Goal: Task Accomplishment & Management: Manage account settings

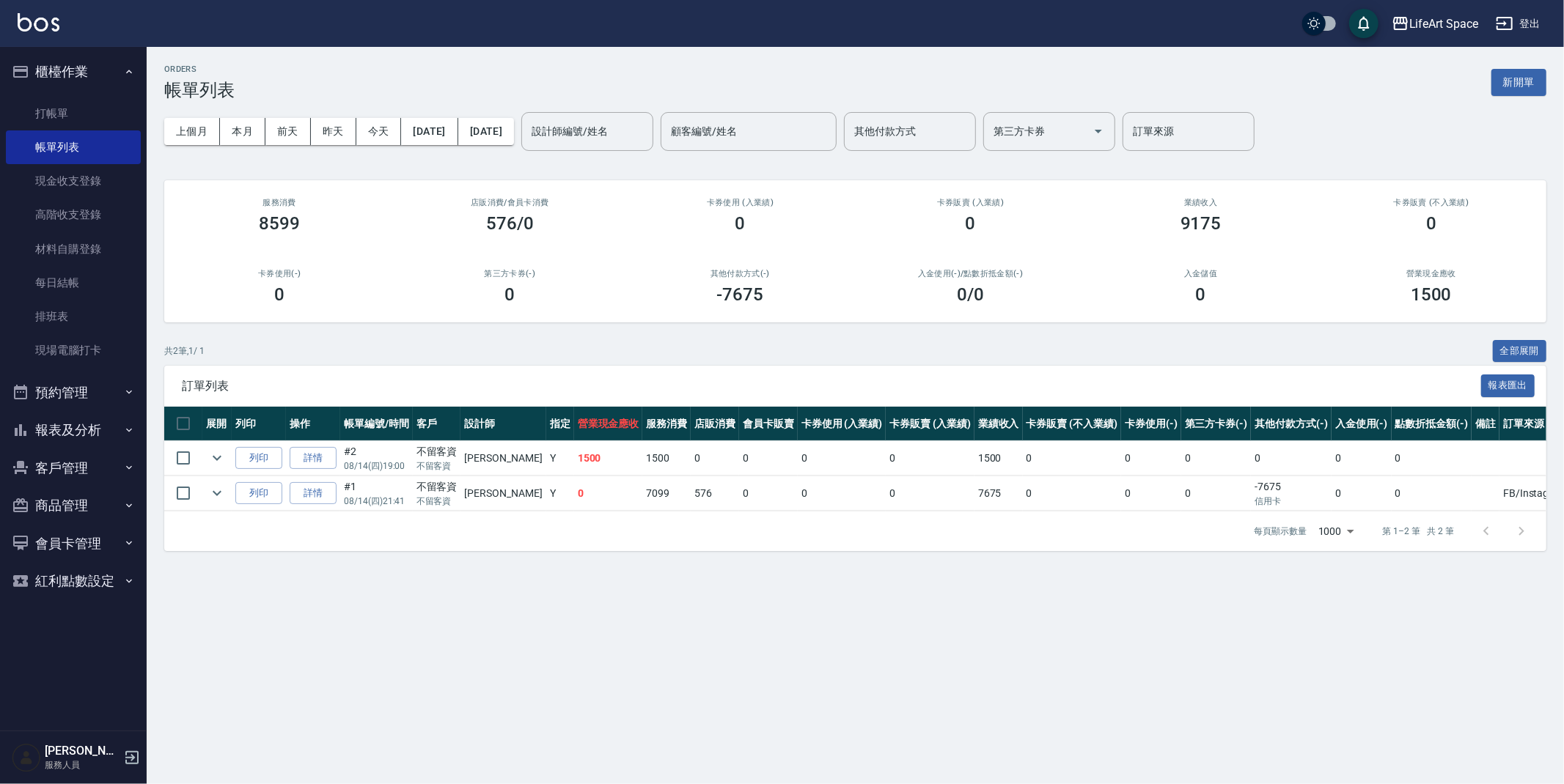
click at [66, 465] on button "客戶管理" at bounding box center [73, 468] width 135 height 38
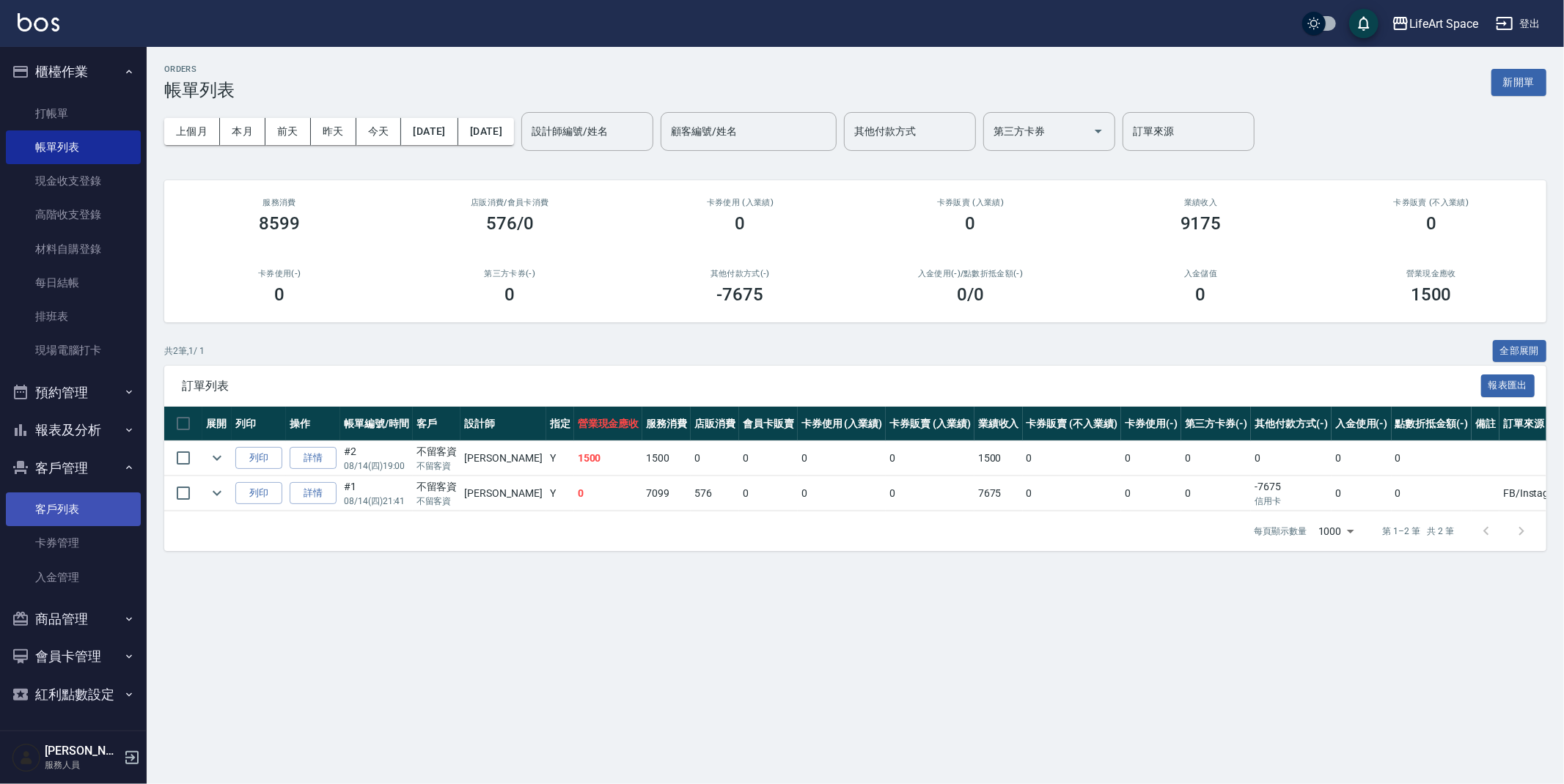
click at [71, 509] on link "客戶列表" at bounding box center [73, 509] width 135 height 34
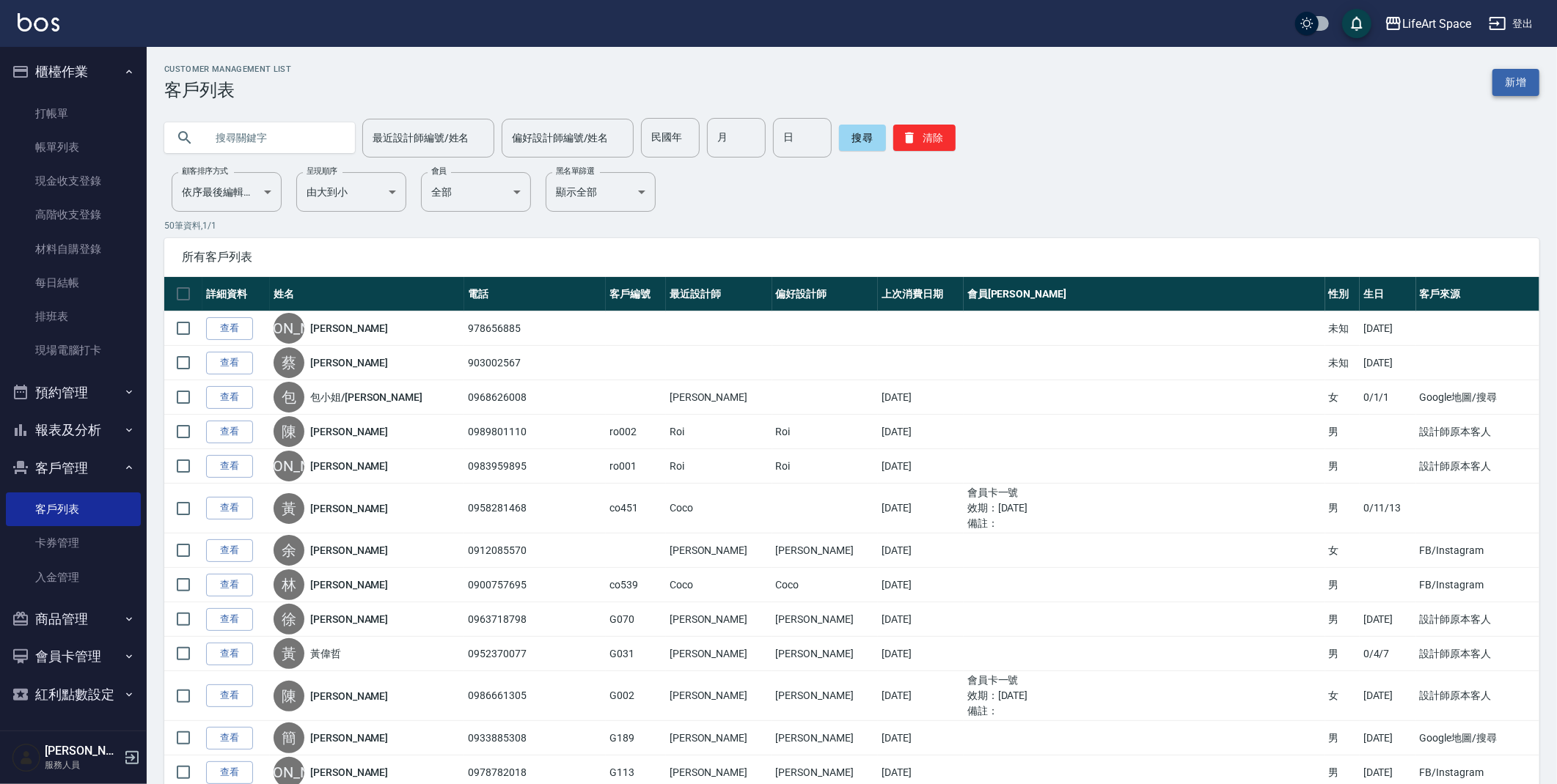
click at [1524, 79] on link "新增" at bounding box center [1516, 83] width 47 height 27
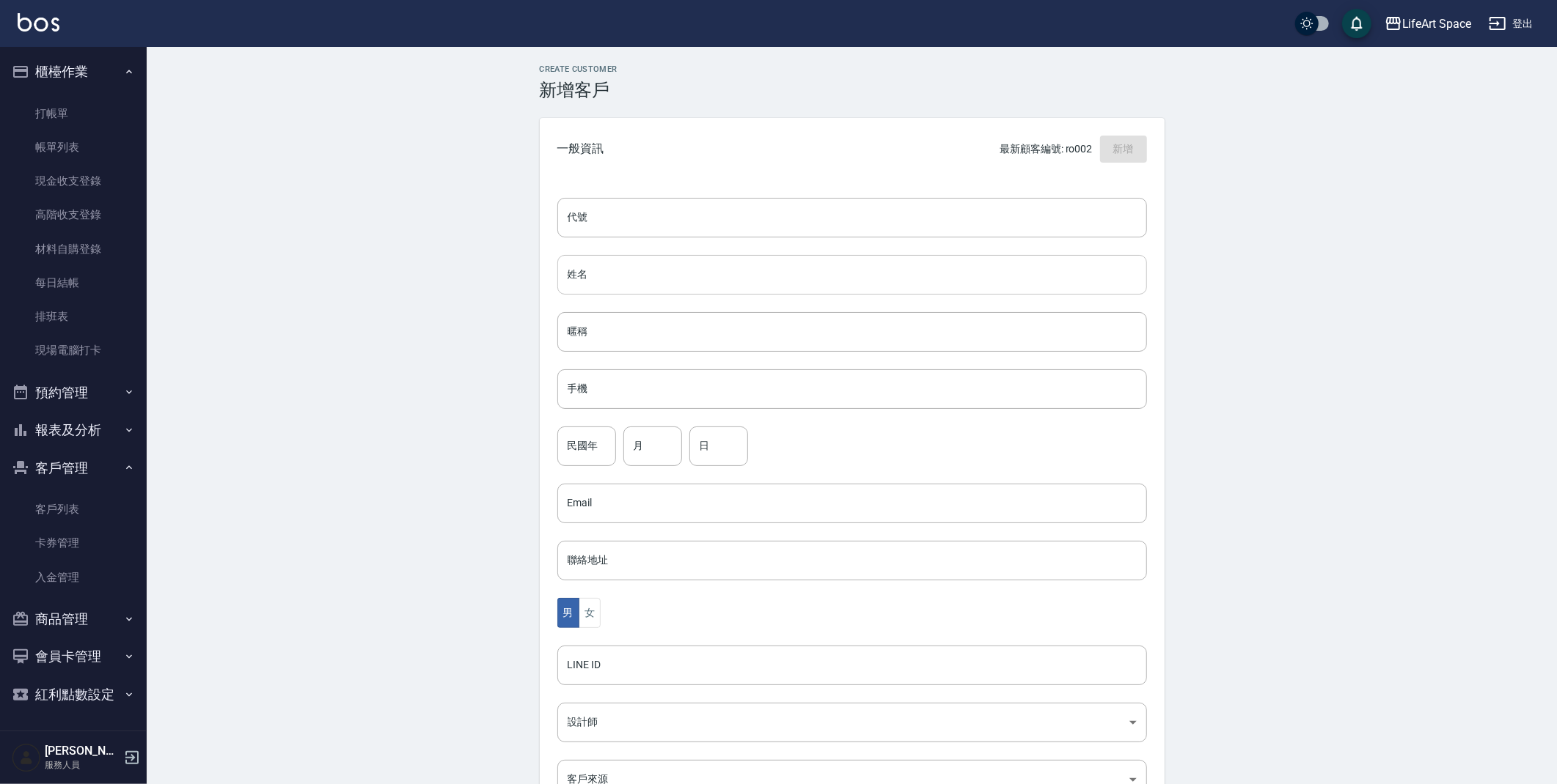
click at [596, 266] on input "姓名" at bounding box center [852, 274] width 590 height 39
type input "x"
type input "[PERSON_NAME]"
click at [597, 381] on input "手機" at bounding box center [852, 389] width 590 height 39
type input "０"
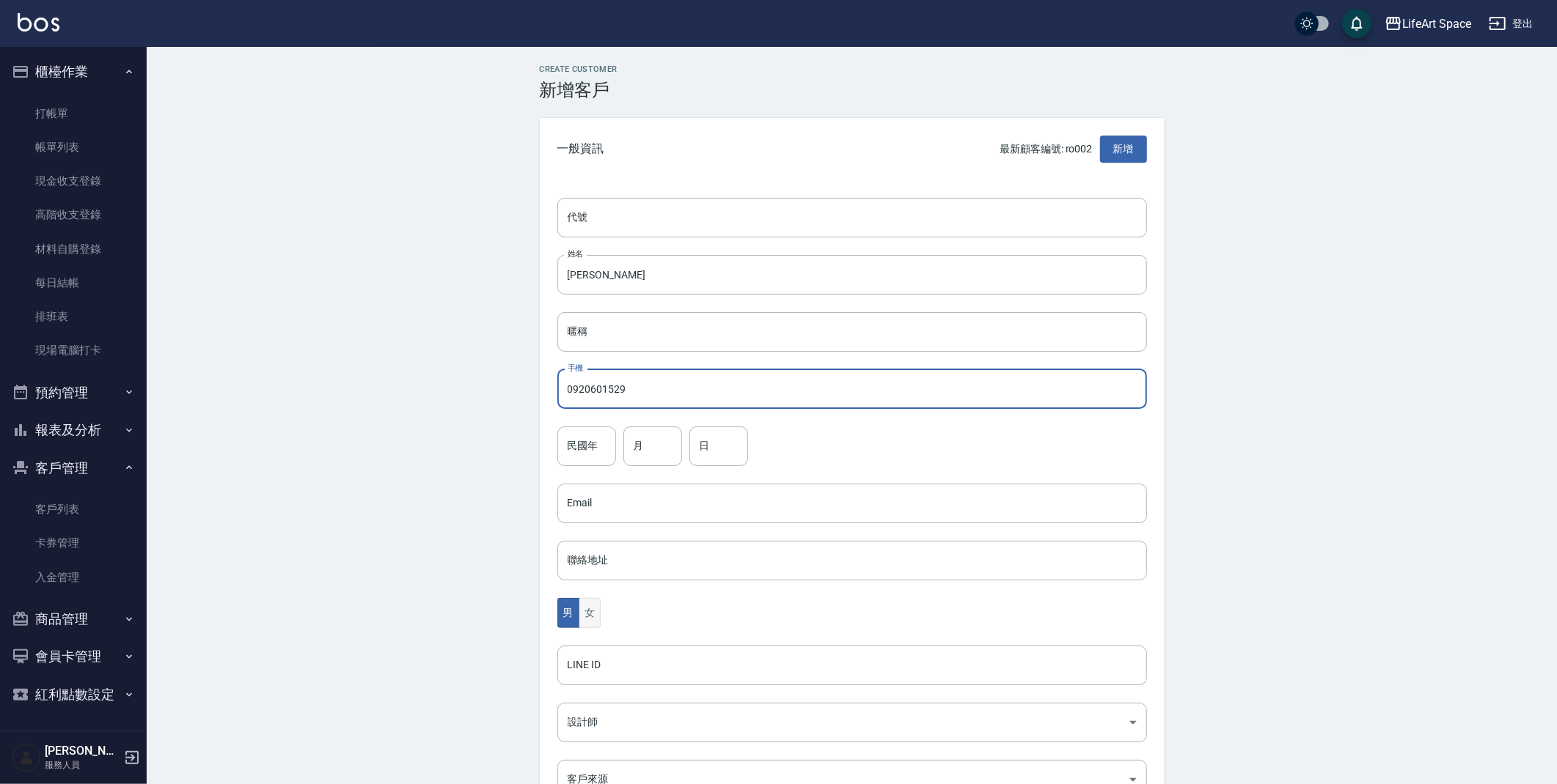
type input "0920601529"
click at [593, 620] on button "女" at bounding box center [589, 613] width 22 height 30
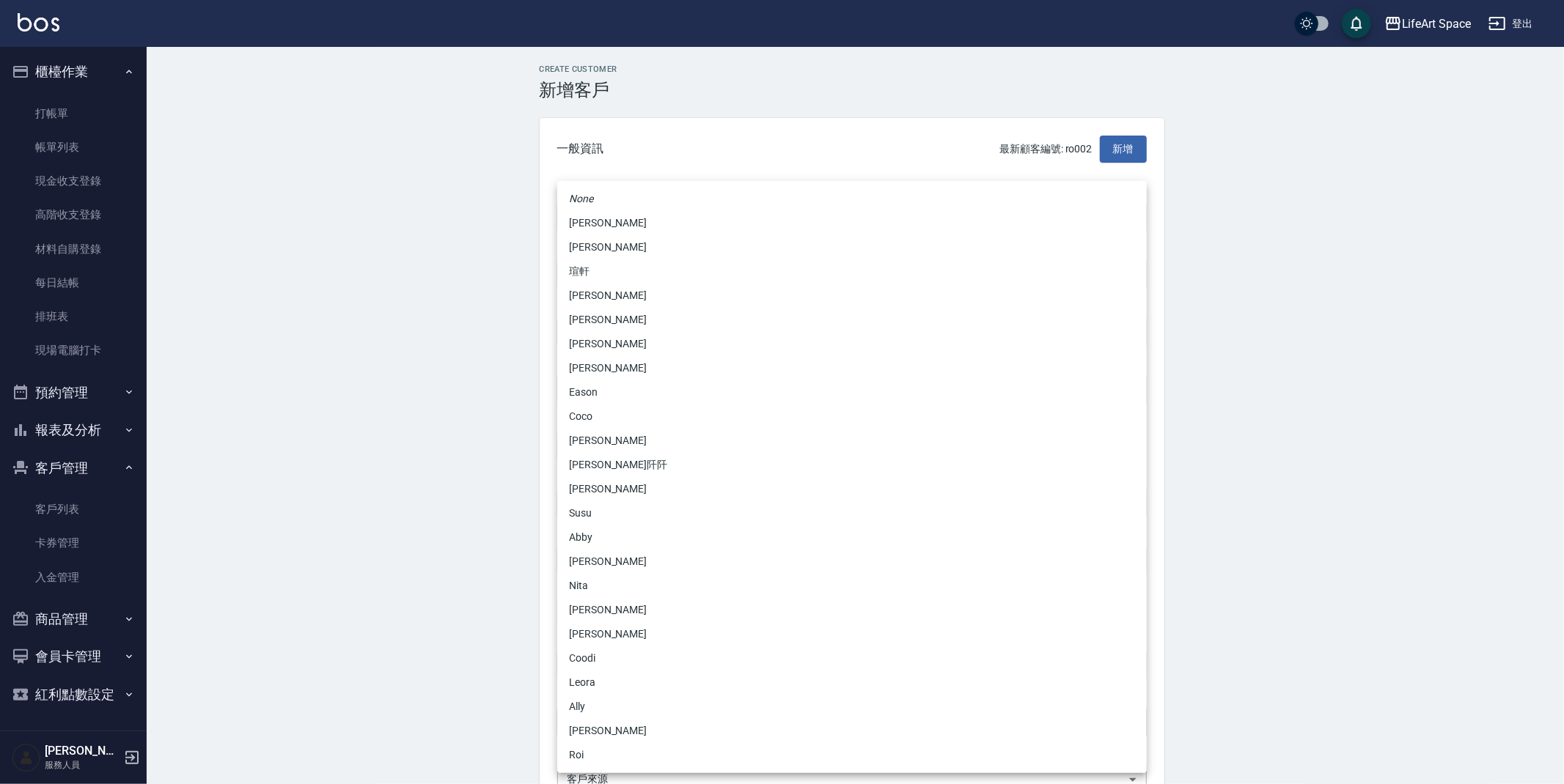
click at [640, 728] on body "LifeArt Space 登出 櫃檯作業 打帳單 帳單列表 現金收支登錄 高階收支登錄 材料自購登錄 每日結帳 排班表 現場電腦打卡 預約管理 預約管理 單…" at bounding box center [782, 477] width 1564 height 954
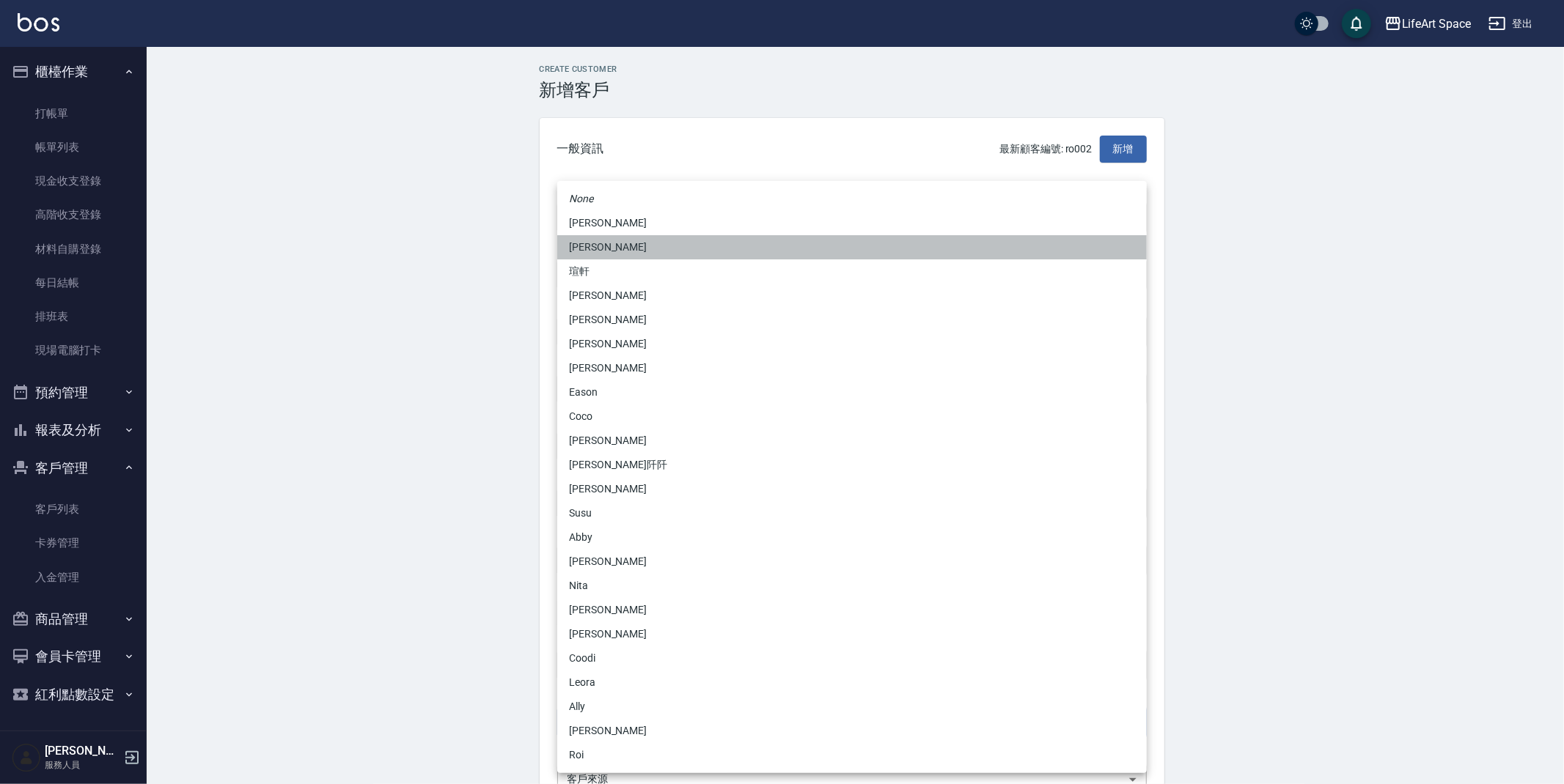
click at [601, 249] on li "[PERSON_NAME]" at bounding box center [852, 247] width 590 height 24
type input "3fd5e77f-d133-45c9-9c8a-ccd66447b9d8"
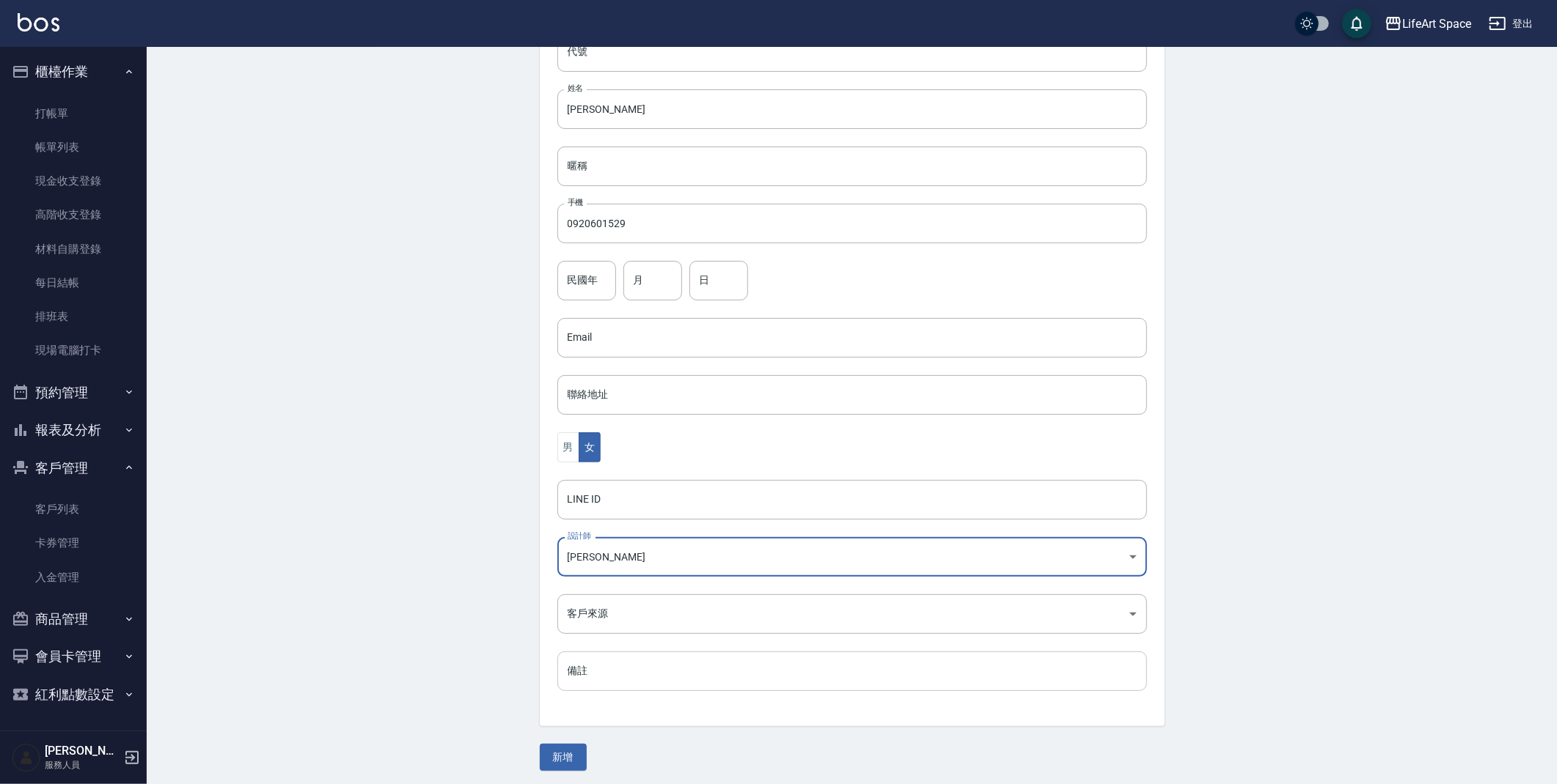
scroll to position [170, 0]
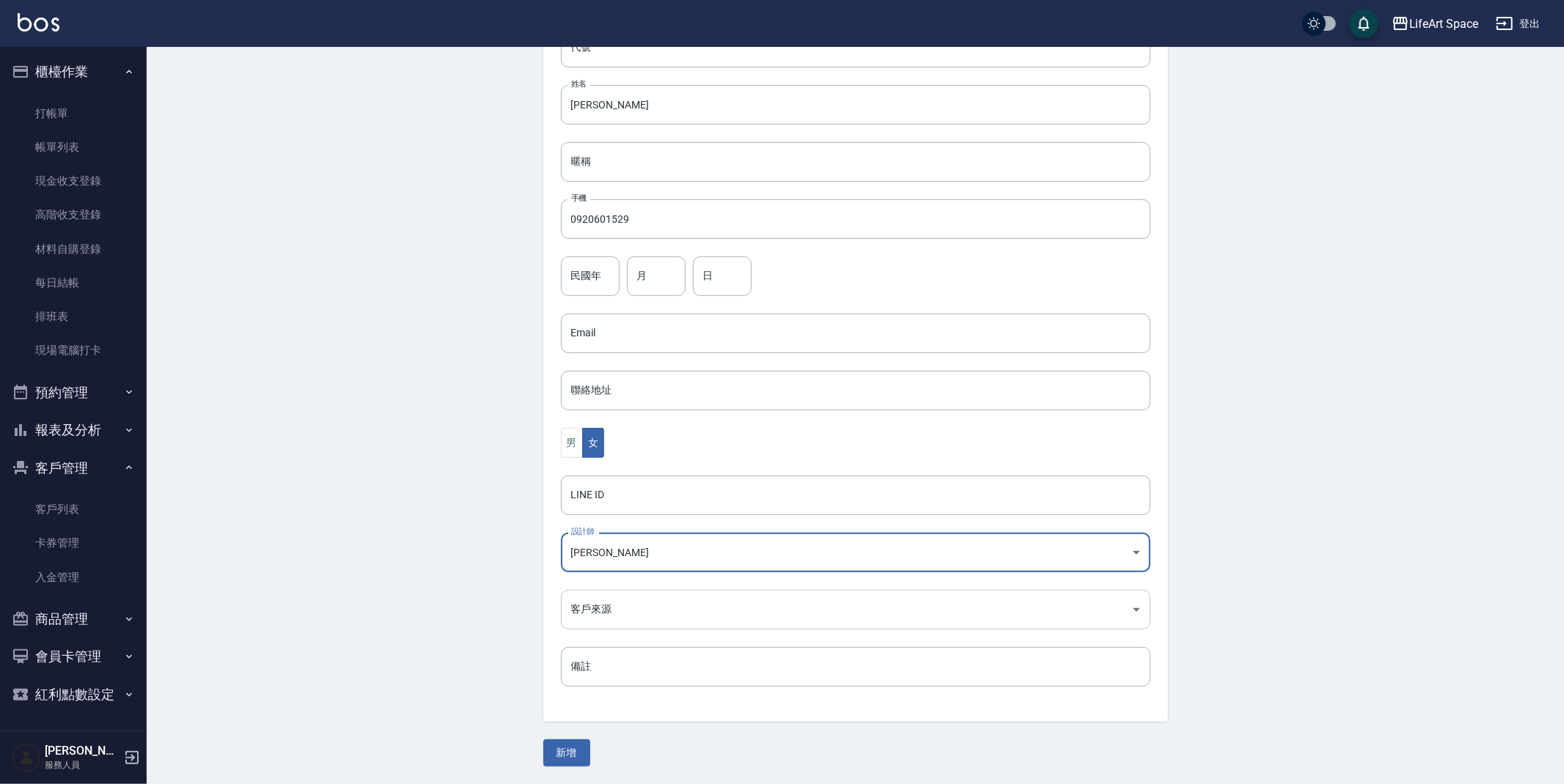
click at [605, 609] on body "LifeArt Space 登出 櫃檯作業 打帳單 帳單列表 現金收支登錄 高階收支登錄 材料自購登錄 每日結帳 排班表 現場電腦打卡 預約管理 預約管理 單…" at bounding box center [782, 307] width 1564 height 954
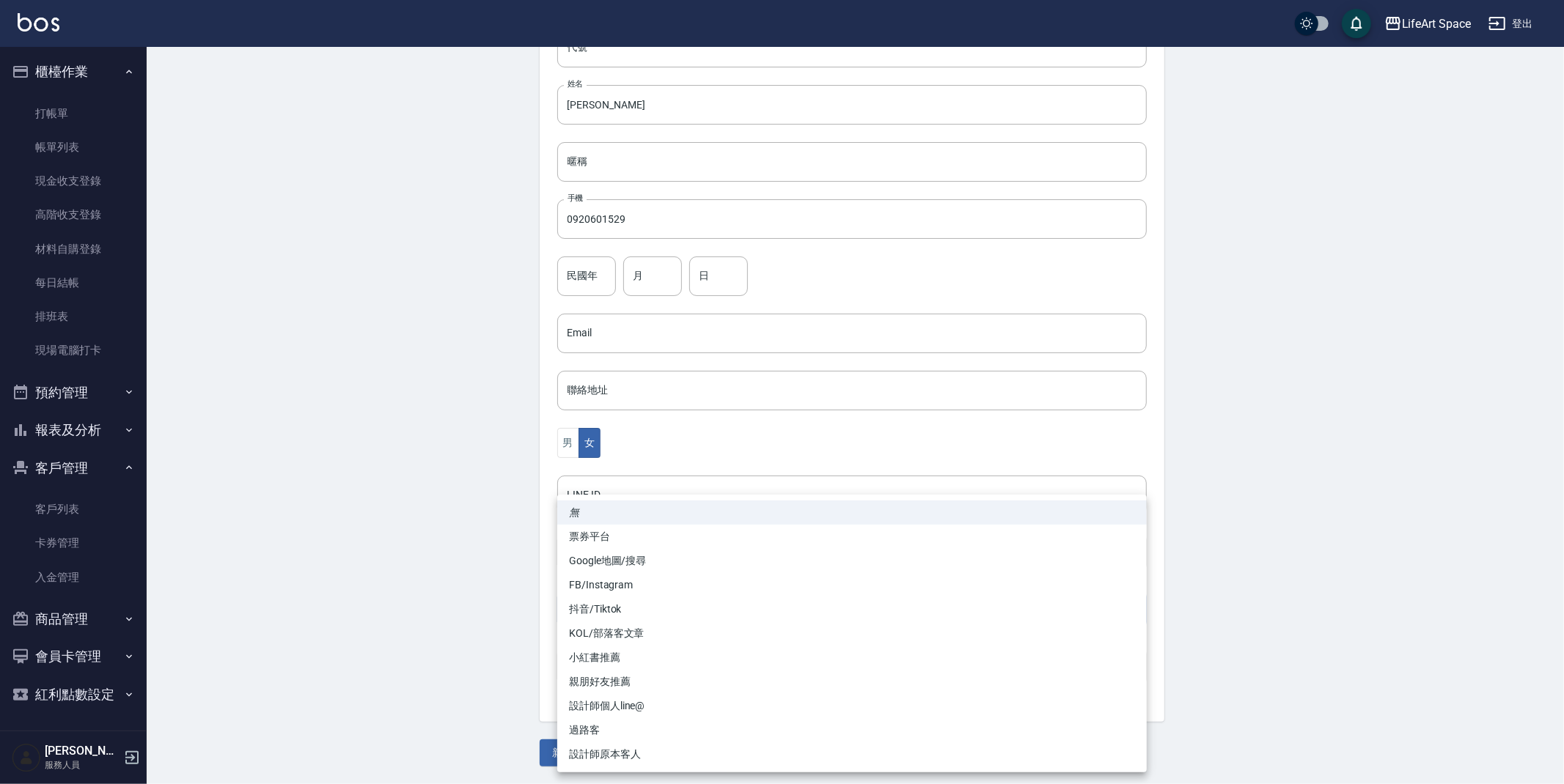
click at [628, 681] on li "親朋好友推薦" at bounding box center [852, 682] width 590 height 24
type input "親朋好友推薦"
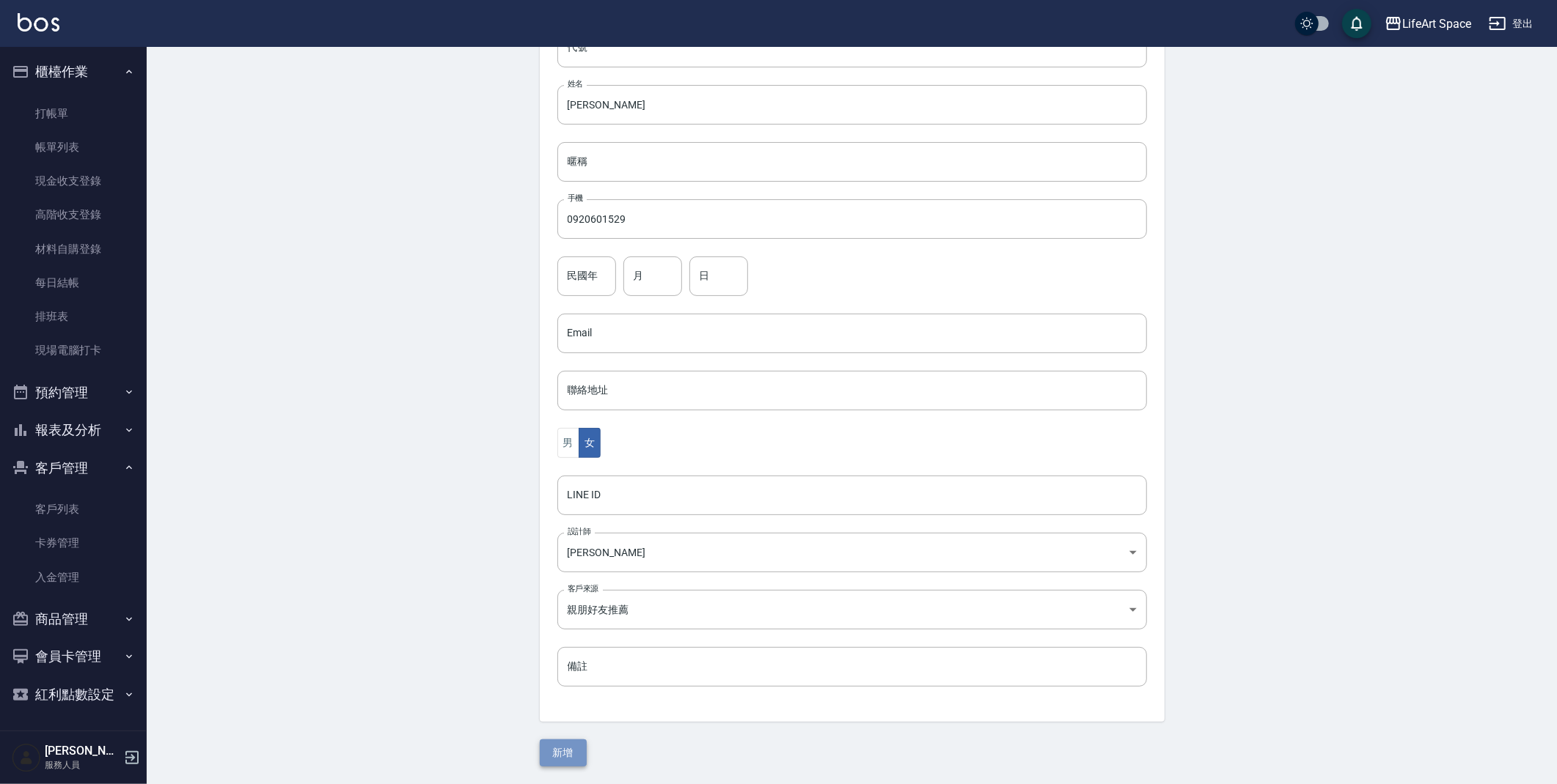
click at [573, 754] on button "新增" at bounding box center [563, 753] width 47 height 27
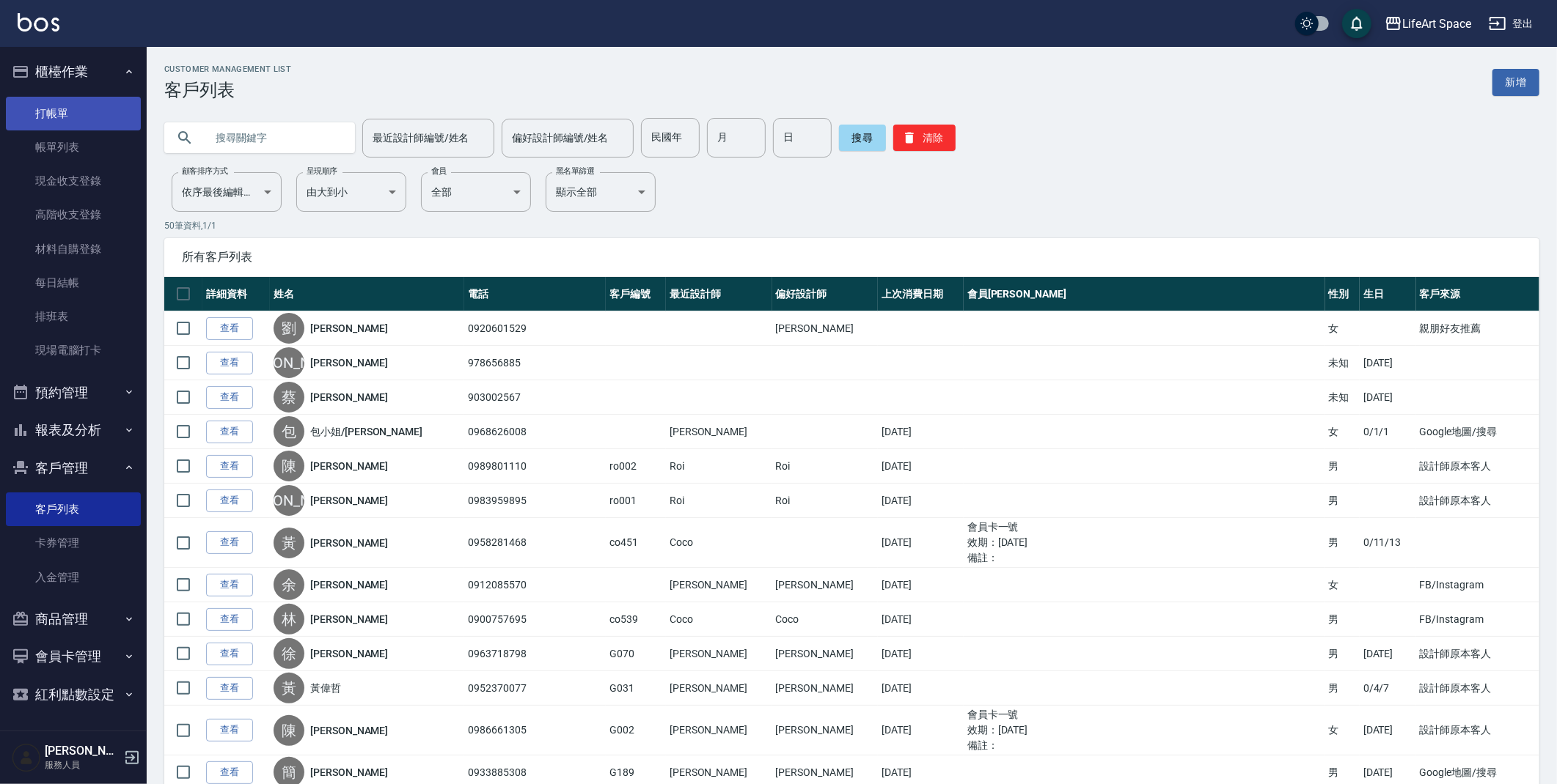
click at [81, 106] on link "打帳單" at bounding box center [73, 114] width 135 height 34
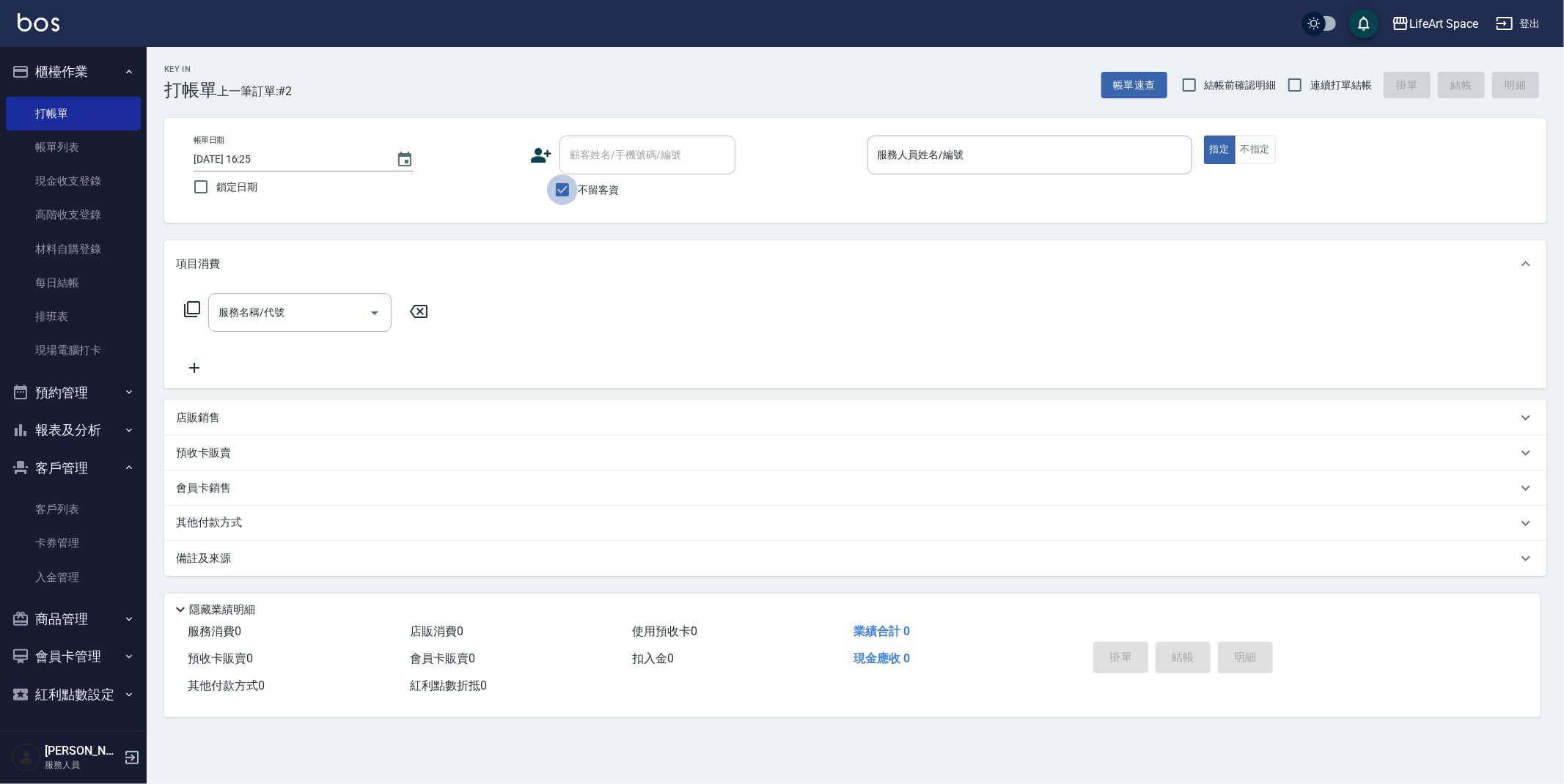
click at [561, 190] on input "不留客資" at bounding box center [563, 190] width 31 height 31
checkbox input "false"
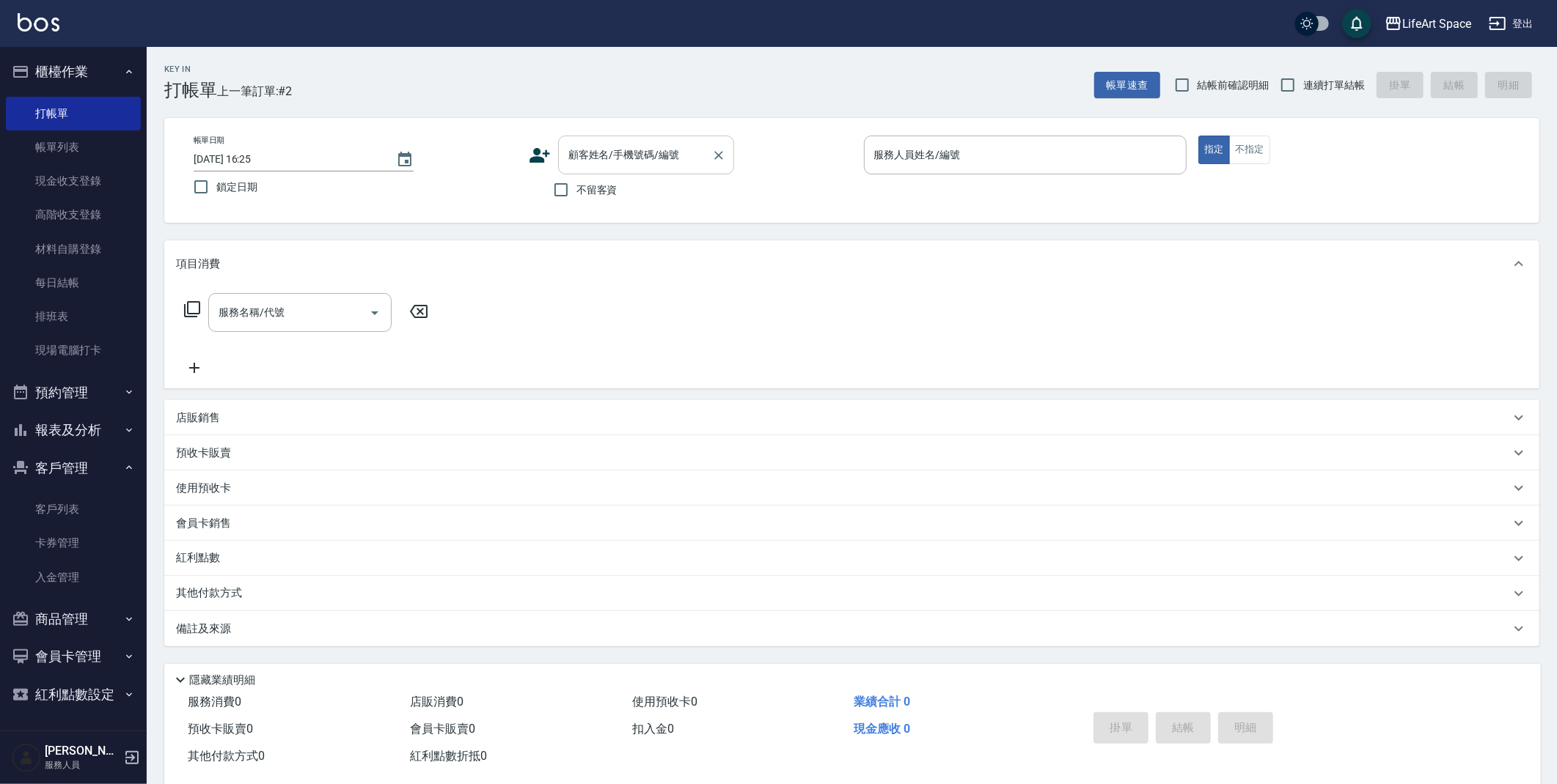
click at [589, 164] on input "顧客姓名/手機號碼/編號" at bounding box center [635, 155] width 140 height 26
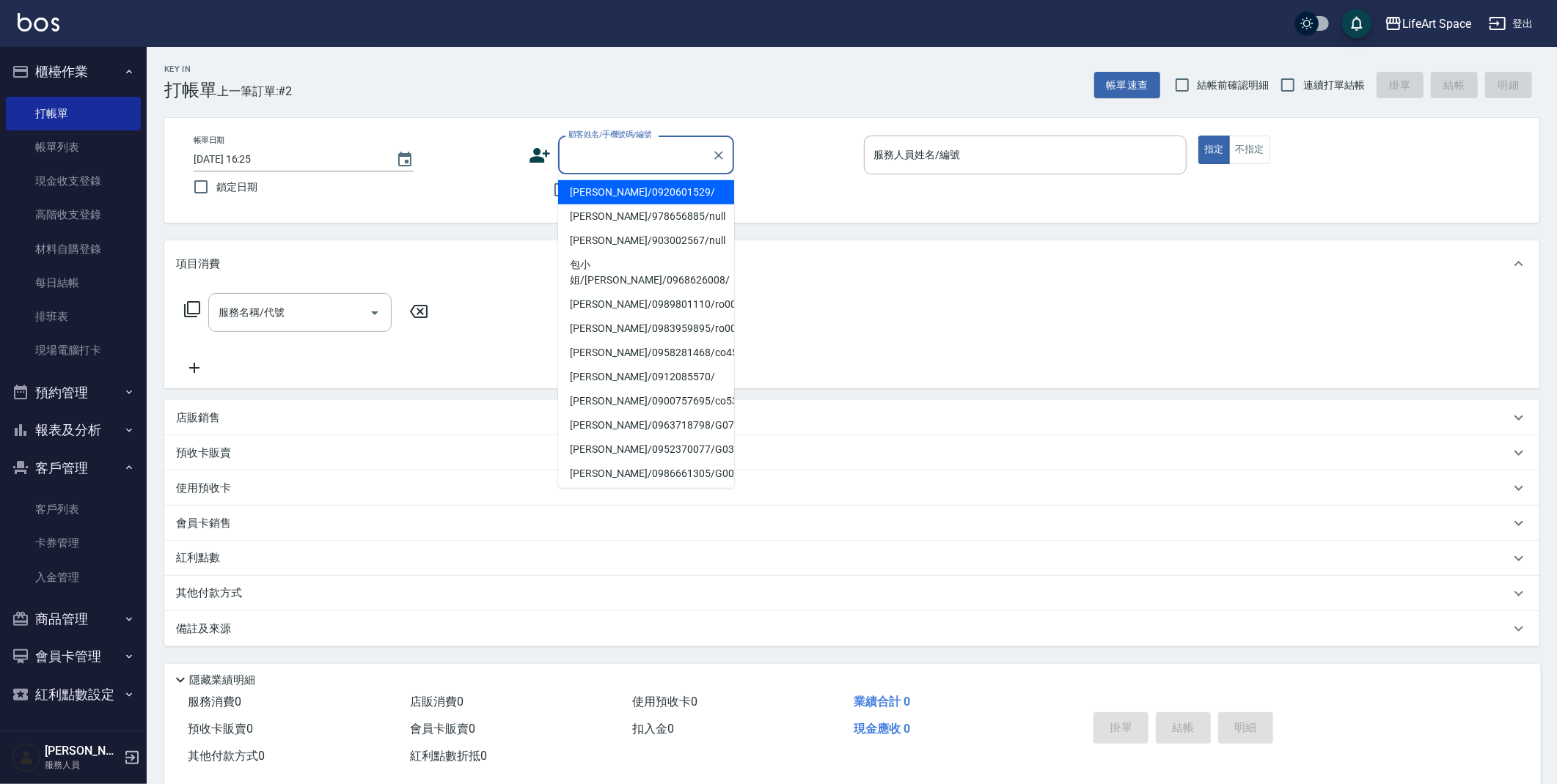
click at [600, 193] on li "劉玟君/0920601529/" at bounding box center [646, 191] width 176 height 24
type input "劉玟君/0920601529/"
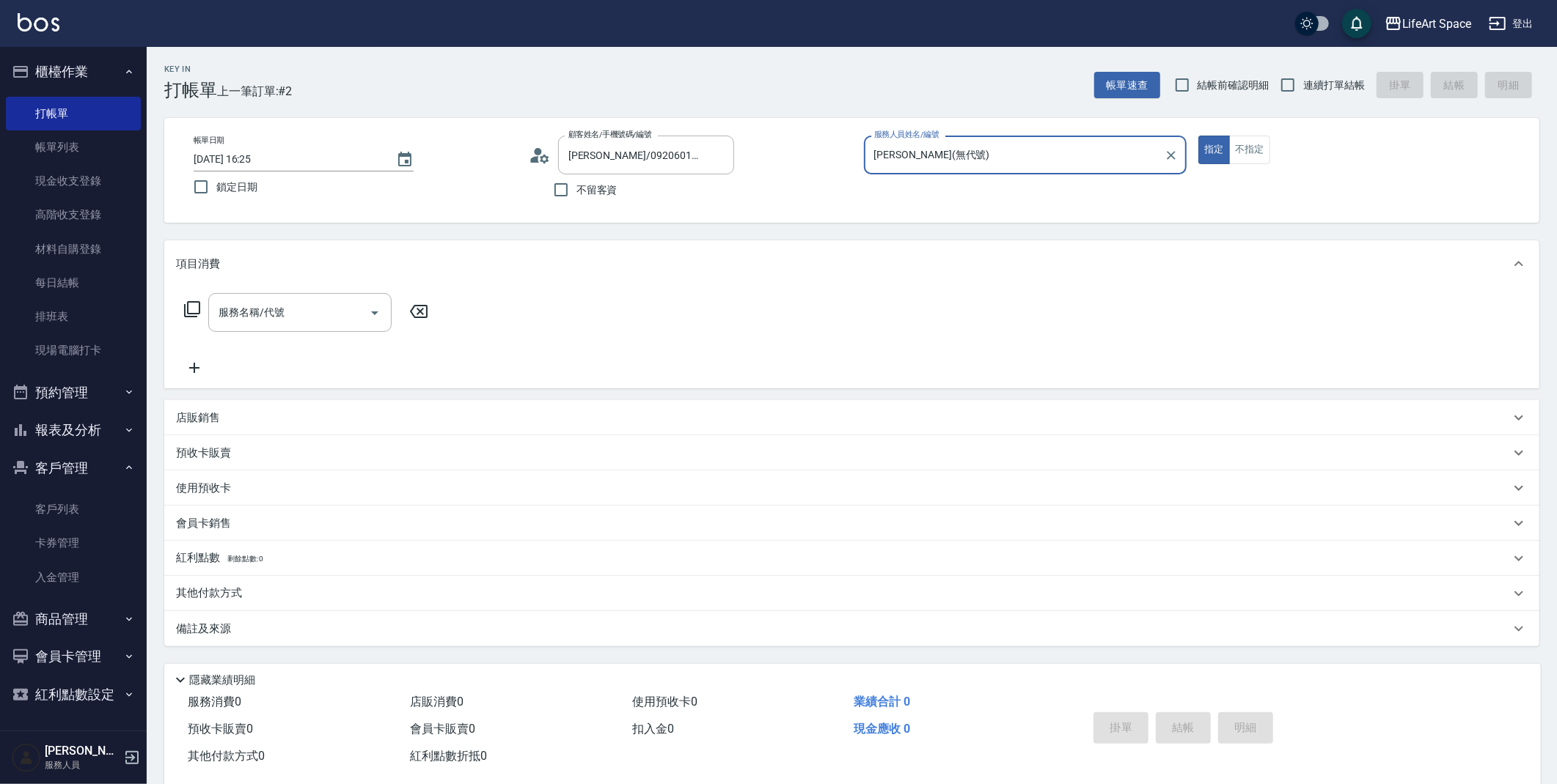
type input "Nicole(無代號)"
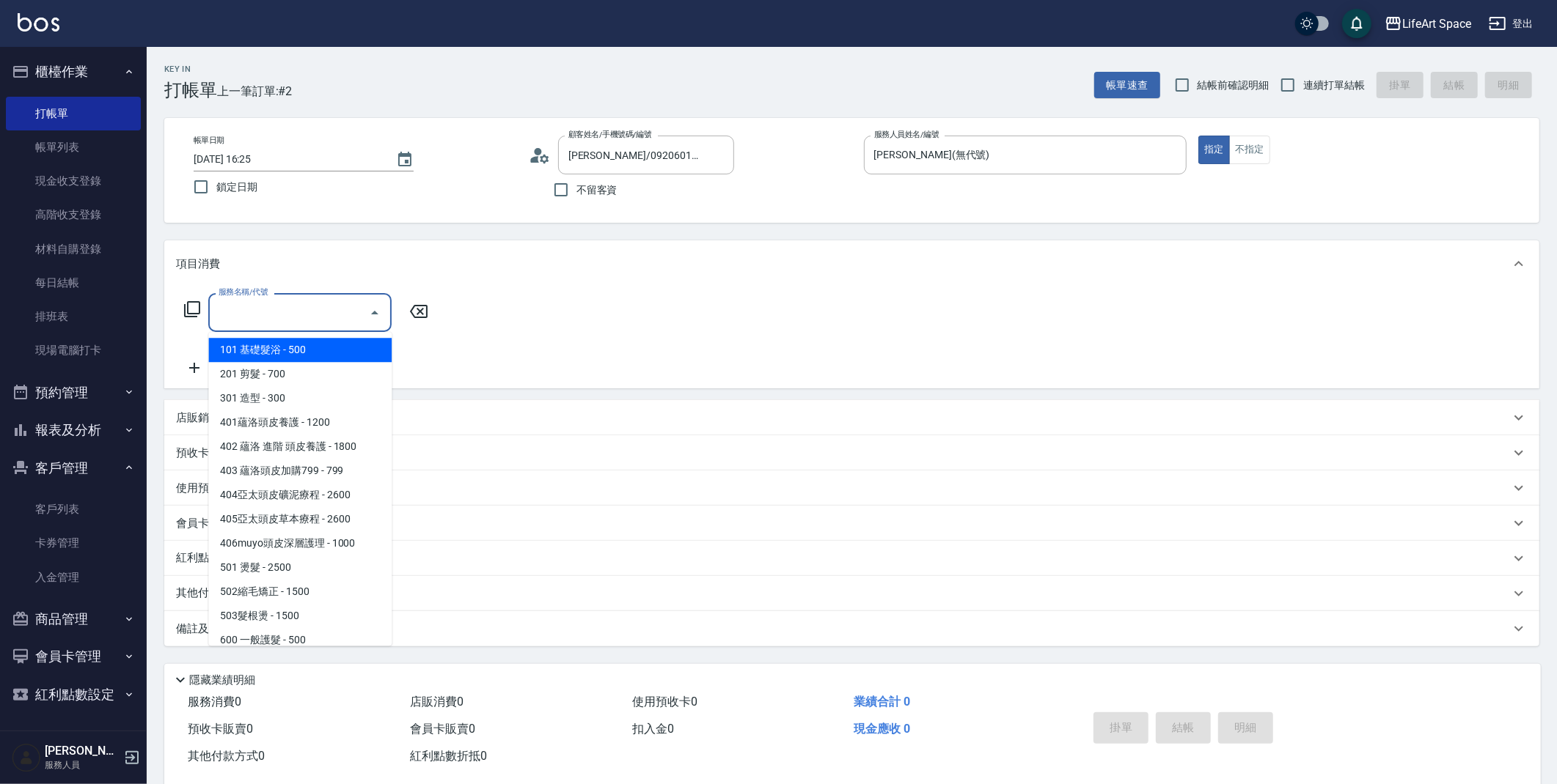
click at [346, 300] on input "服務名稱/代號" at bounding box center [289, 313] width 148 height 26
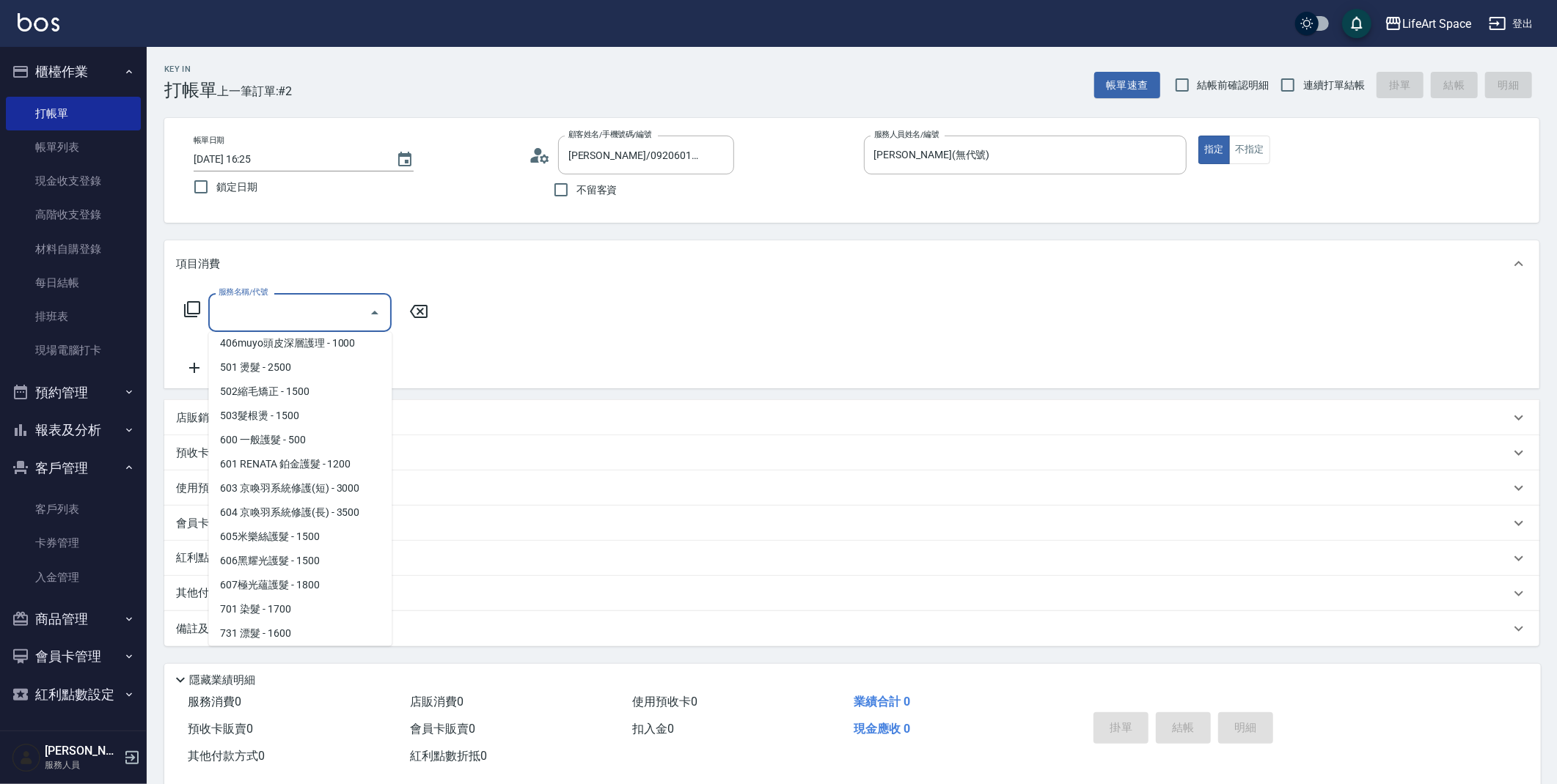
scroll to position [207, 0]
click at [292, 474] on span "603 京喚羽系統修護(短) - 3000" at bounding box center [299, 481] width 184 height 24
type input "603 京喚羽系統修護(短)(603)"
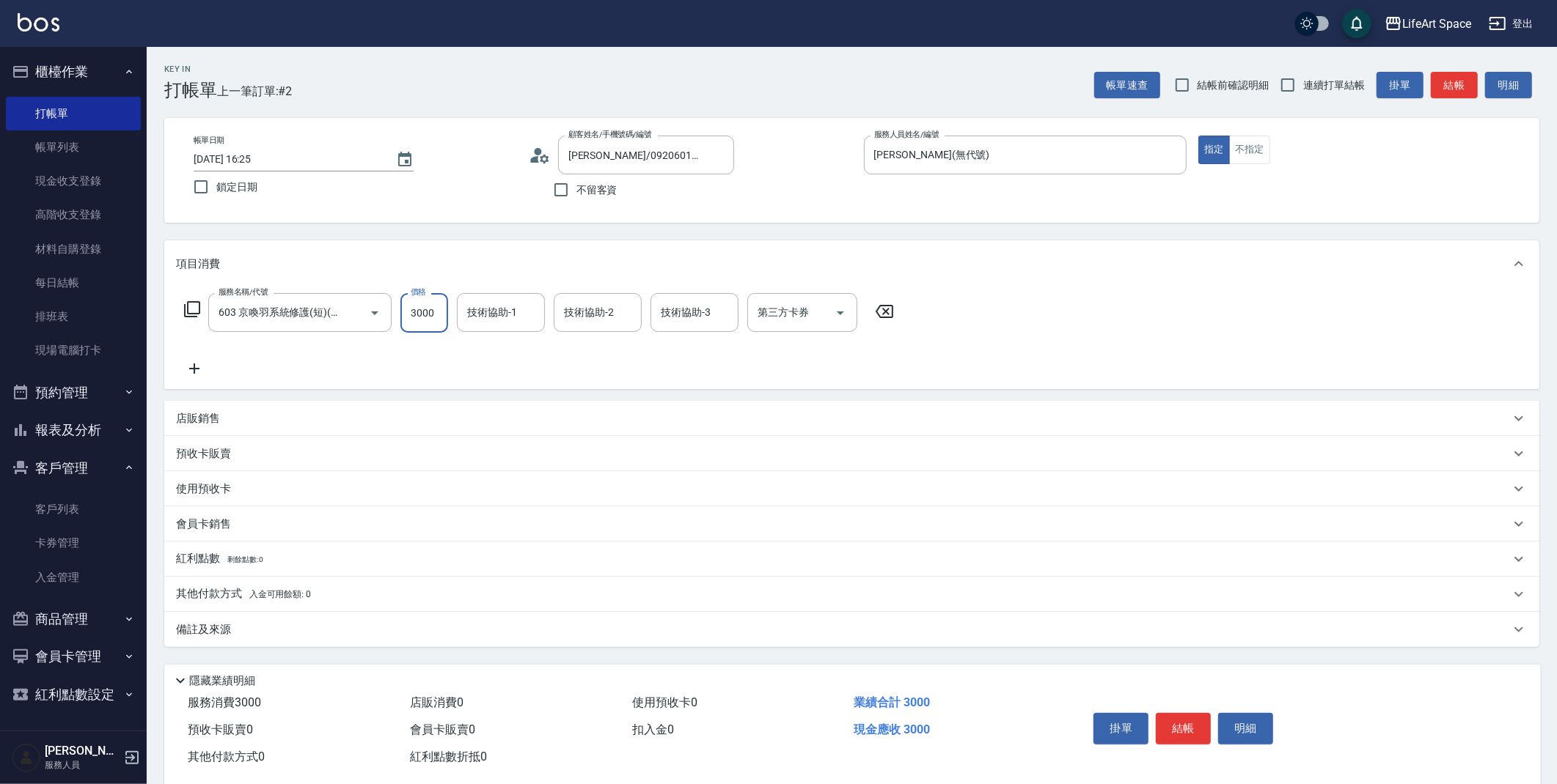
click at [429, 311] on input "3000" at bounding box center [424, 313] width 48 height 39
type input "2500"
click at [485, 320] on input "技術協助-1" at bounding box center [501, 313] width 75 height 26
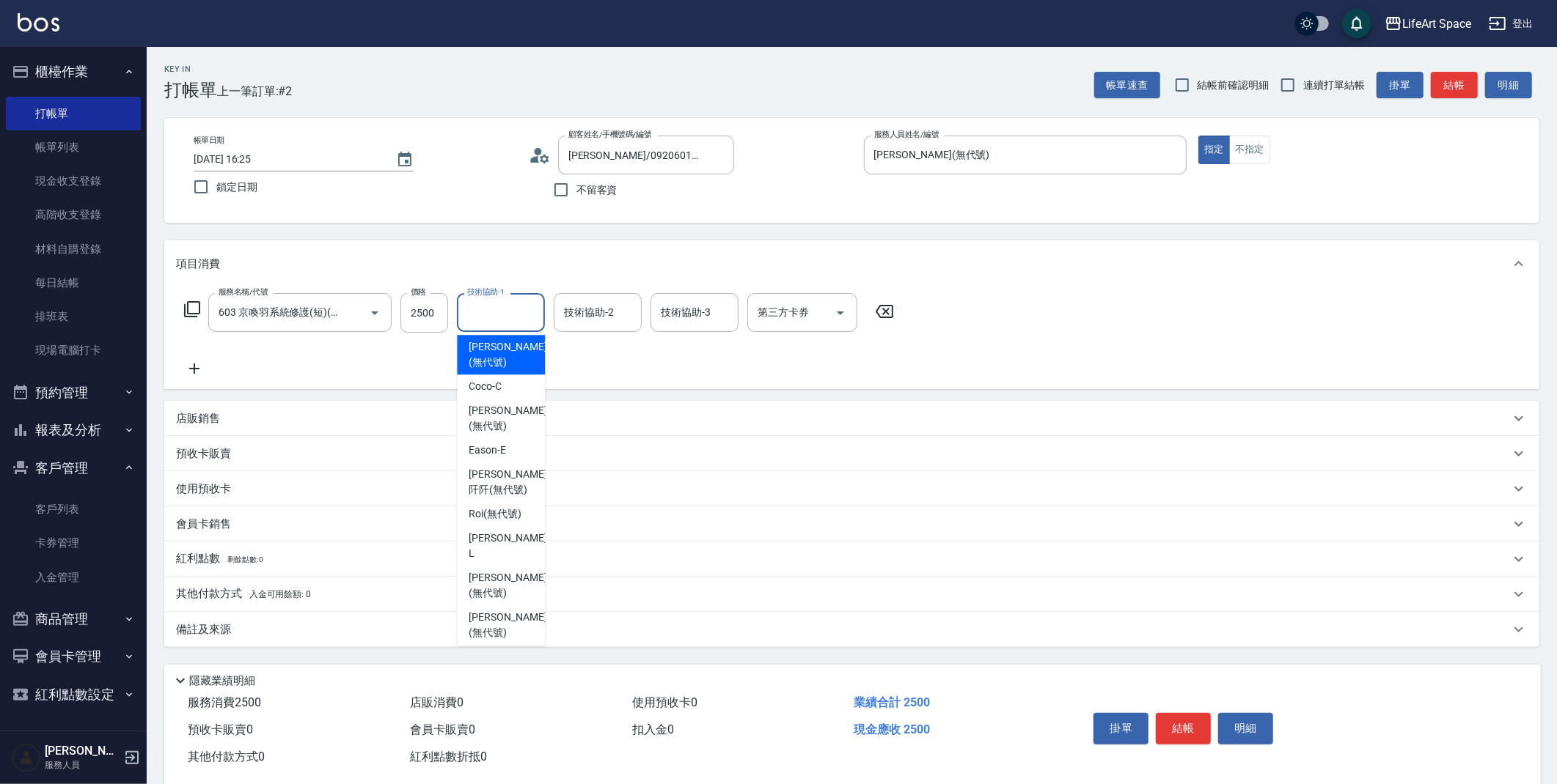
scroll to position [415, 0]
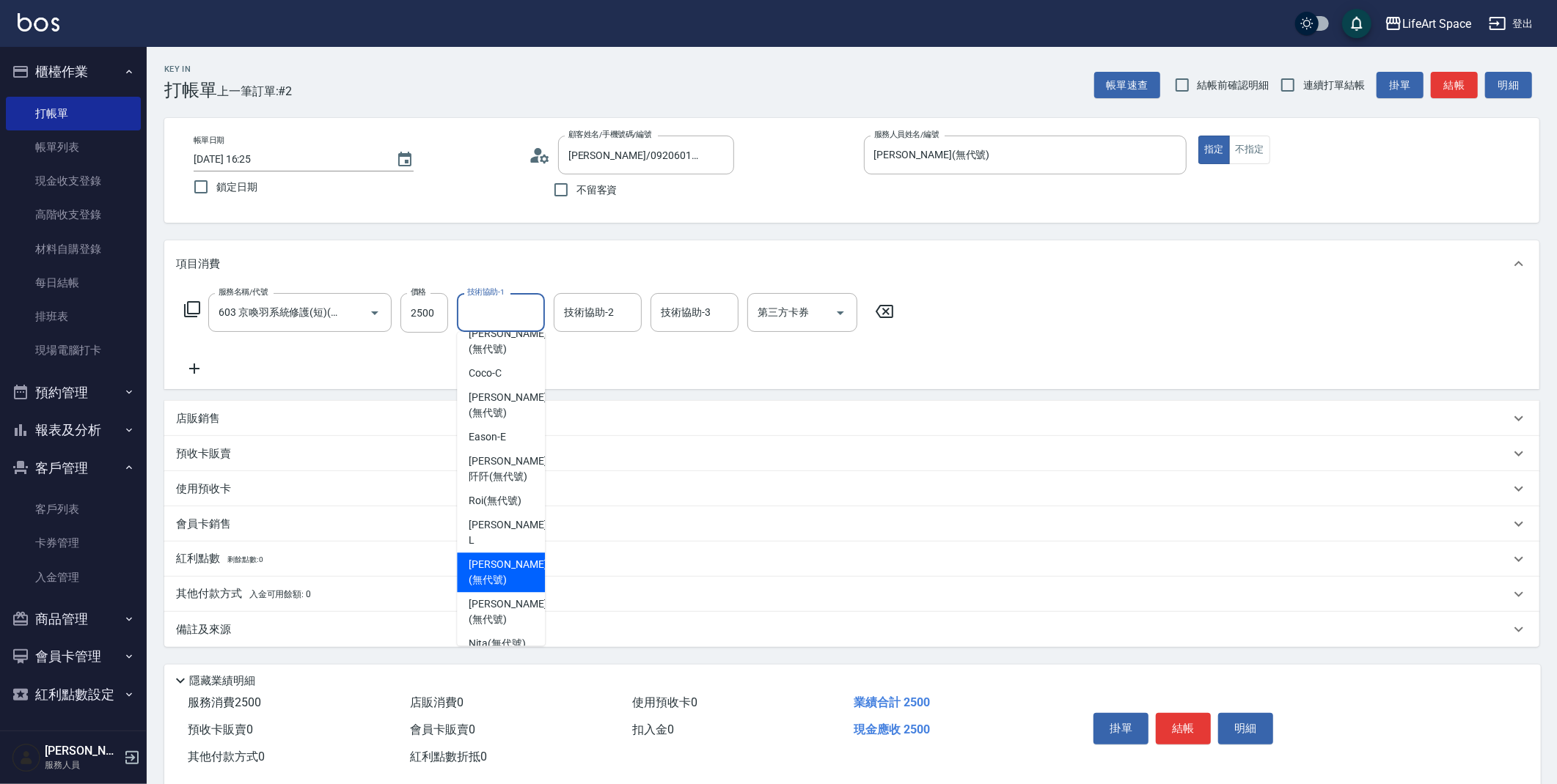
click at [511, 557] on span "Ivan (無代號)" at bounding box center [507, 572] width 78 height 31
type input "Ivan(無代號)"
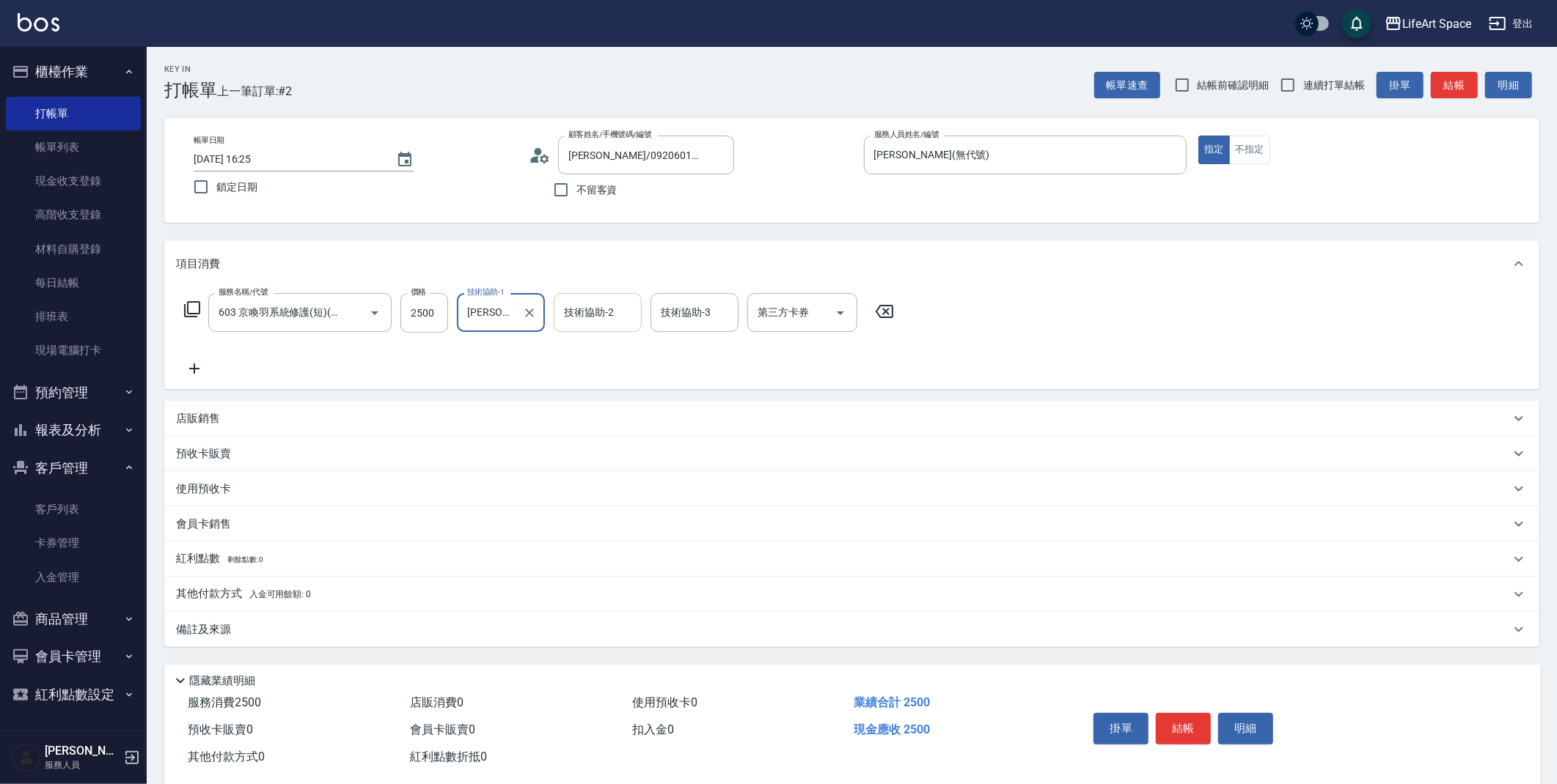
click at [594, 310] on input "技術協助-2" at bounding box center [598, 313] width 75 height 26
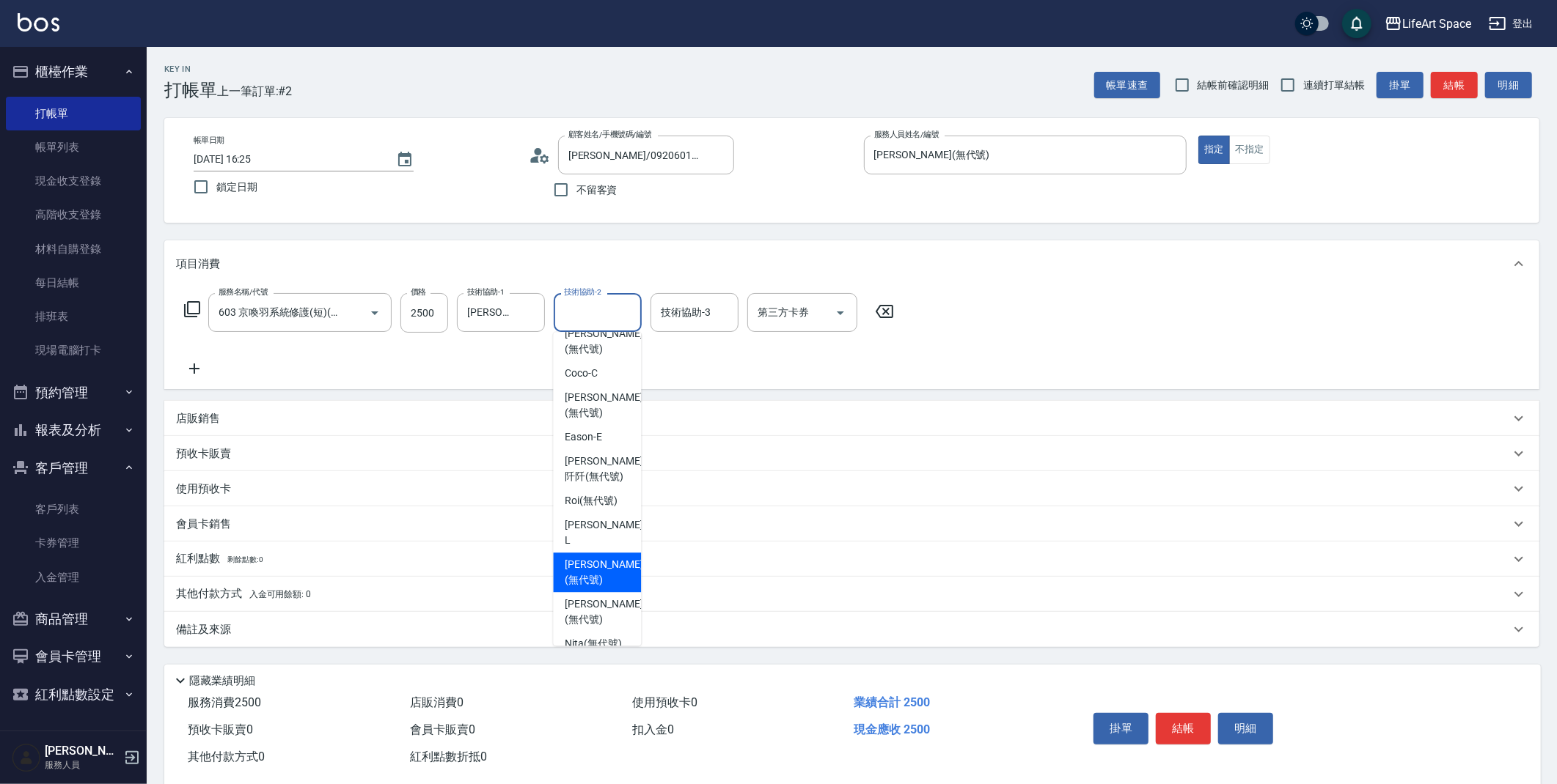
click at [595, 557] on span "Ivan (無代號)" at bounding box center [603, 572] width 78 height 31
type input "Ivan(無代號)"
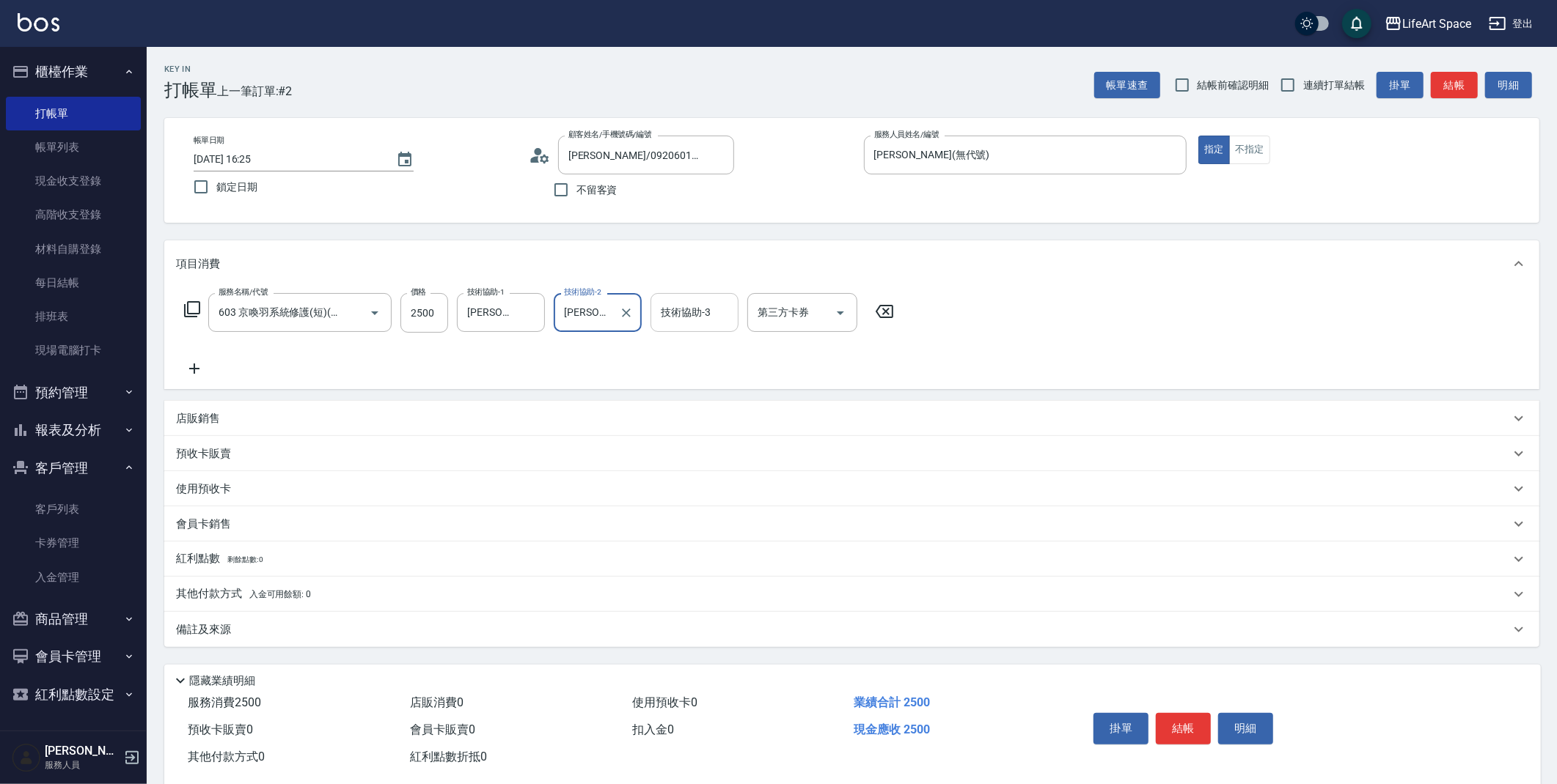
click at [688, 325] on div "技術協助-3" at bounding box center [694, 313] width 88 height 38
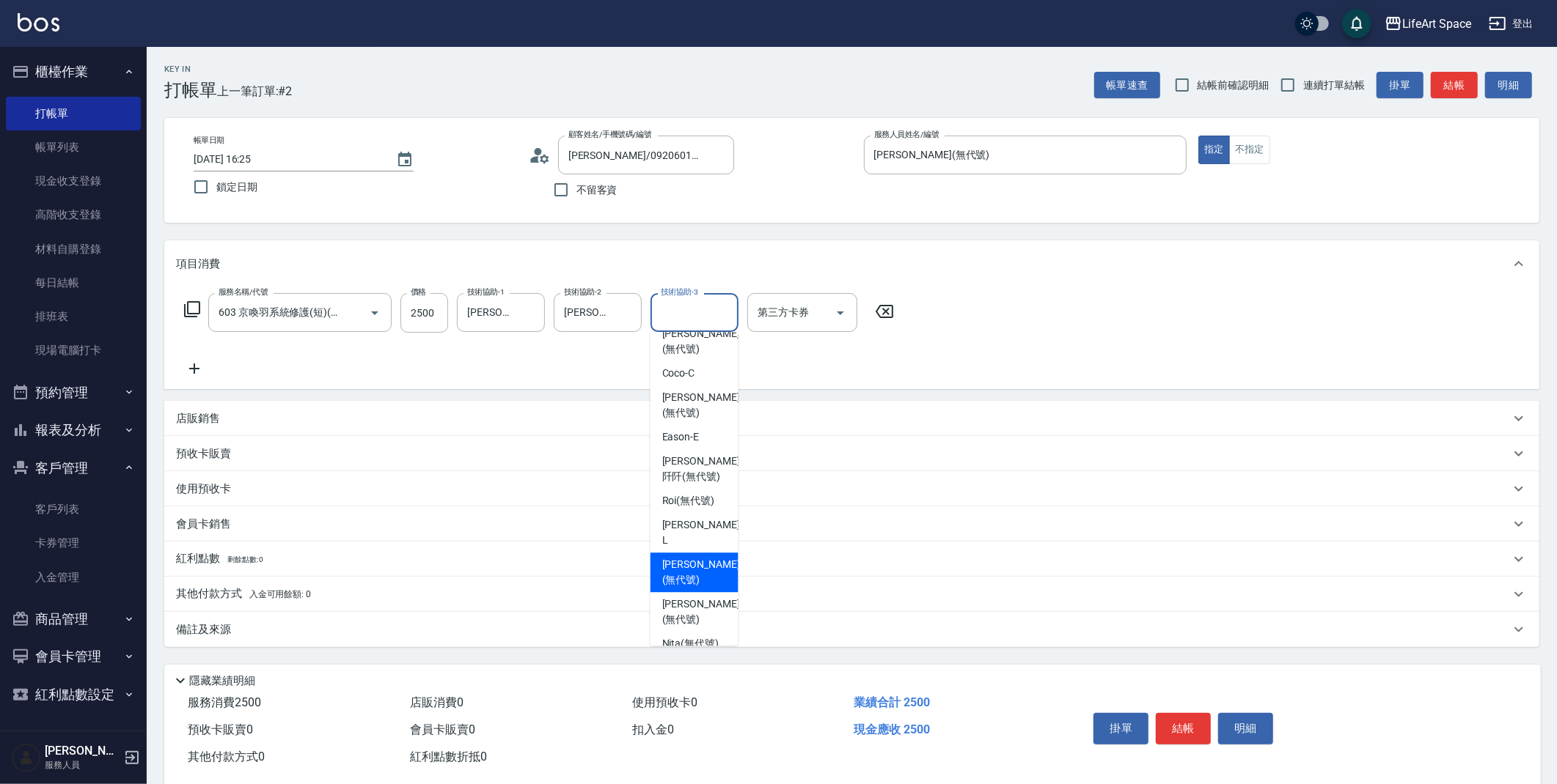
click at [676, 557] on span "Ivan (無代號)" at bounding box center [701, 572] width 78 height 31
type input "Ivan(無代號)"
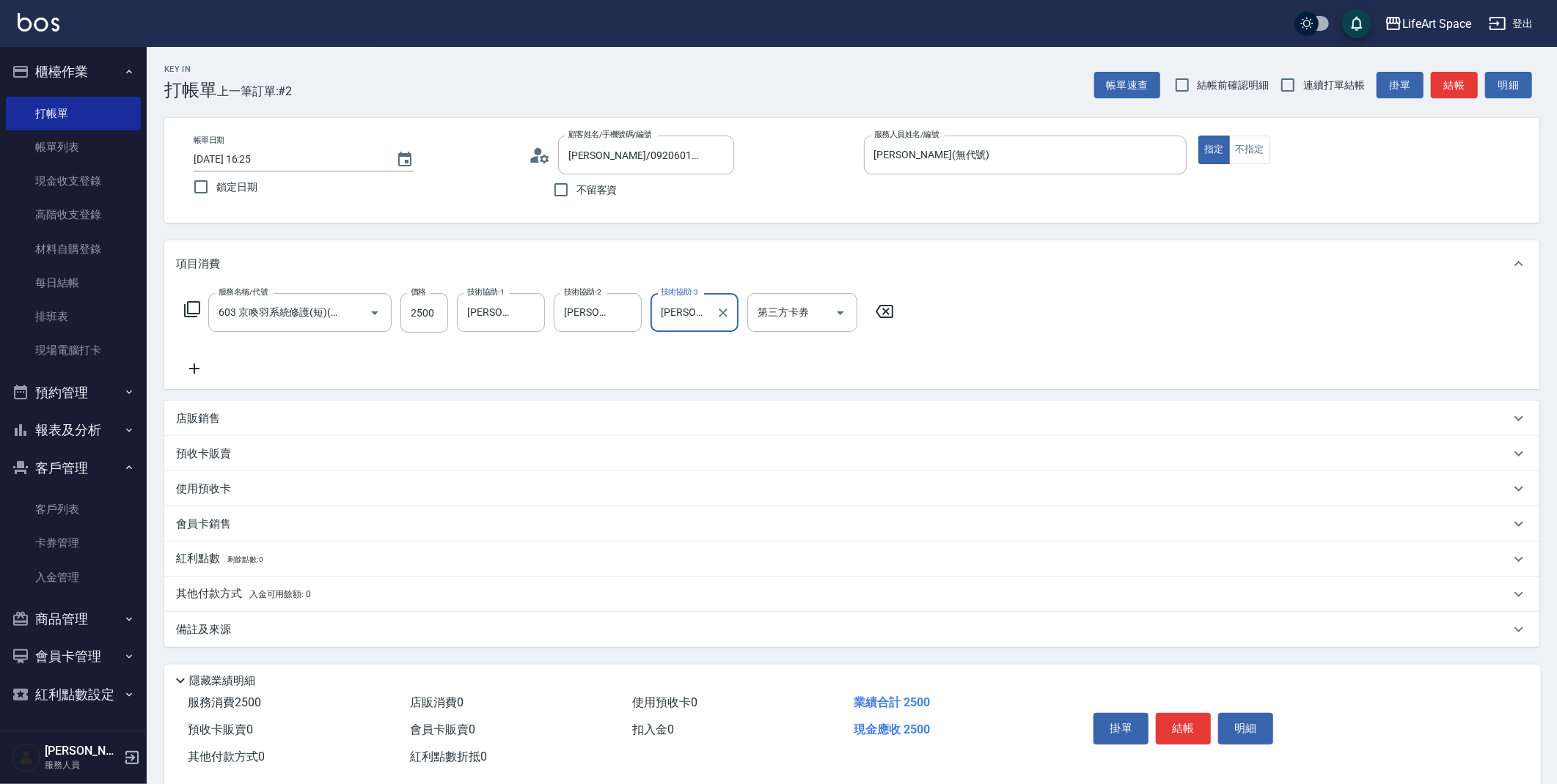
click at [312, 601] on div "其他付款方式 入金可用餘額: 0" at bounding box center [843, 594] width 1334 height 16
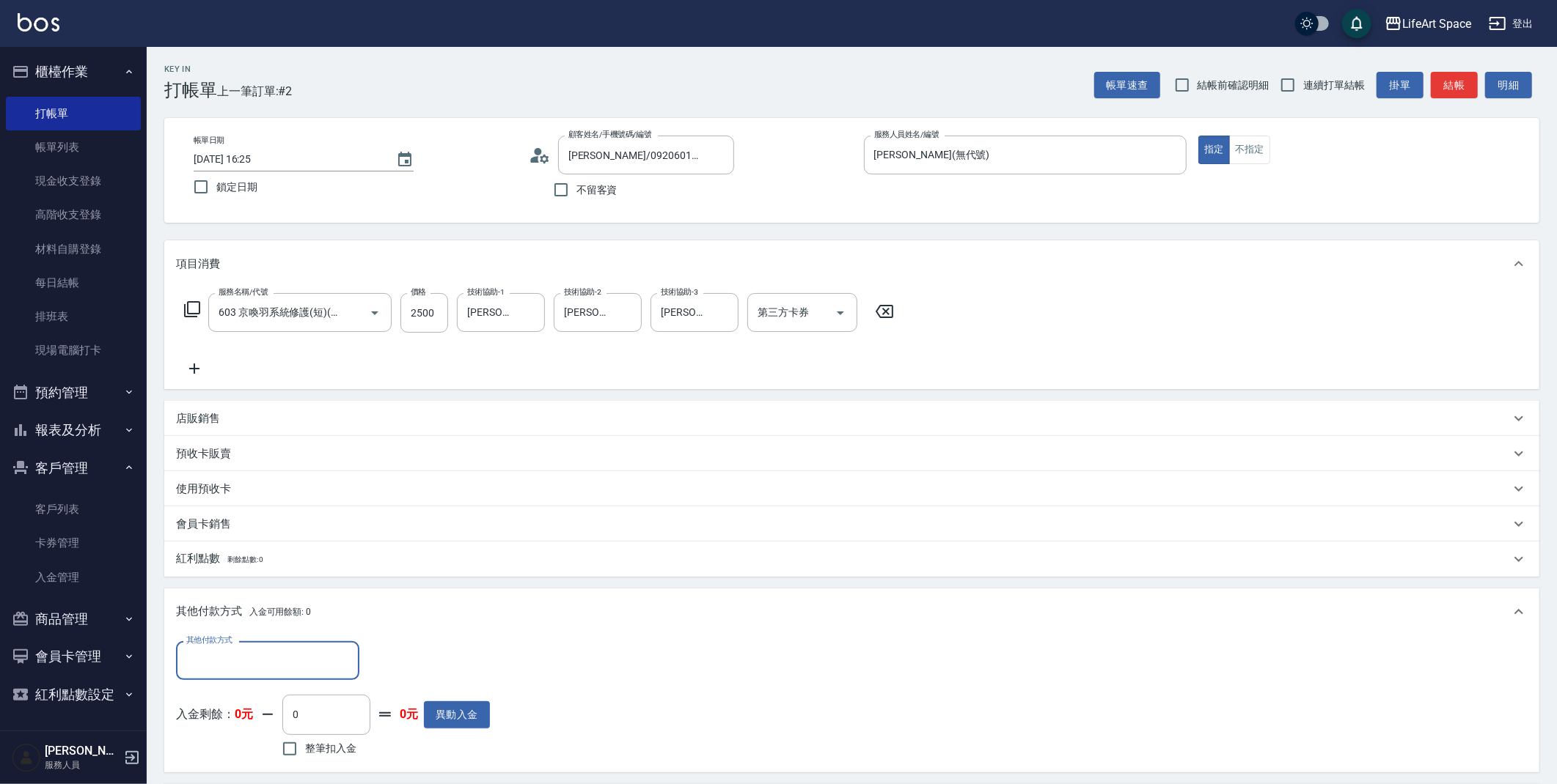
scroll to position [1, 0]
click at [311, 661] on input "其他付款方式" at bounding box center [268, 661] width 170 height 26
click at [279, 555] on span "轉帳" at bounding box center [268, 549] width 184 height 24
type input "轉帳"
click at [425, 659] on input "0" at bounding box center [423, 661] width 110 height 39
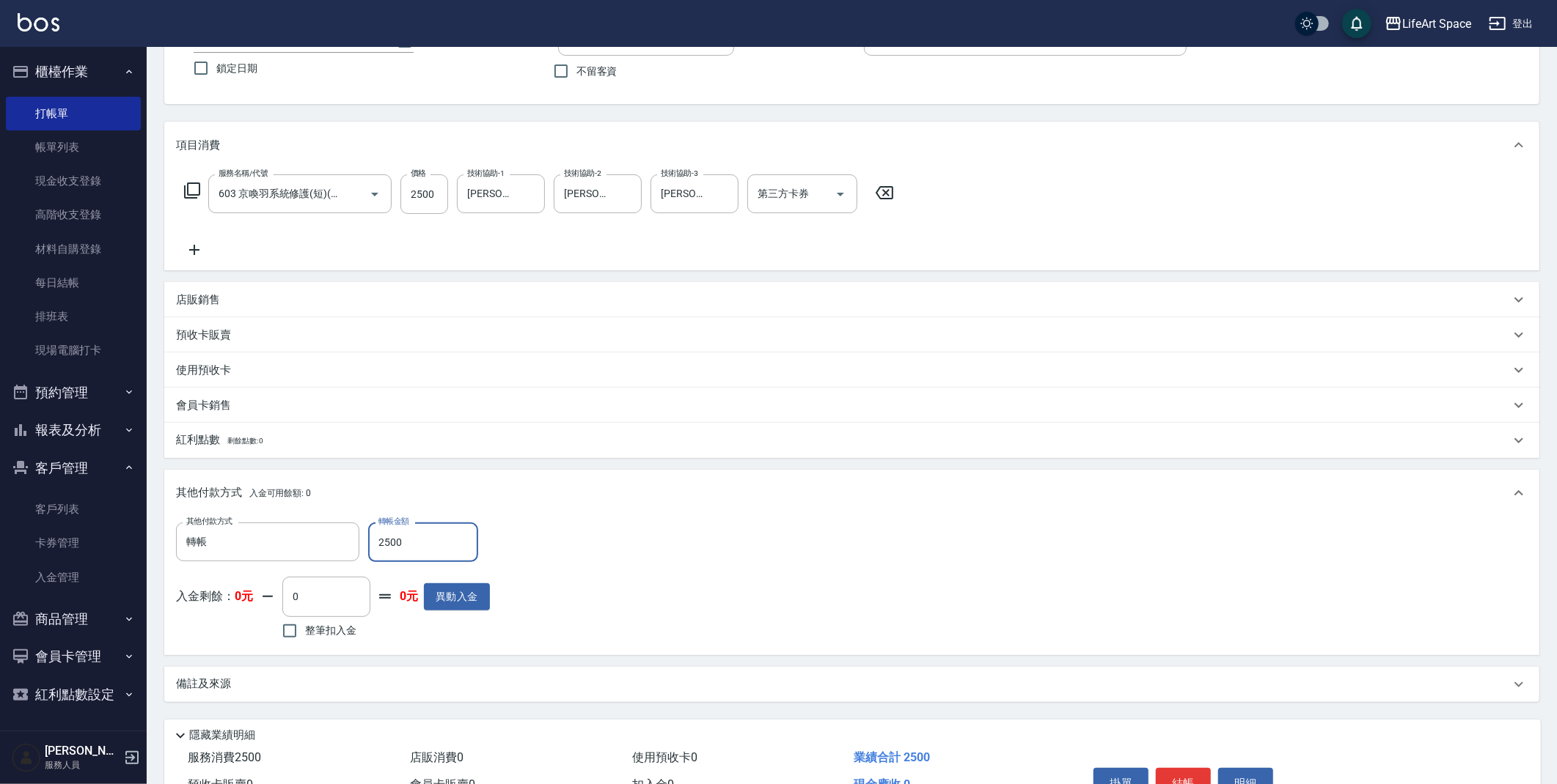
scroll to position [200, 0]
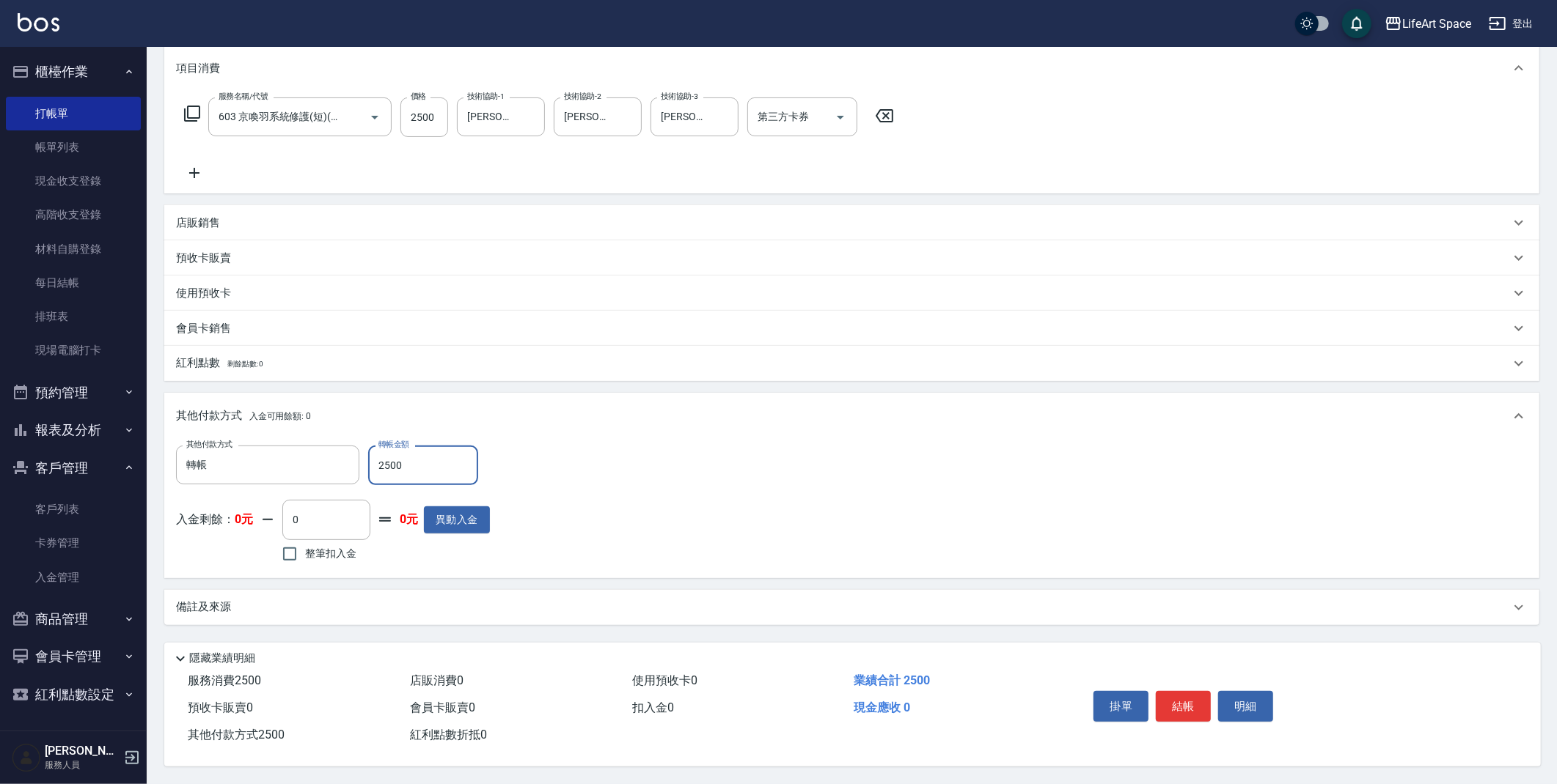
type input "2500"
click at [412, 599] on div "備註及來源" at bounding box center [843, 607] width 1334 height 15
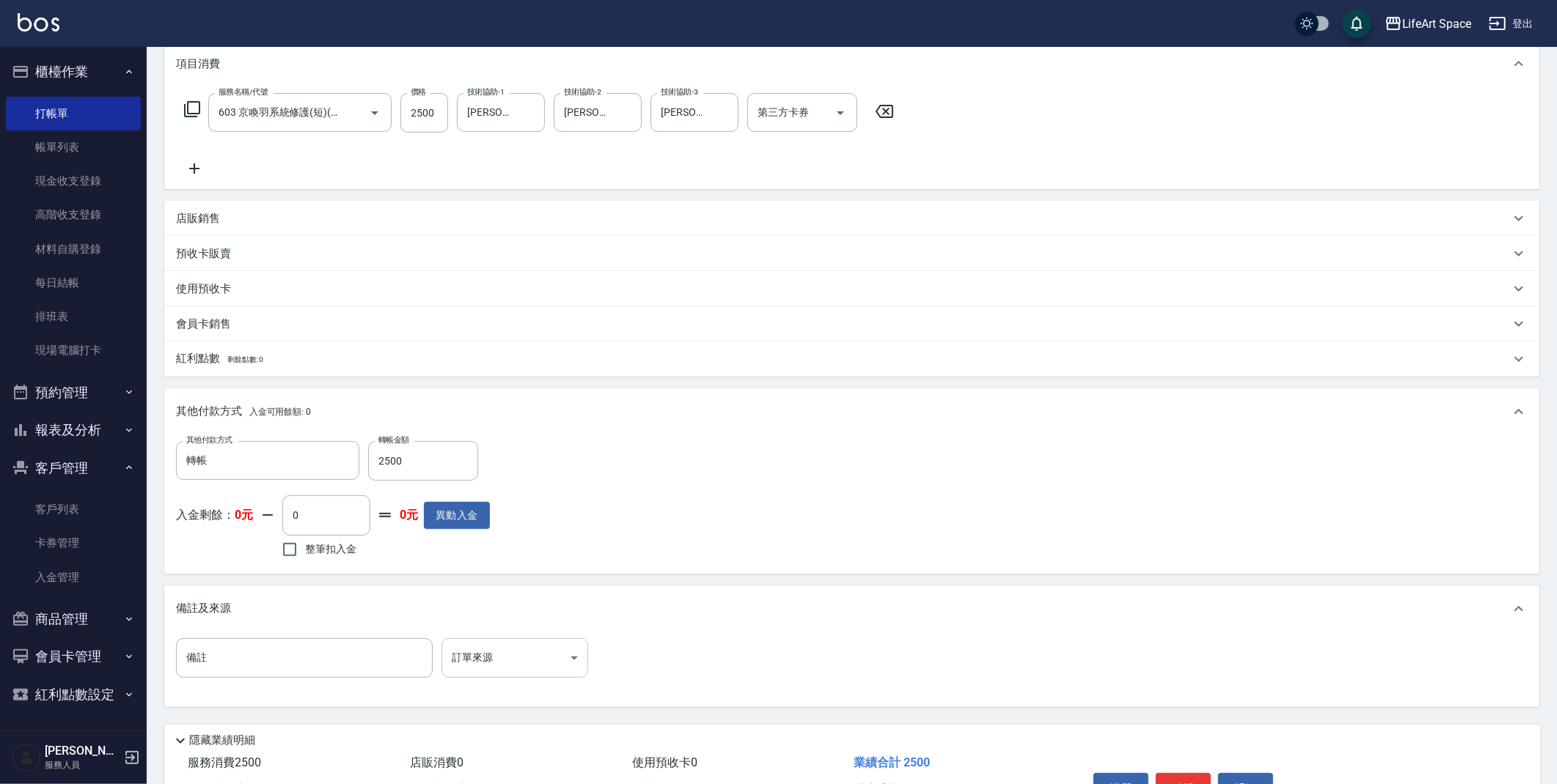
click at [465, 663] on body "LifeArt Space 登出 櫃檯作業 打帳單 帳單列表 現金收支登錄 高階收支登錄 材料自購登錄 每日結帳 排班表 現場電腦打卡 預約管理 預約管理 單…" at bounding box center [778, 333] width 1557 height 1067
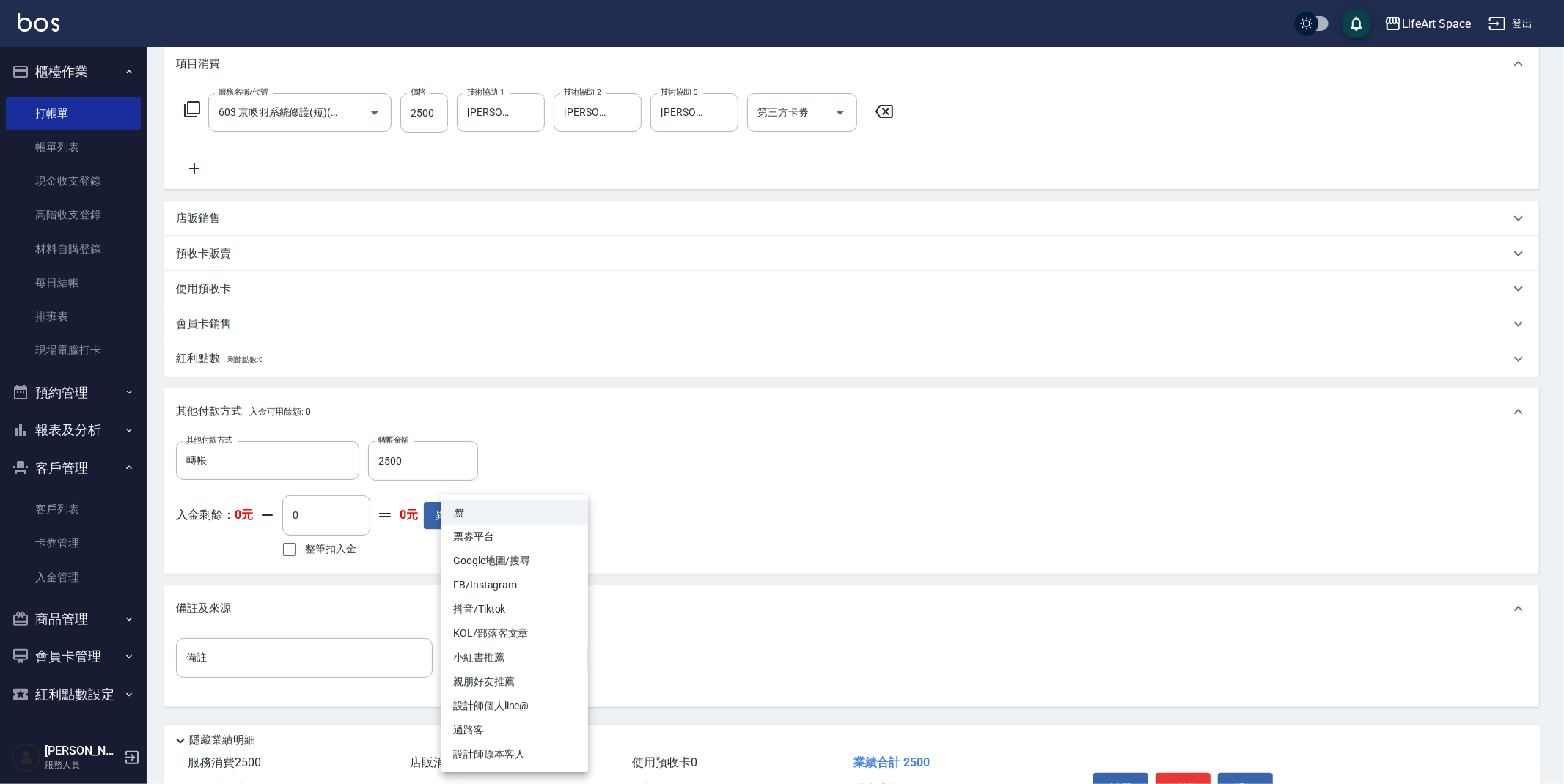
click at [500, 686] on li "親朋好友推薦" at bounding box center [515, 682] width 146 height 24
type input "親朋好友推薦"
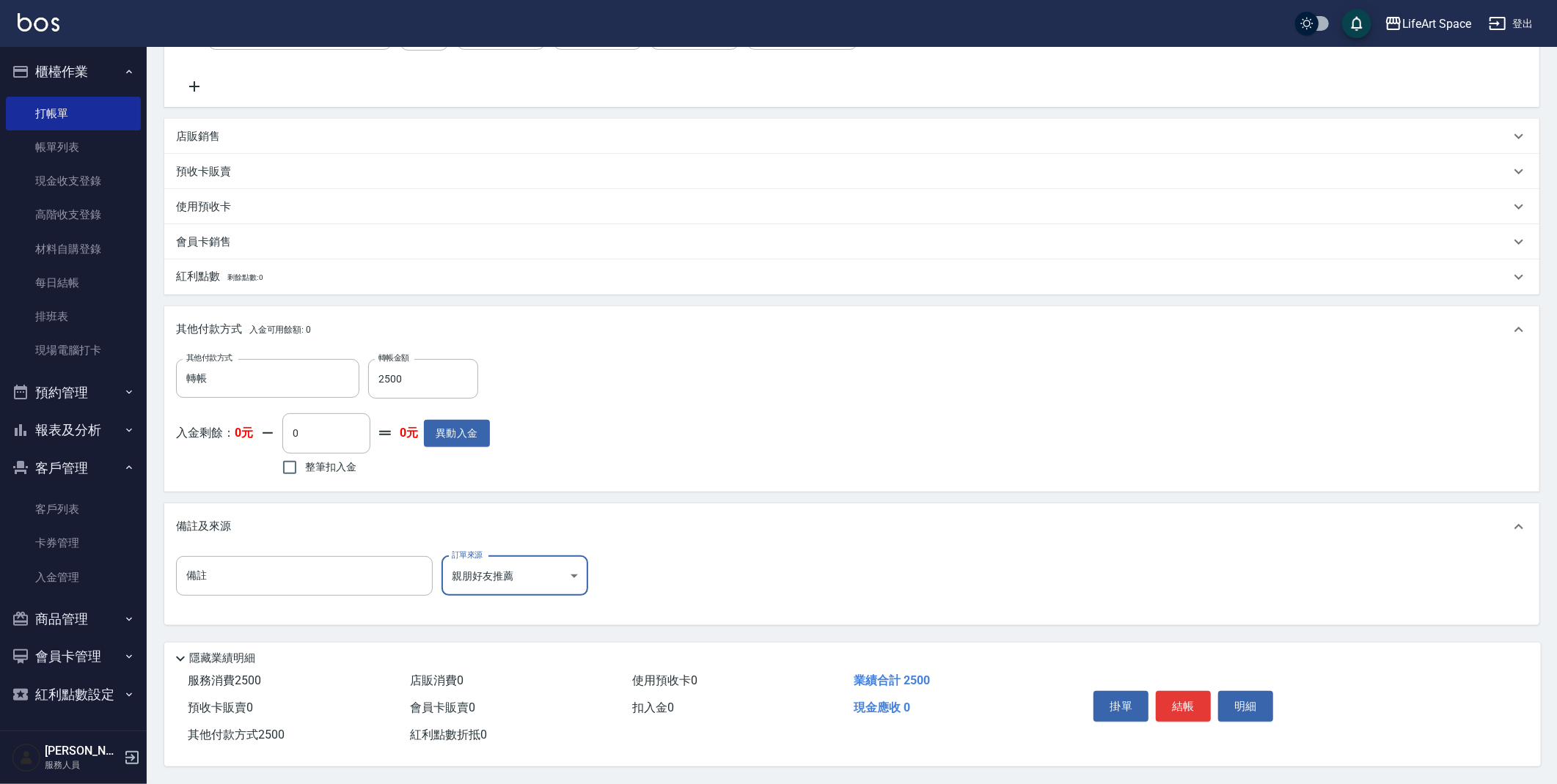
scroll to position [287, 0]
click at [1181, 701] on button "結帳" at bounding box center [1183, 707] width 55 height 31
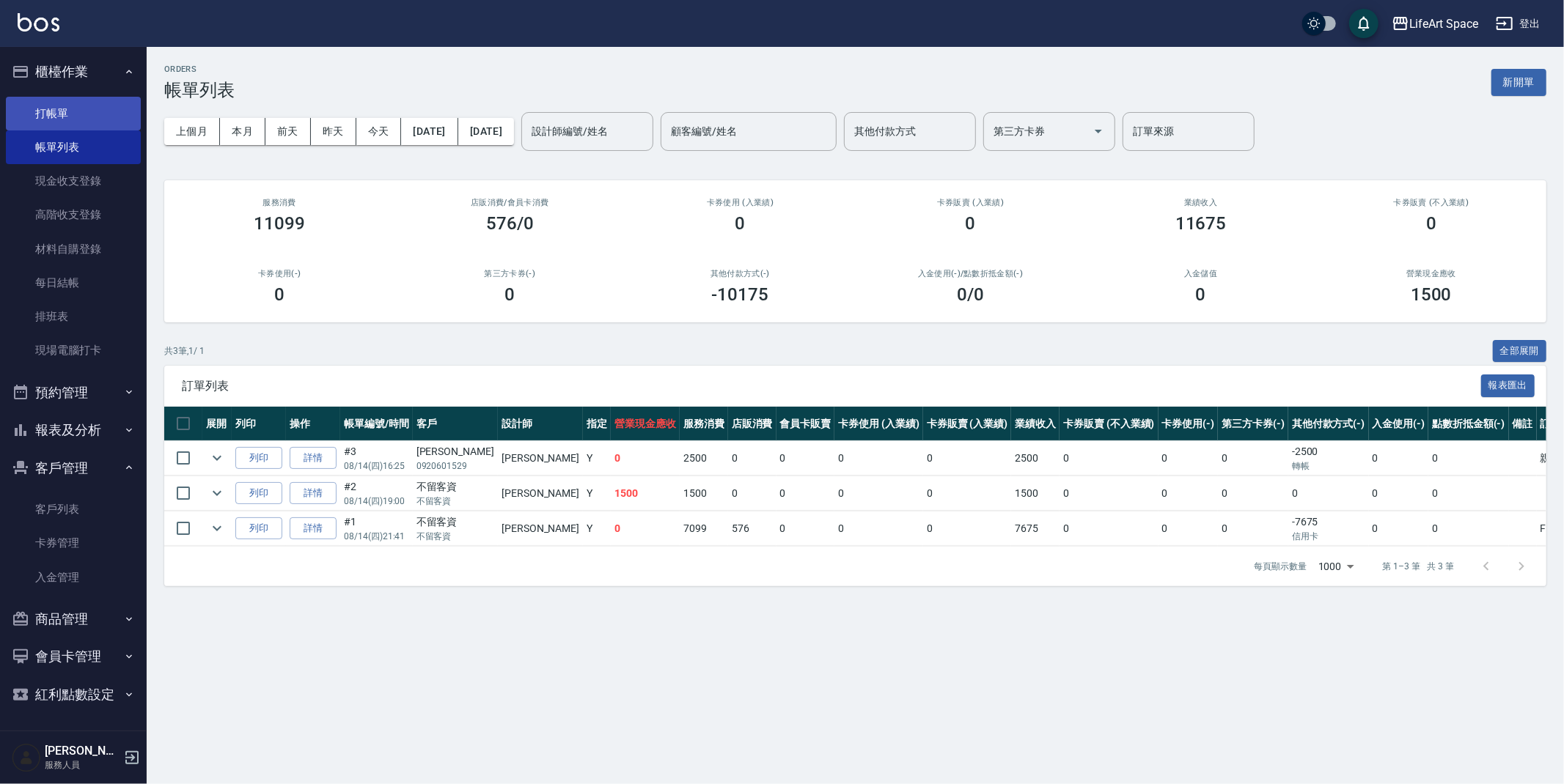
click at [61, 105] on link "打帳單" at bounding box center [73, 114] width 135 height 34
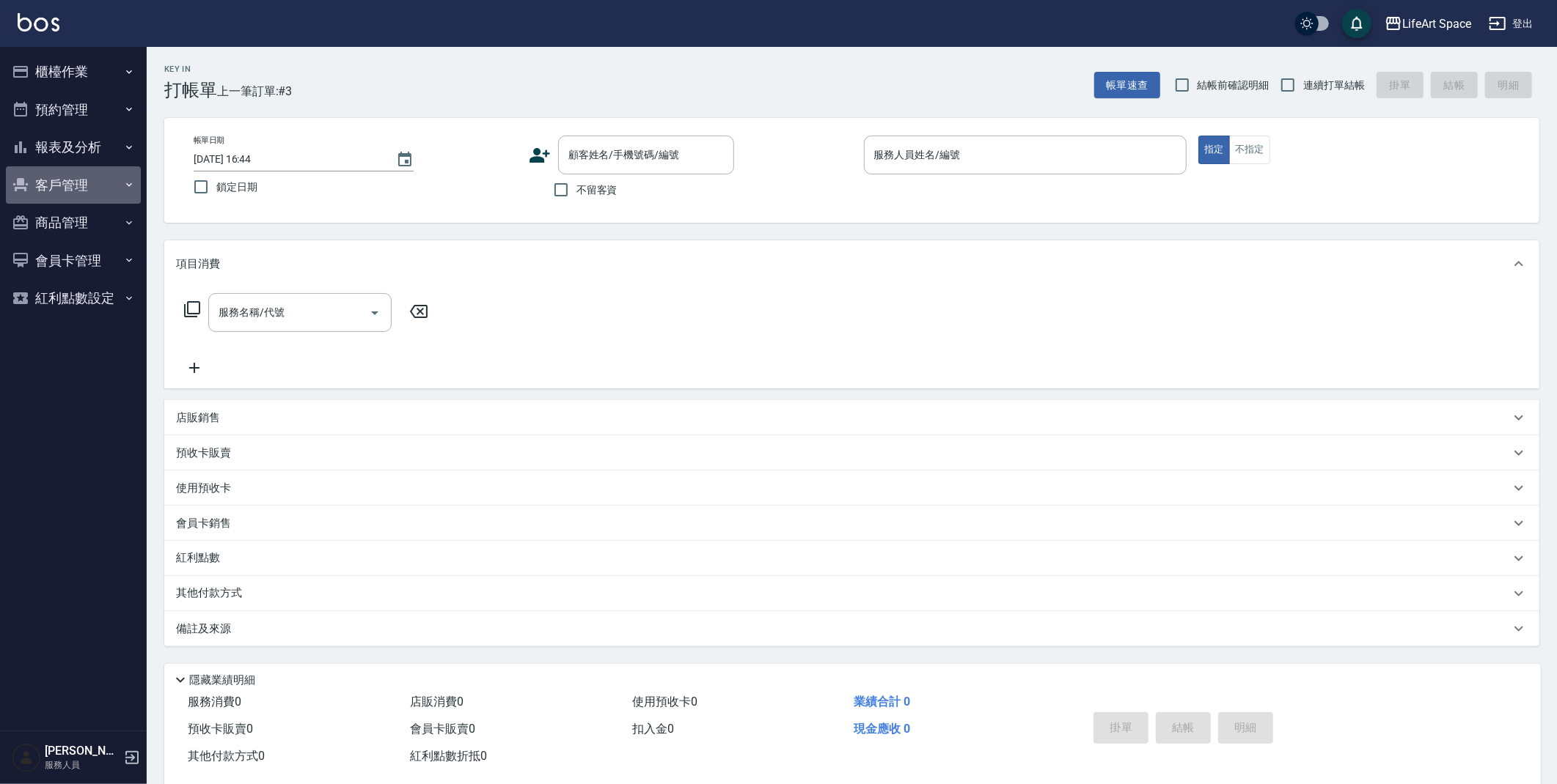
click at [73, 188] on button "客戶管理" at bounding box center [73, 186] width 135 height 38
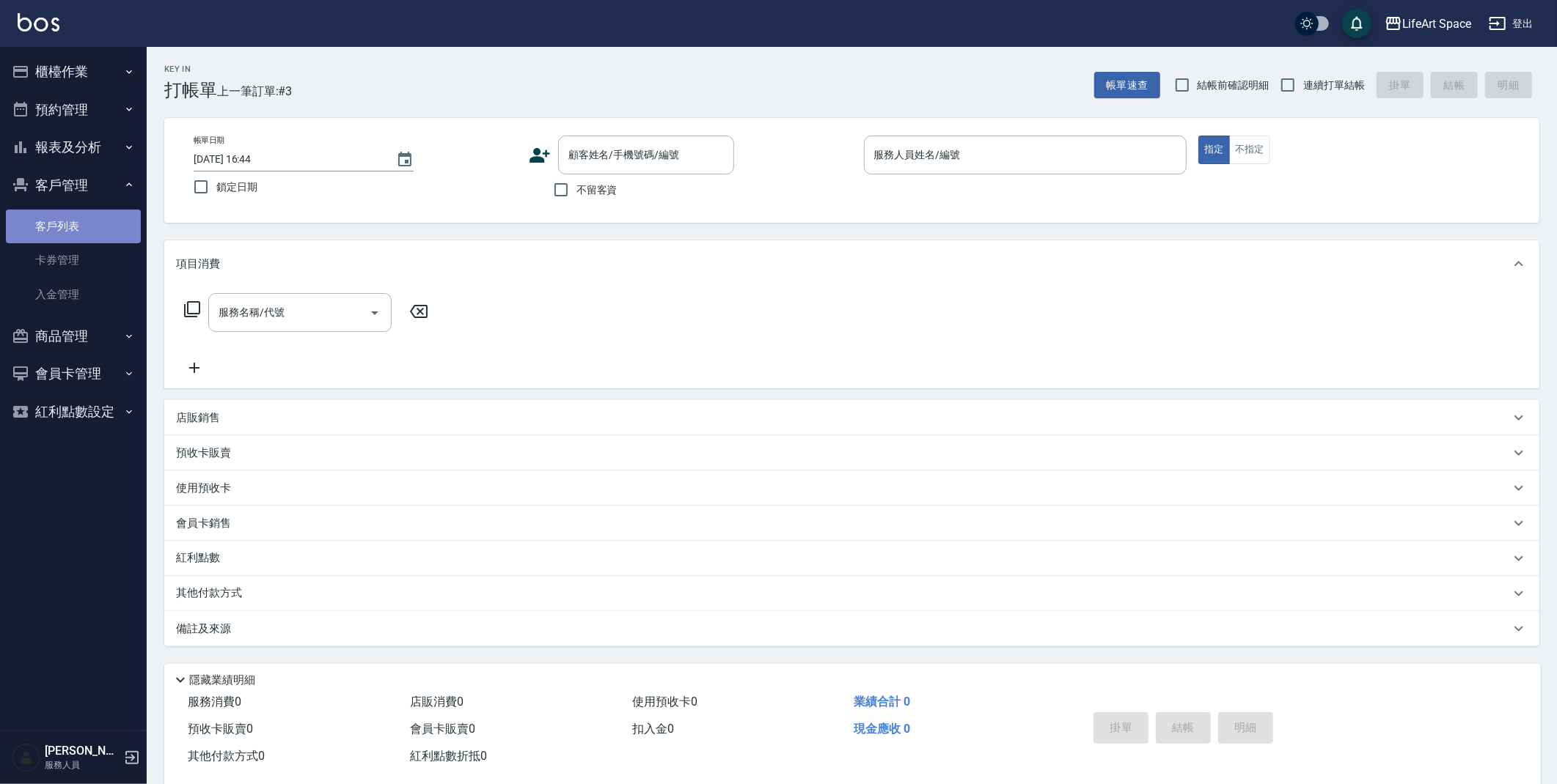
click at [91, 220] on link "客戶列表" at bounding box center [73, 226] width 135 height 34
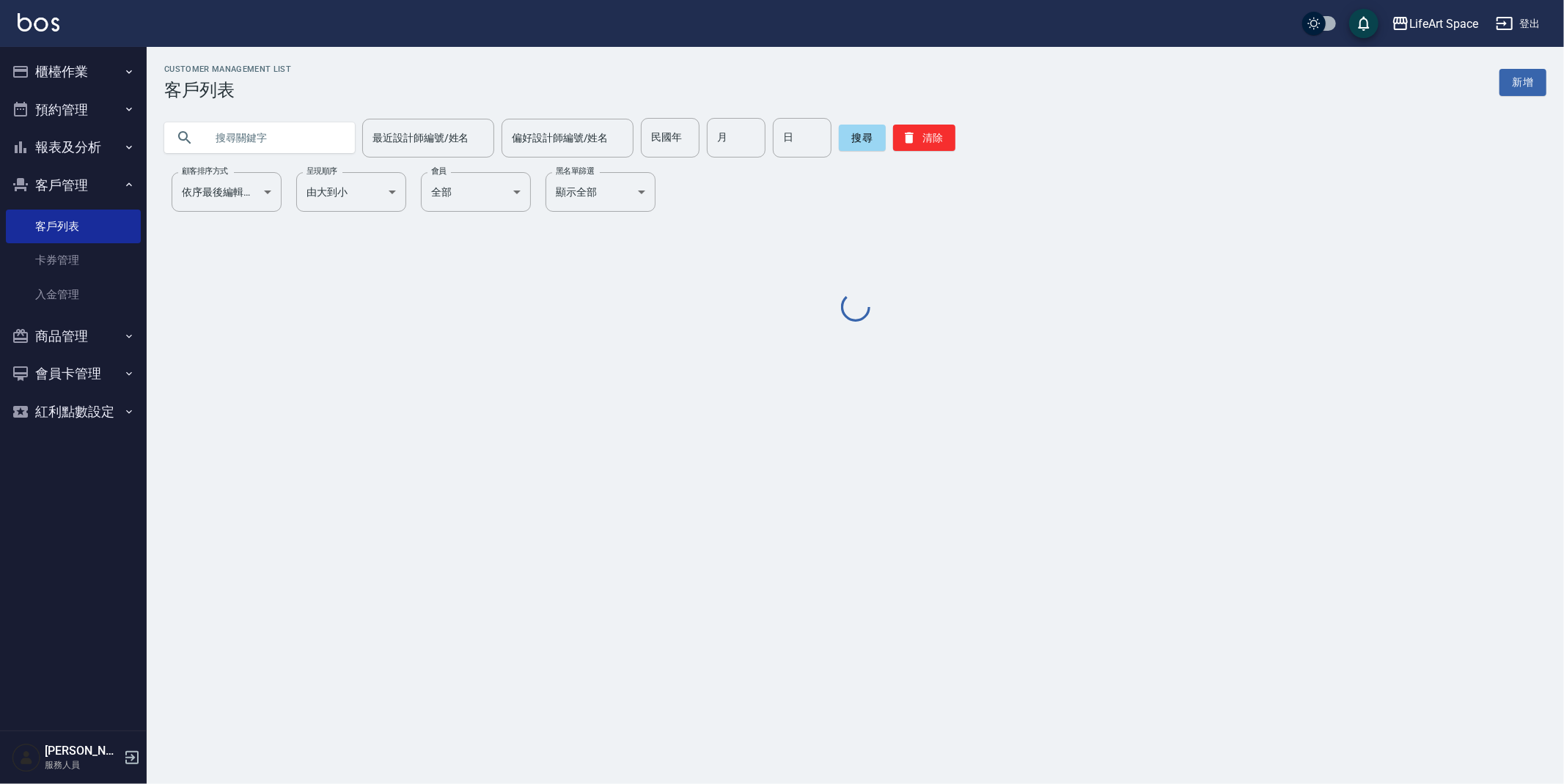
click at [260, 138] on input "text" at bounding box center [273, 138] width 138 height 39
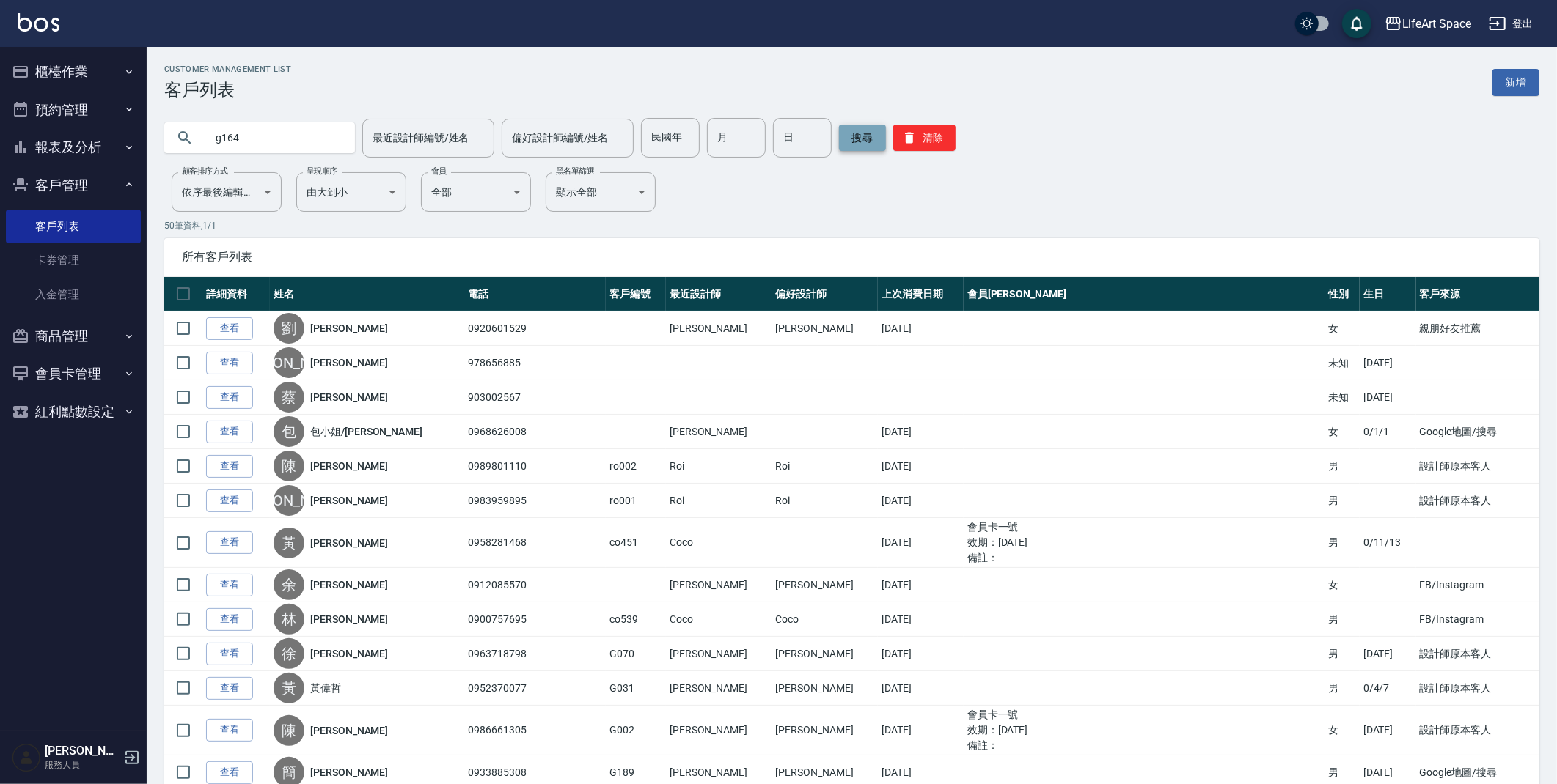
type input "g164"
click at [839, 141] on button "搜尋" at bounding box center [862, 138] width 47 height 26
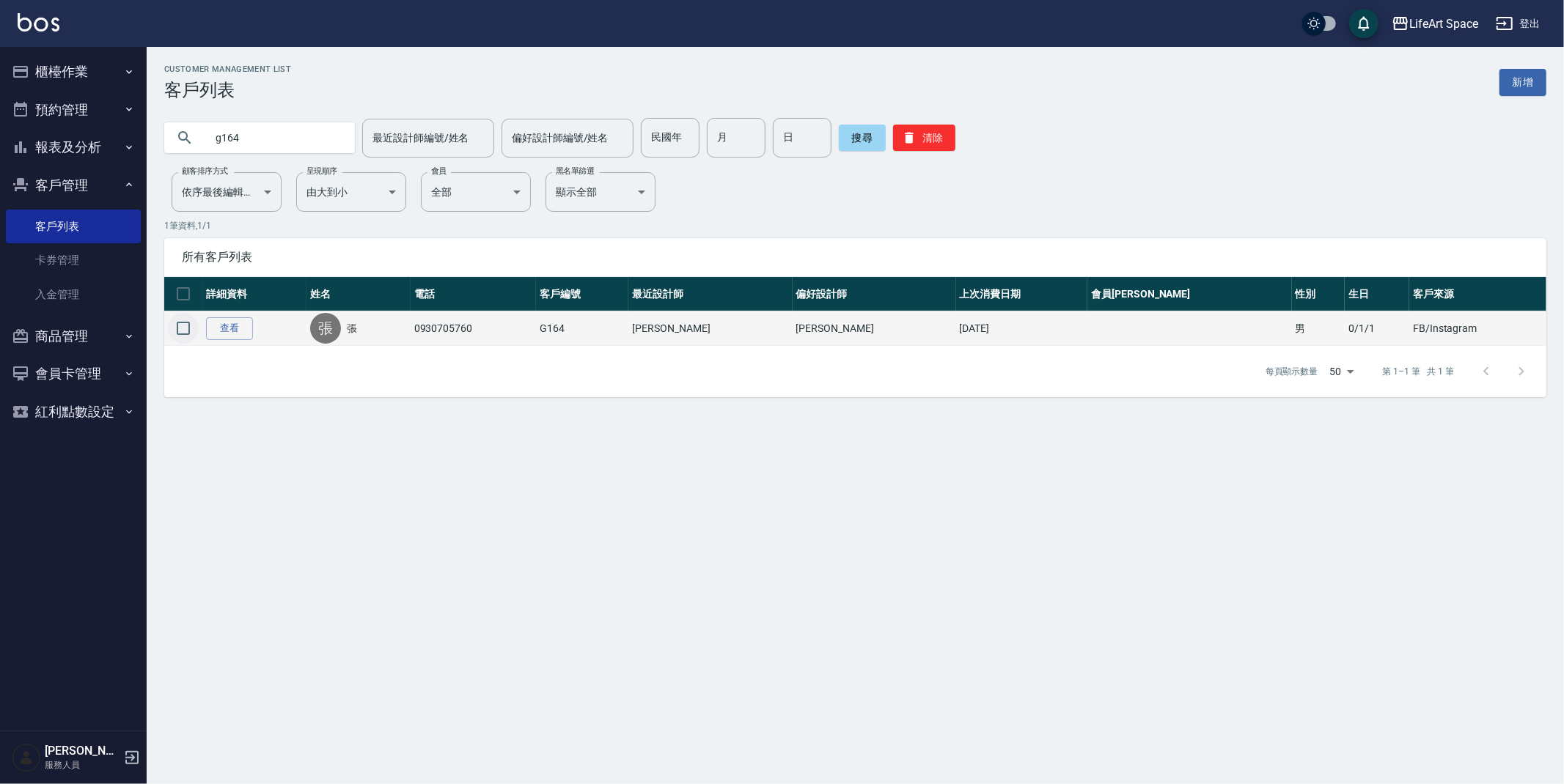
click at [193, 331] on input "checkbox" at bounding box center [184, 328] width 31 height 31
checkbox input "true"
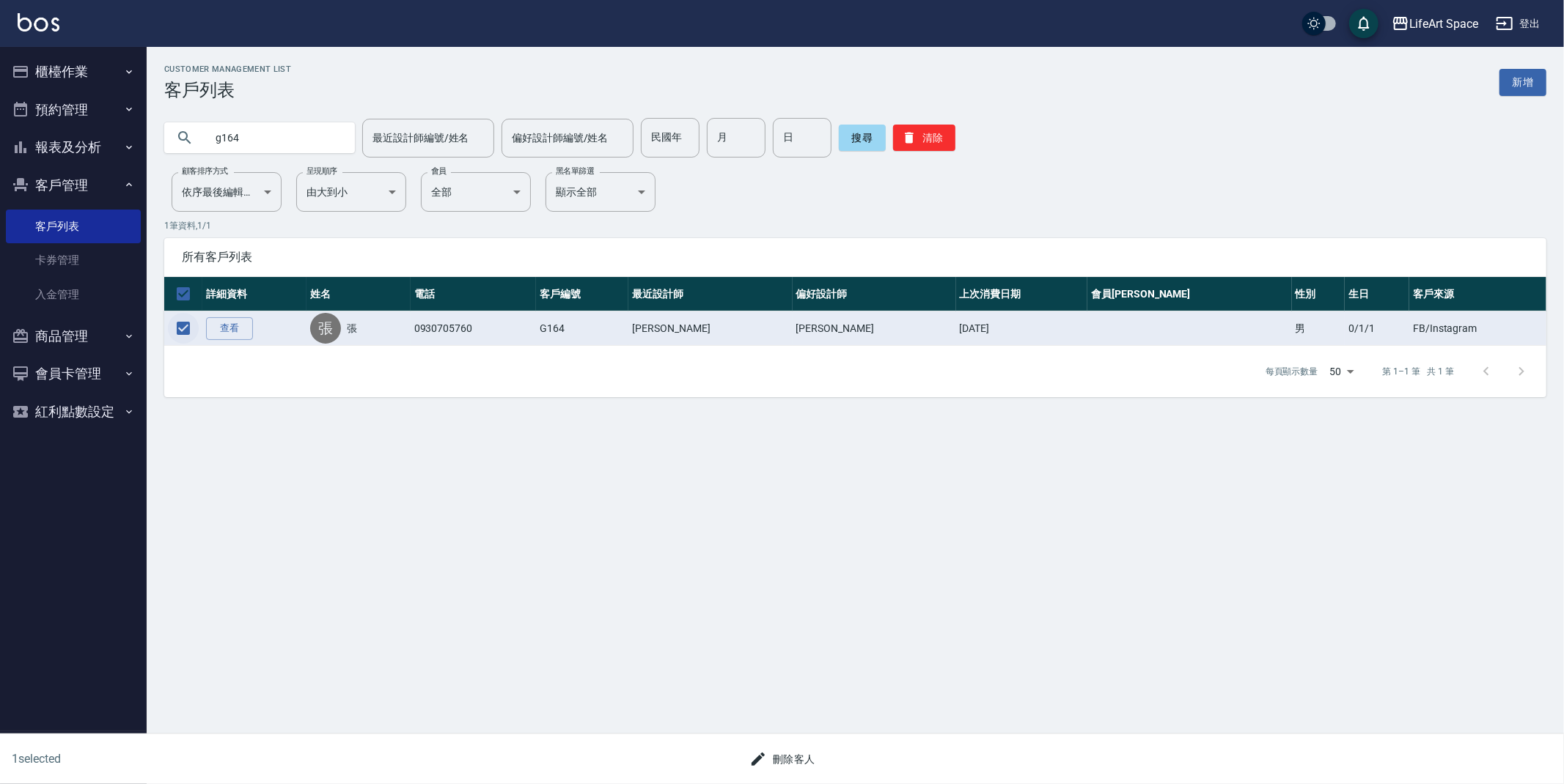
click at [194, 328] on input "checkbox" at bounding box center [184, 328] width 31 height 31
checkbox input "false"
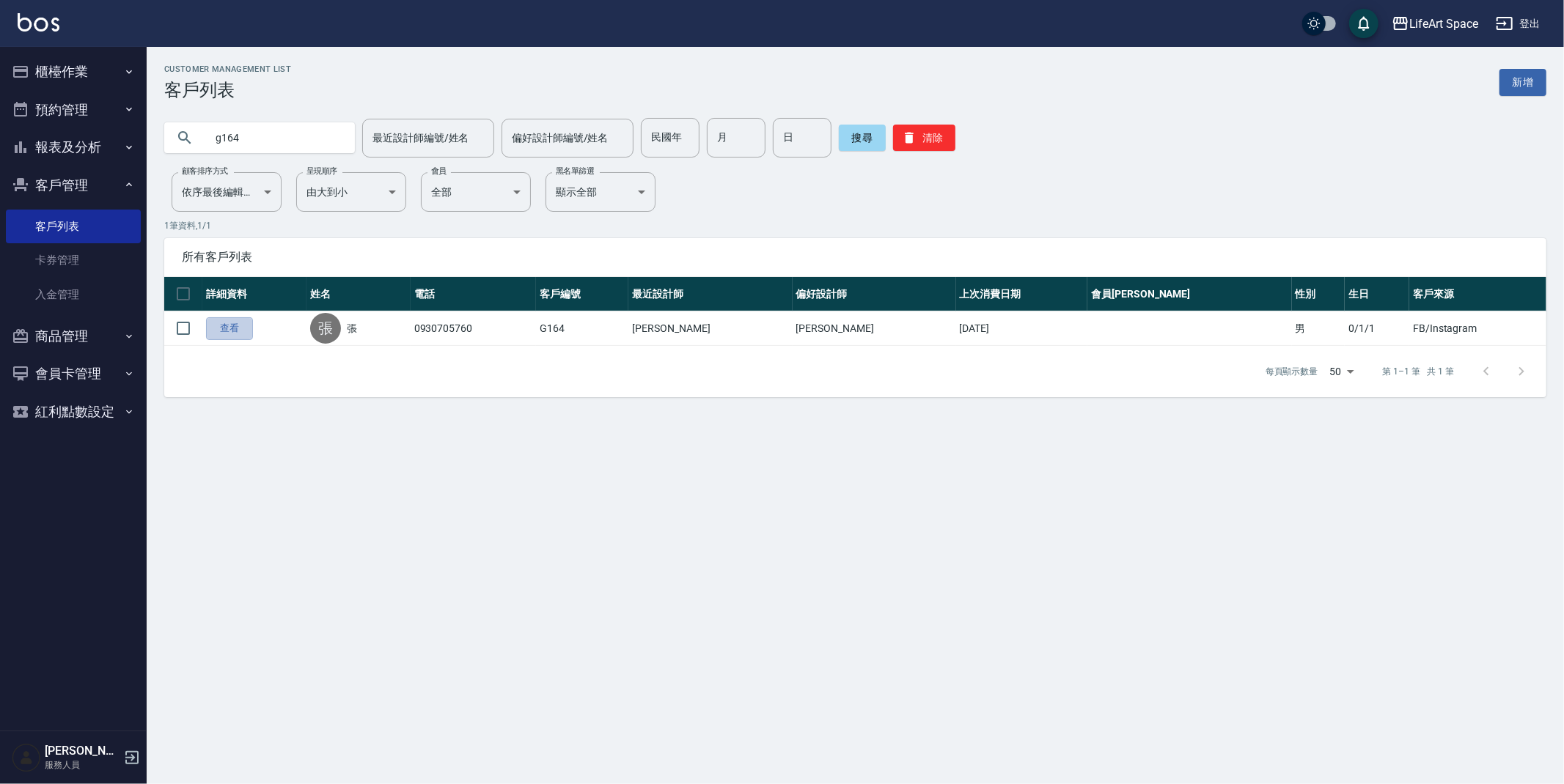
click at [248, 331] on link "查看" at bounding box center [229, 329] width 47 height 23
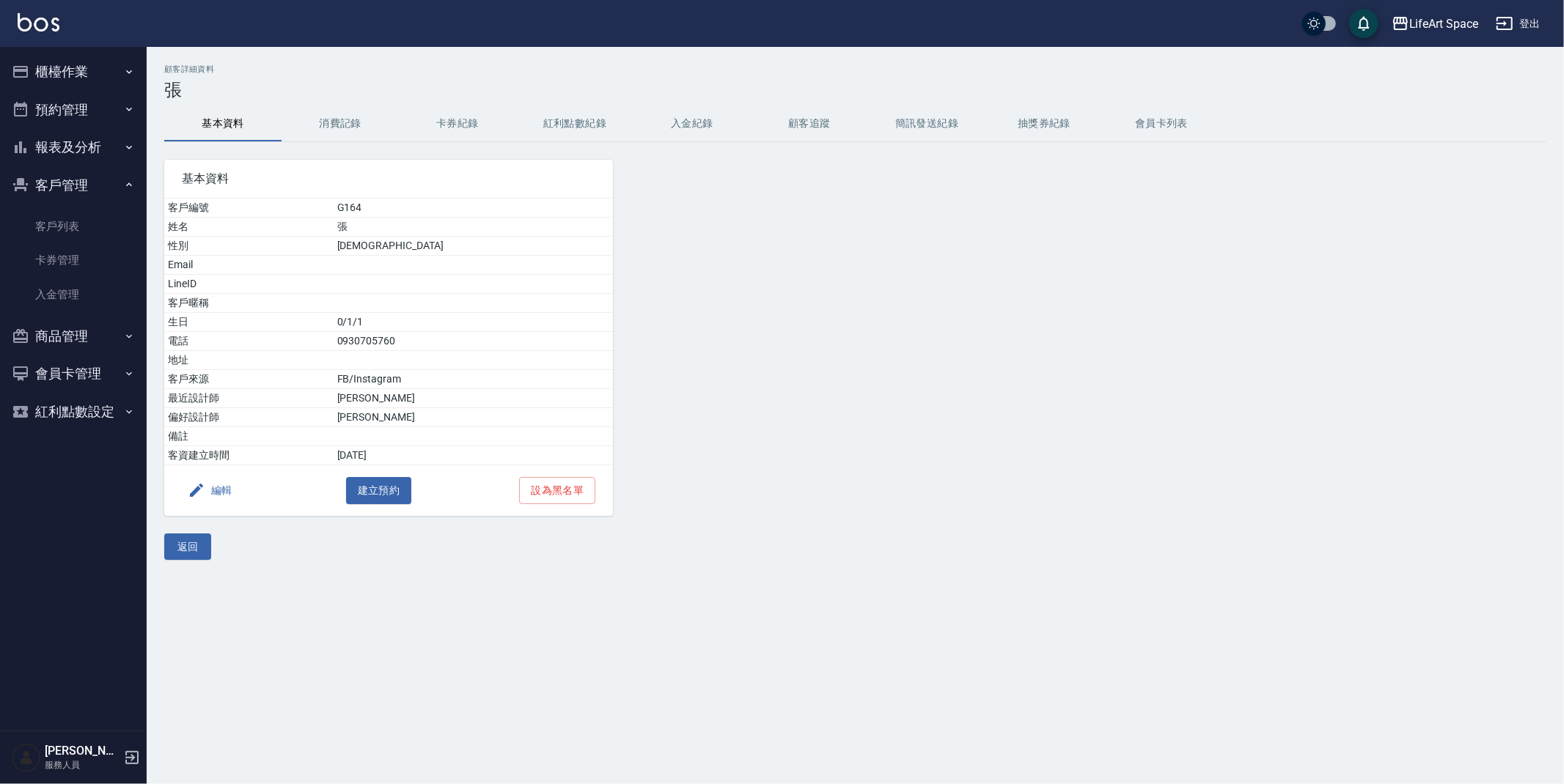
click at [326, 112] on button "消費記錄" at bounding box center [341, 123] width 117 height 36
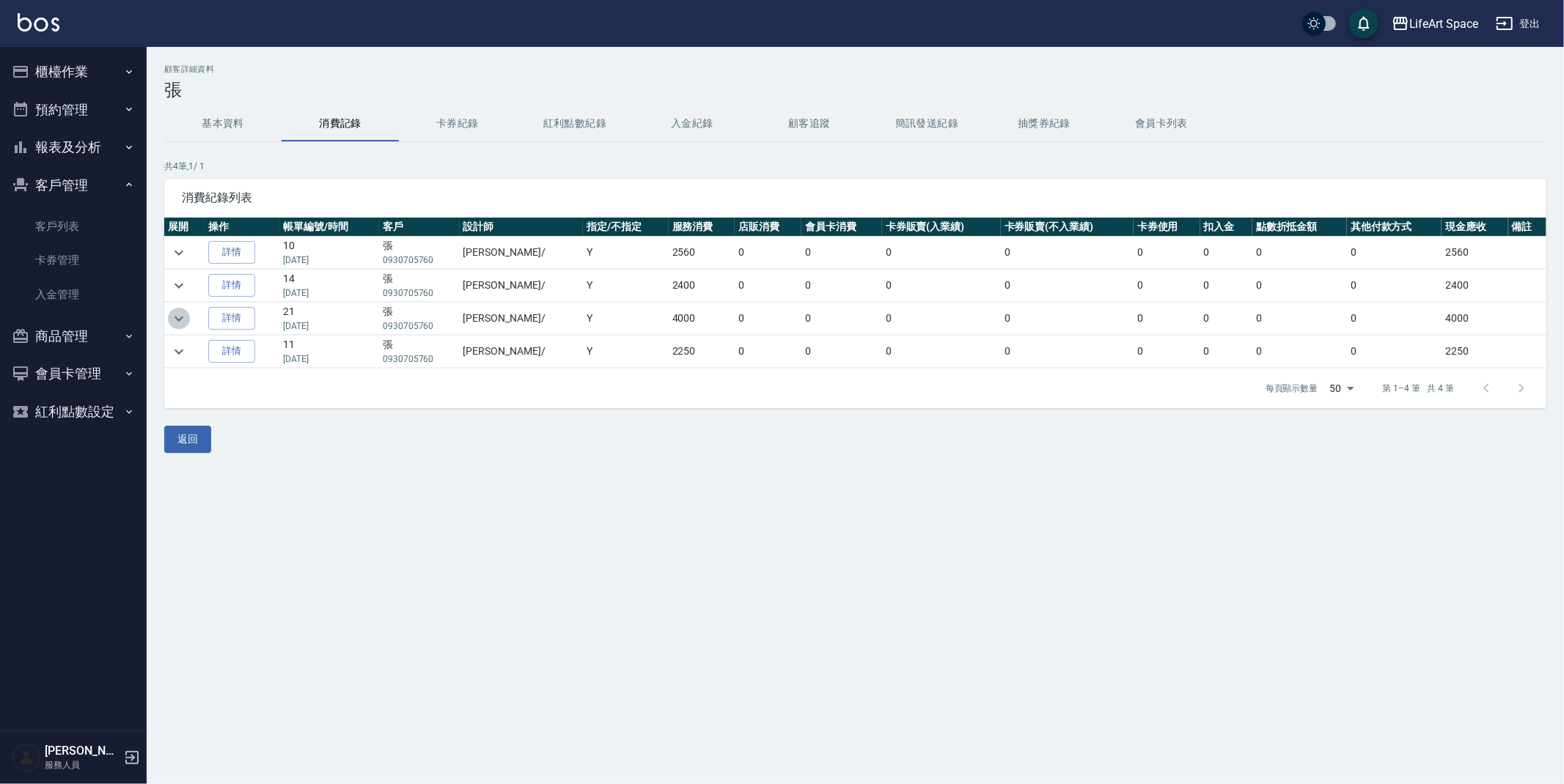
click at [186, 323] on icon "expand row" at bounding box center [179, 318] width 17 height 17
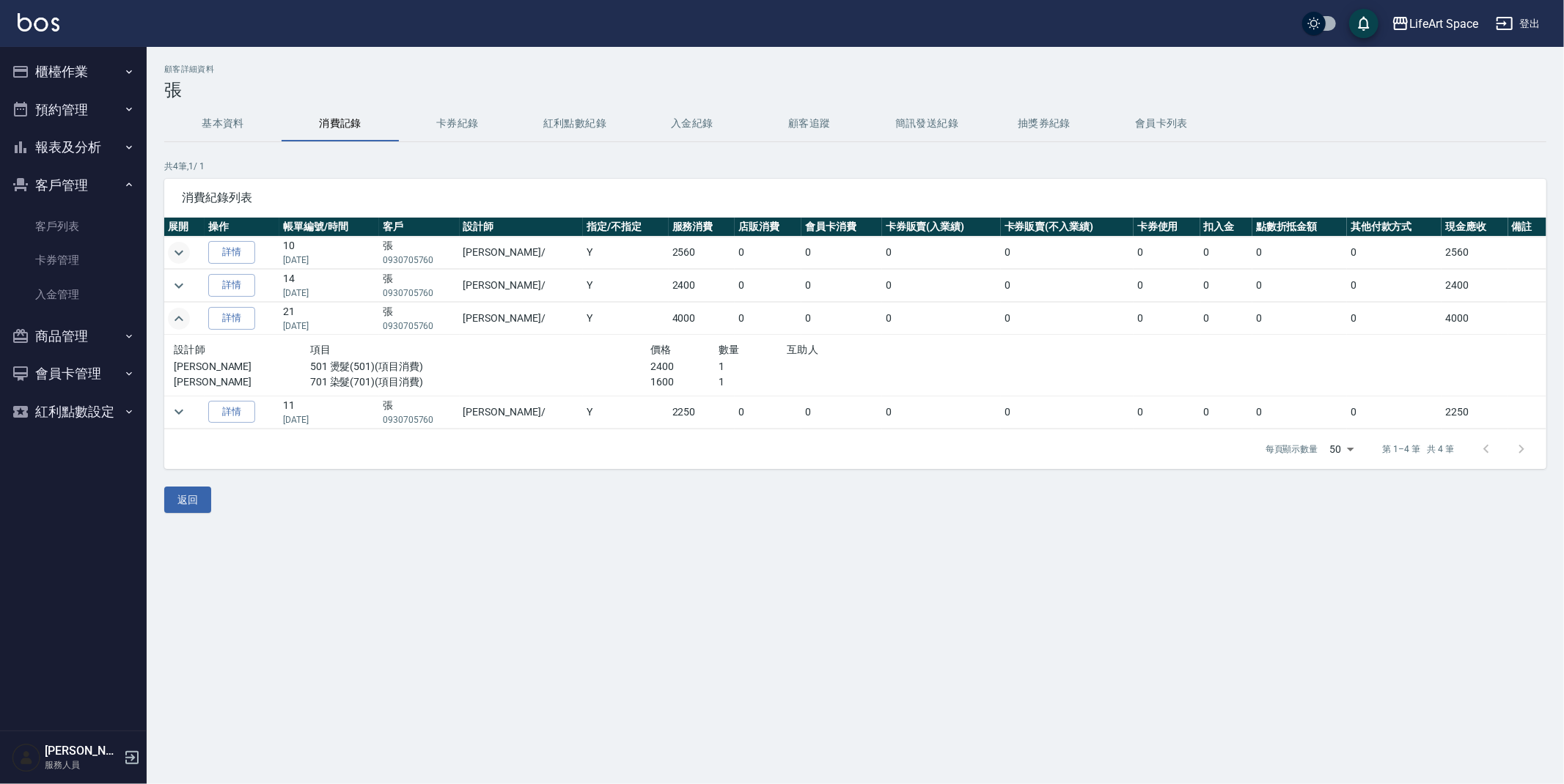
click at [180, 254] on icon "expand row" at bounding box center [179, 253] width 17 height 17
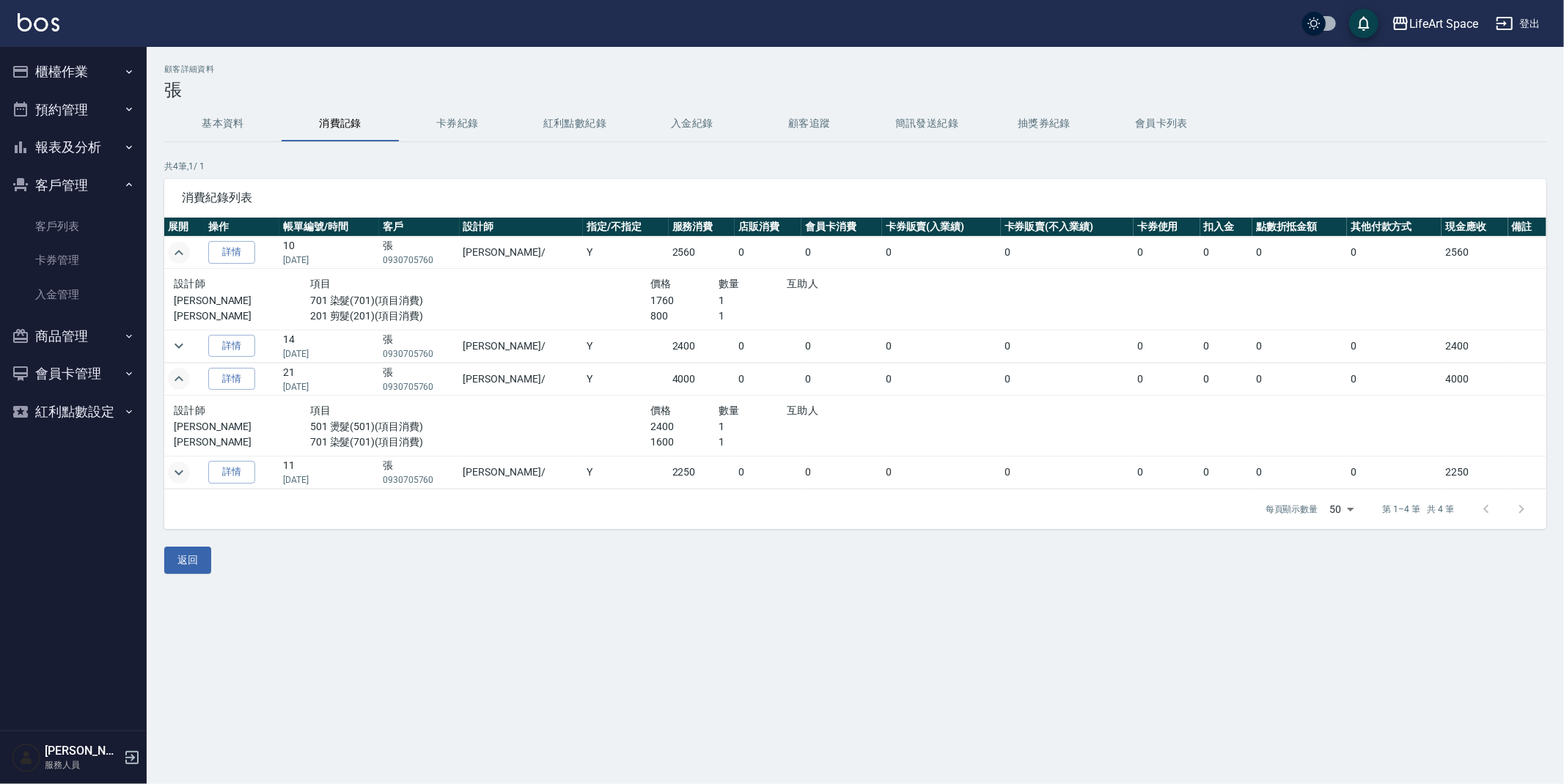
click at [180, 468] on icon "expand row" at bounding box center [179, 472] width 17 height 17
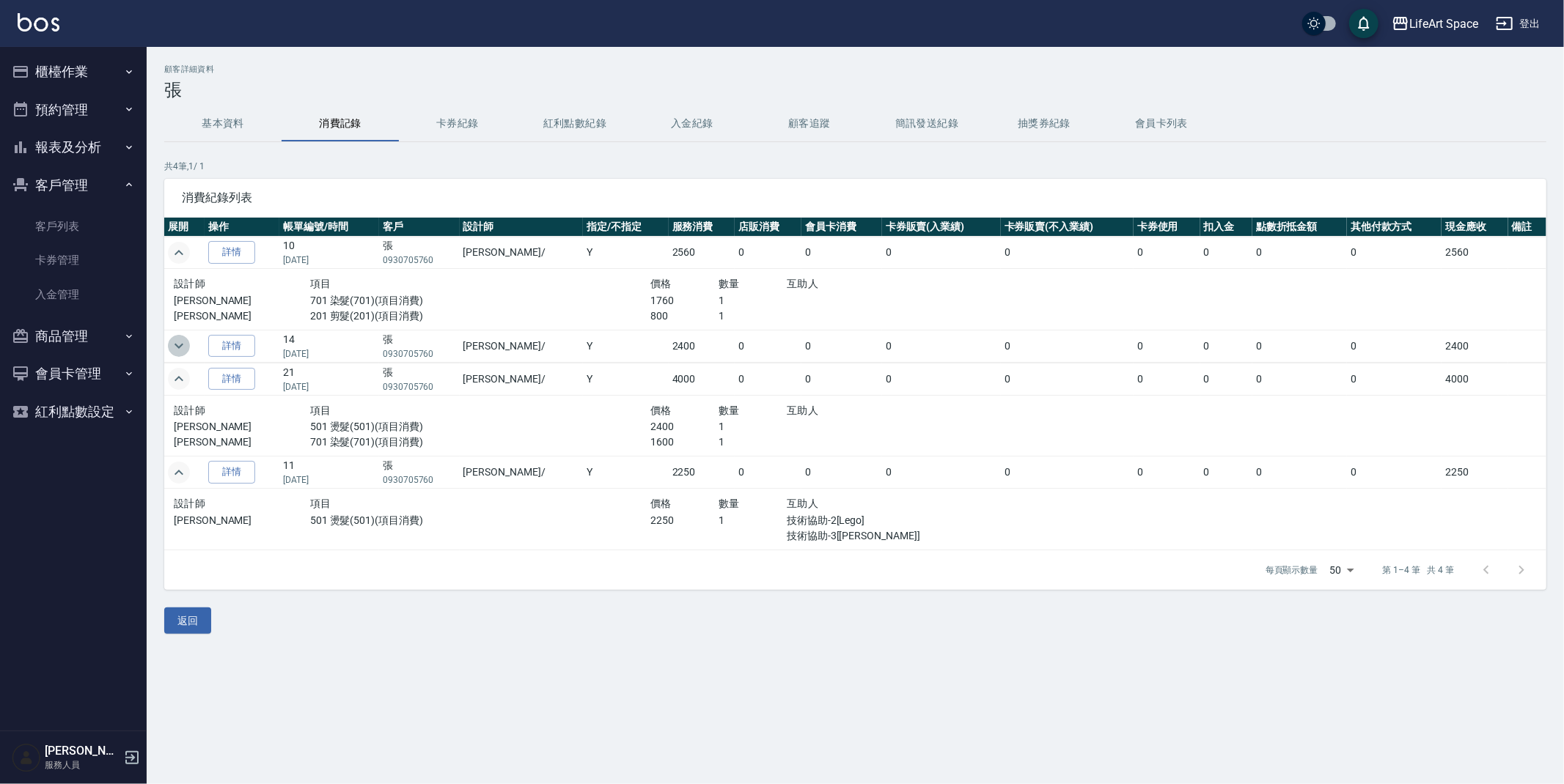
click at [187, 344] on icon "expand row" at bounding box center [179, 346] width 17 height 17
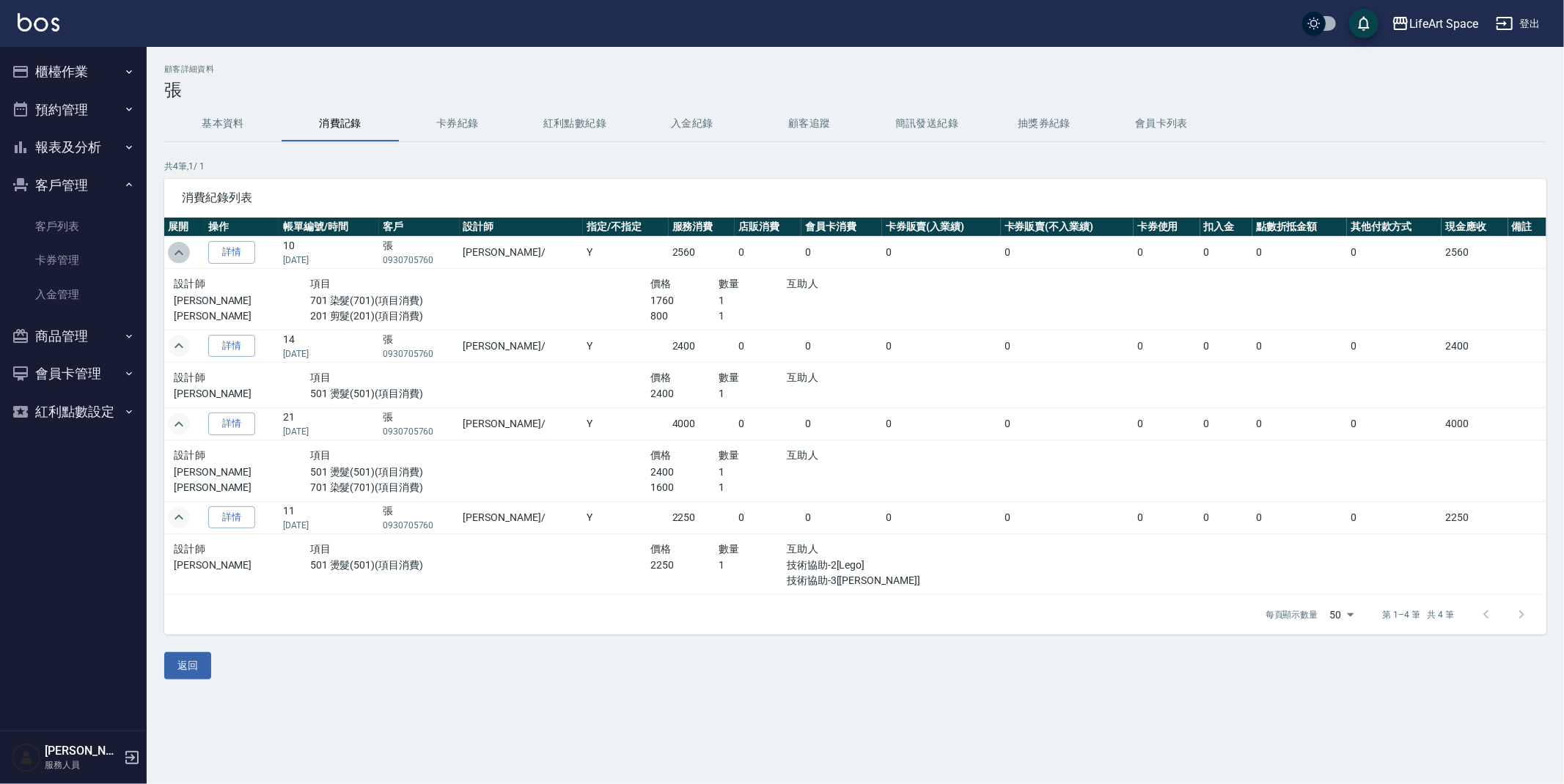
click at [177, 250] on icon "expand row" at bounding box center [179, 253] width 17 height 17
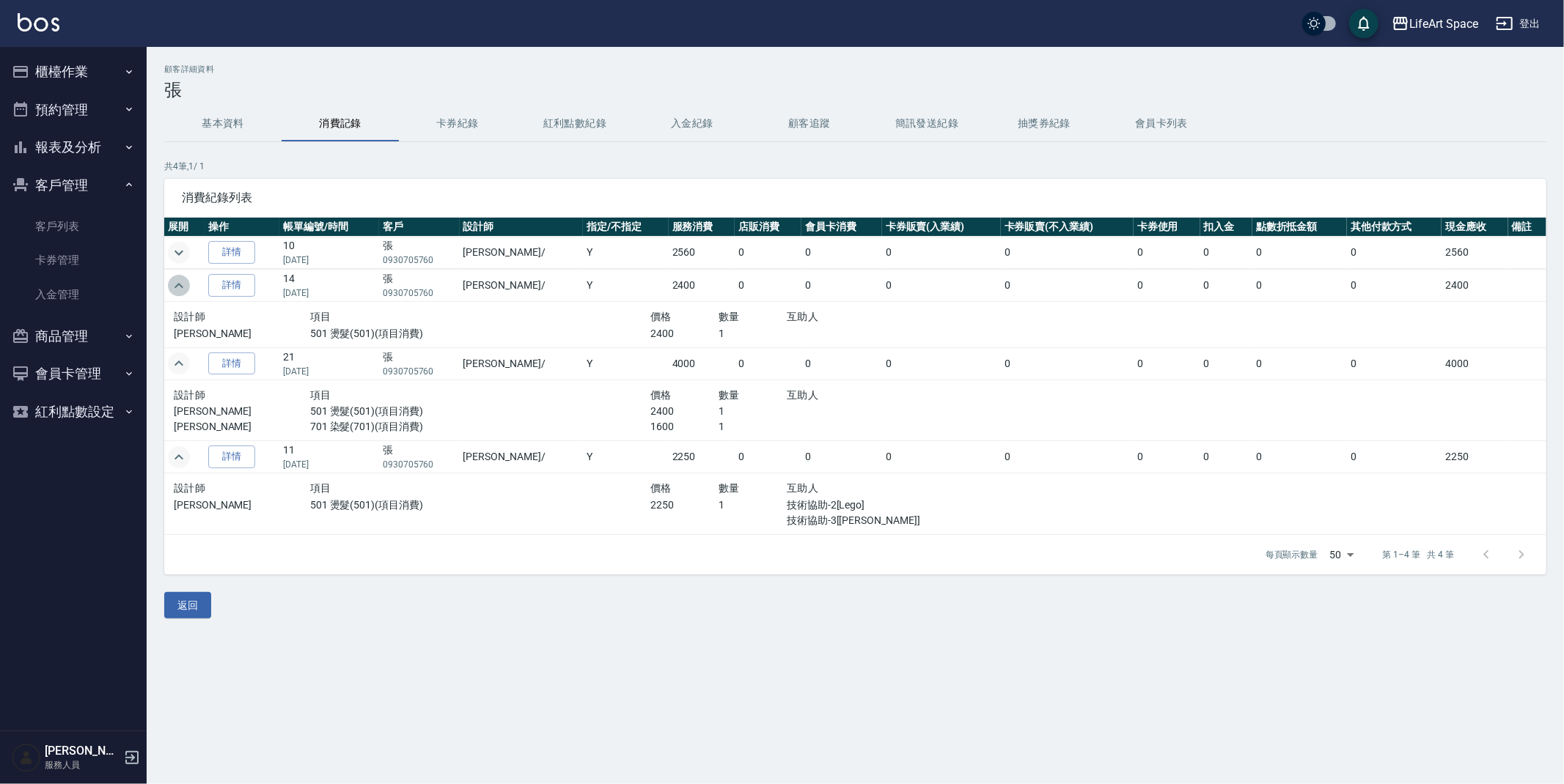
click at [181, 287] on icon "expand row" at bounding box center [178, 285] width 9 height 5
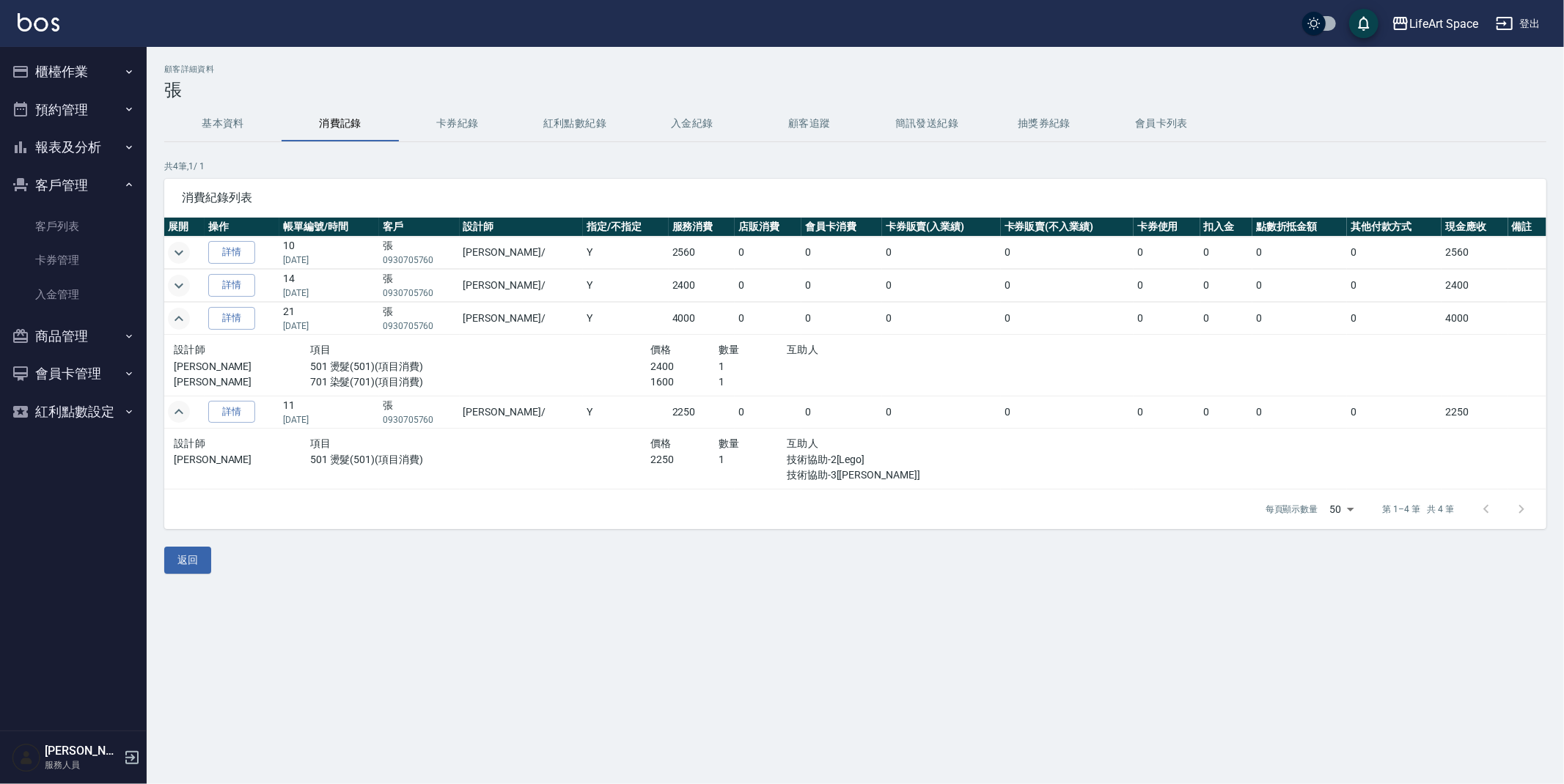
click at [179, 317] on icon "expand row" at bounding box center [178, 317] width 9 height 5
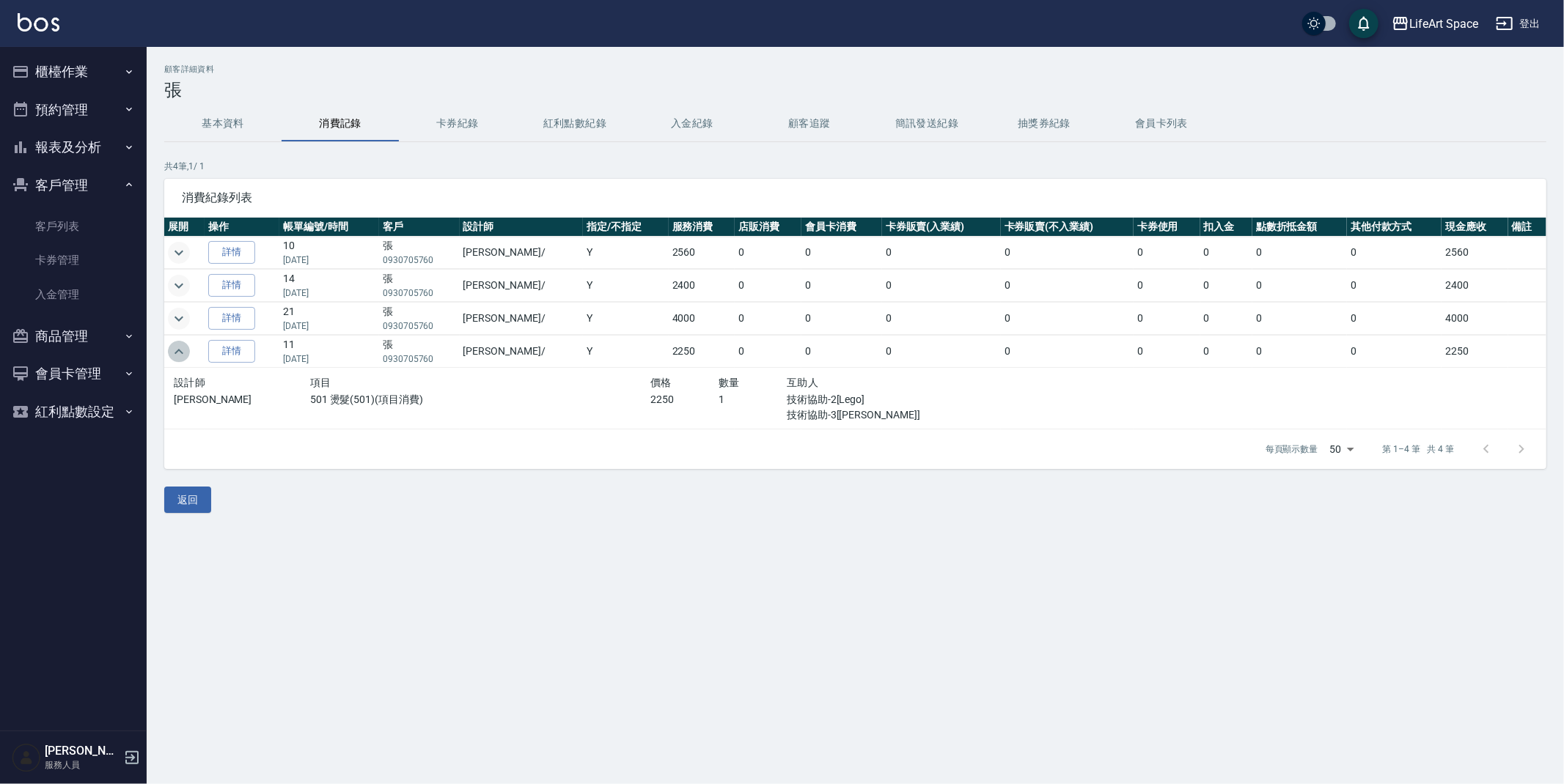
click at [177, 355] on icon "expand row" at bounding box center [179, 352] width 17 height 17
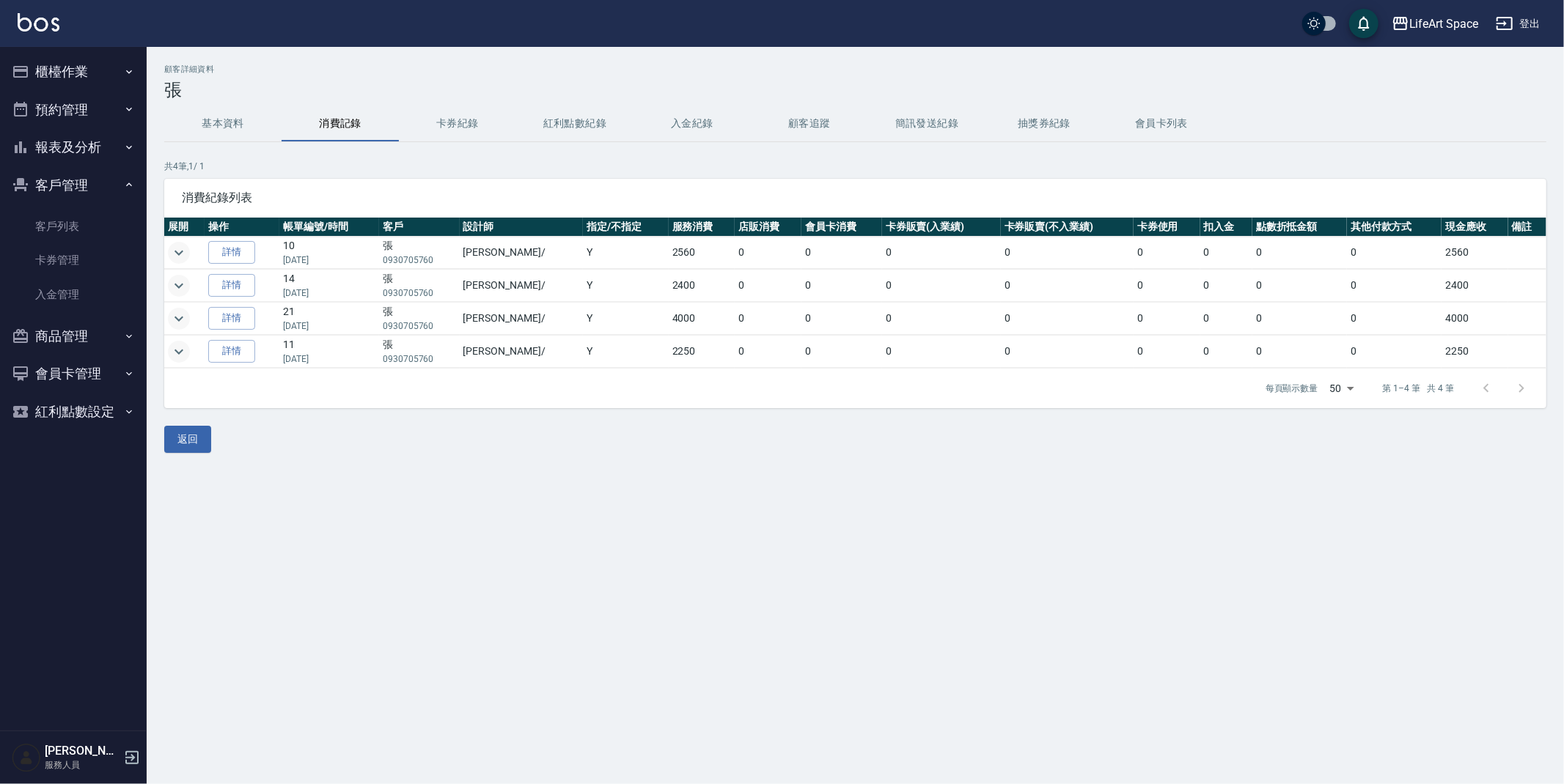
drag, startPoint x: 225, startPoint y: 114, endPoint x: 223, endPoint y: 123, distance: 9.2
click at [225, 114] on button "基本資料" at bounding box center [223, 123] width 117 height 36
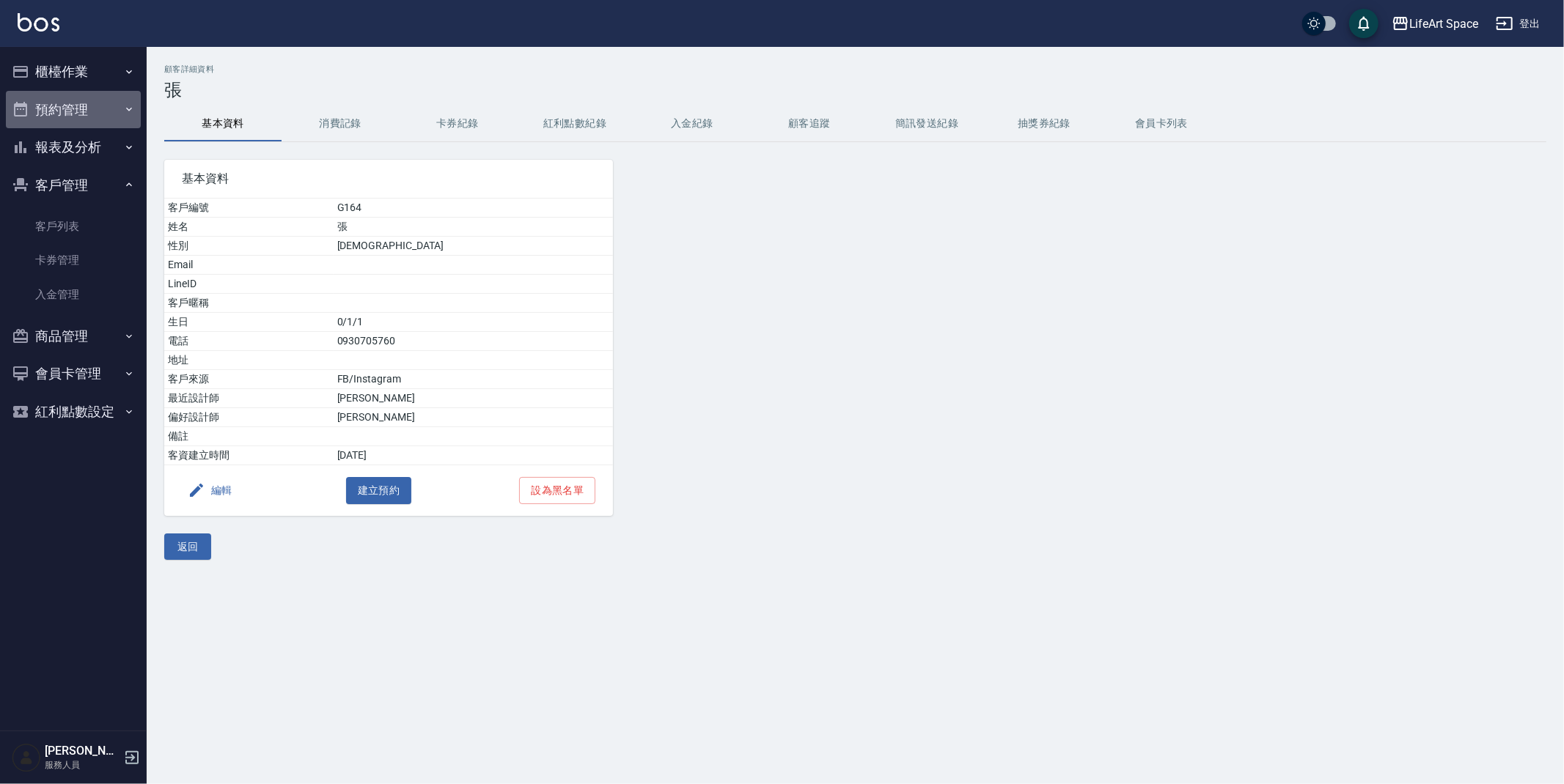
click at [38, 90] on button "預約管理" at bounding box center [73, 110] width 135 height 38
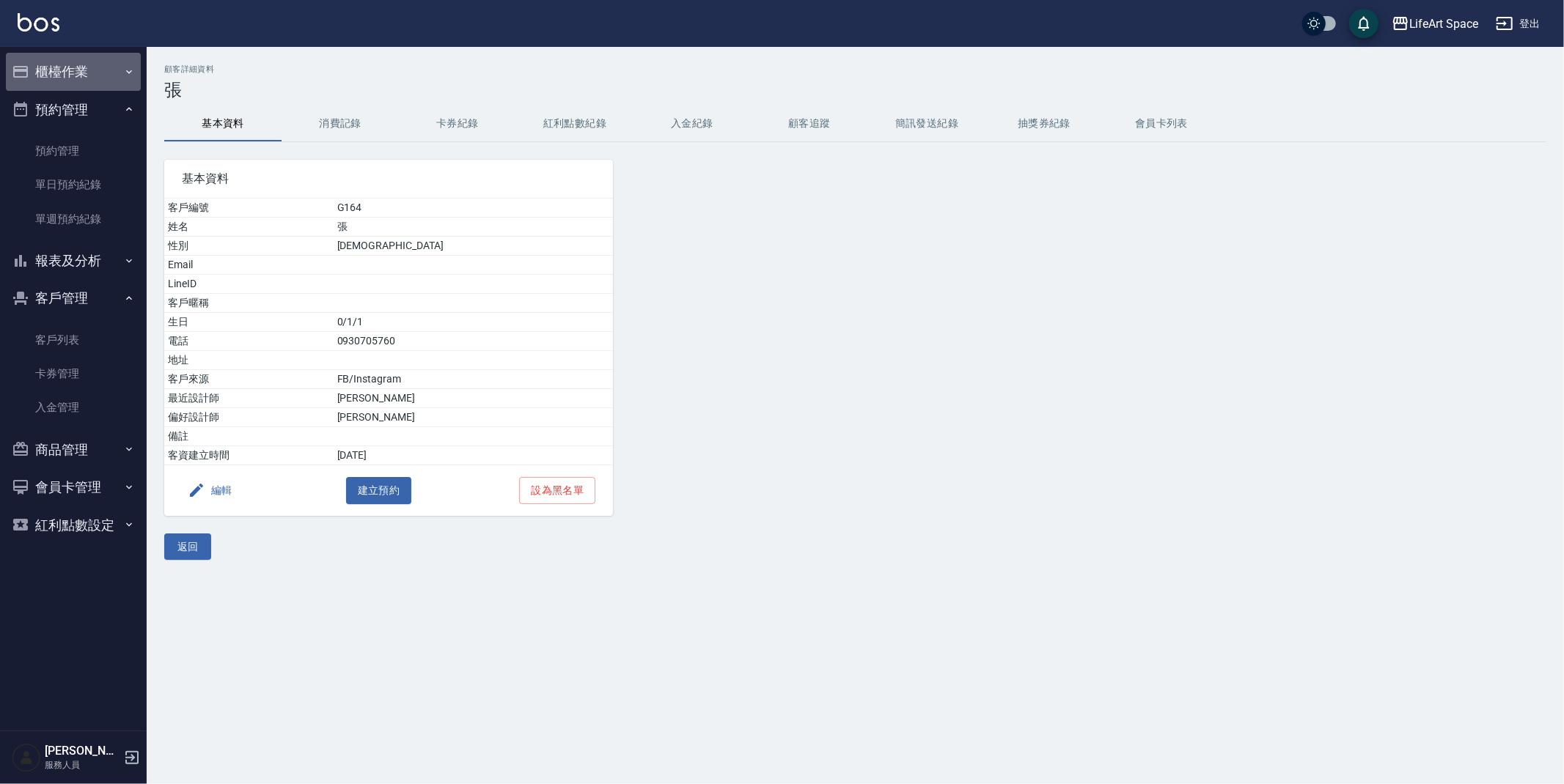
click at [86, 58] on button "櫃檯作業" at bounding box center [73, 72] width 135 height 38
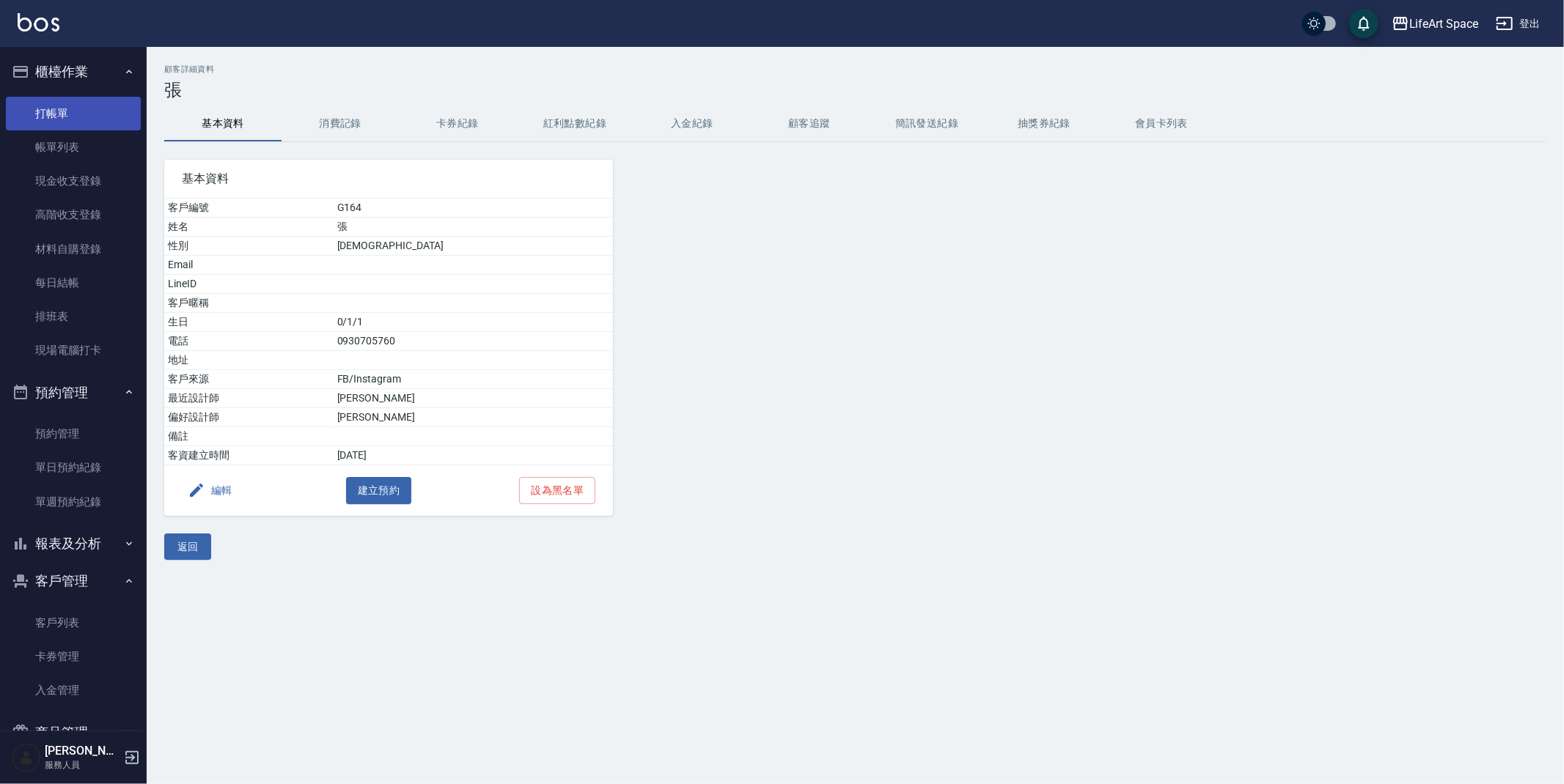
click at [79, 124] on link "打帳單" at bounding box center [73, 114] width 135 height 34
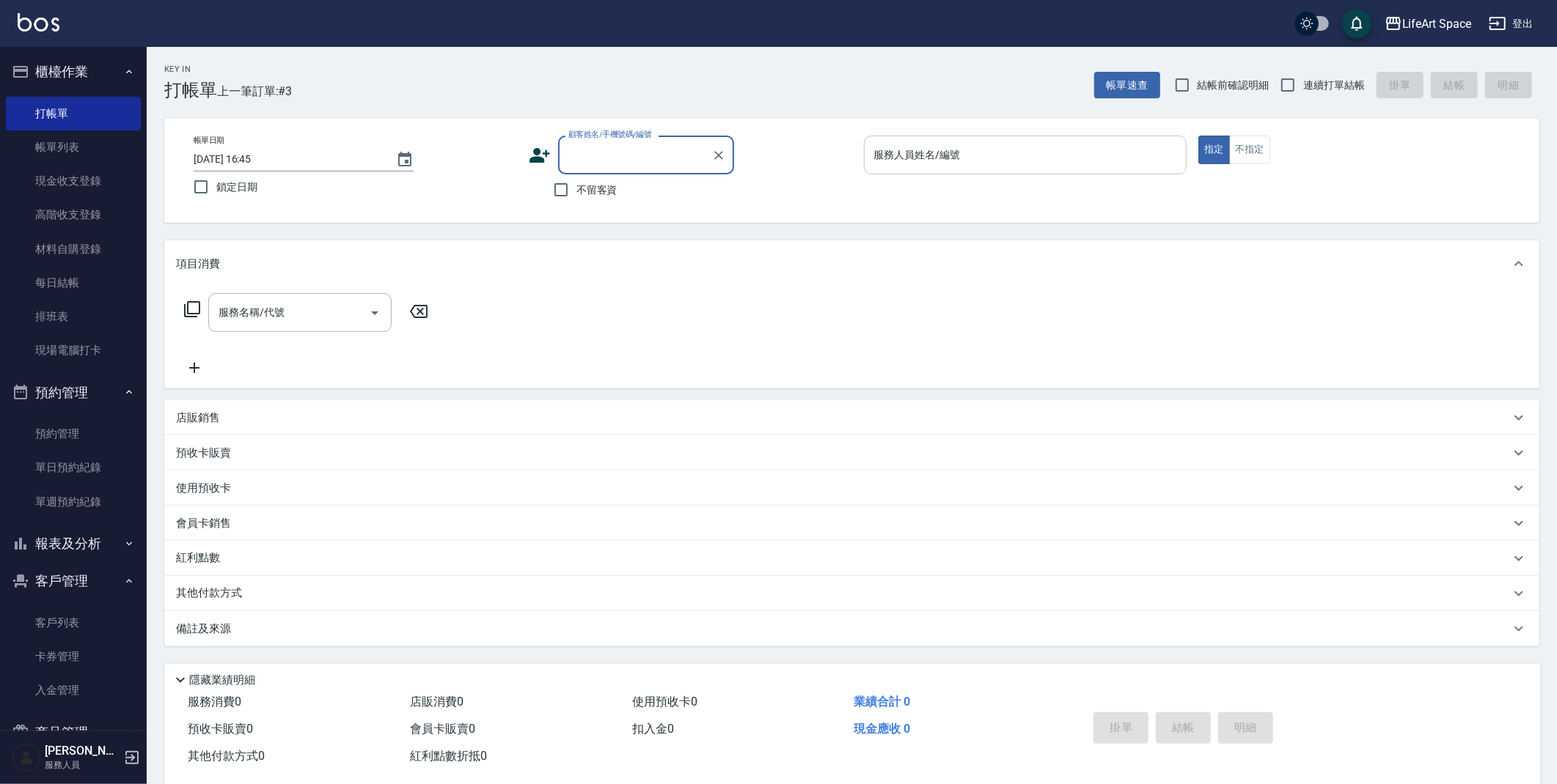
click at [1040, 137] on div "服務人員姓名/編號" at bounding box center [1026, 155] width 323 height 38
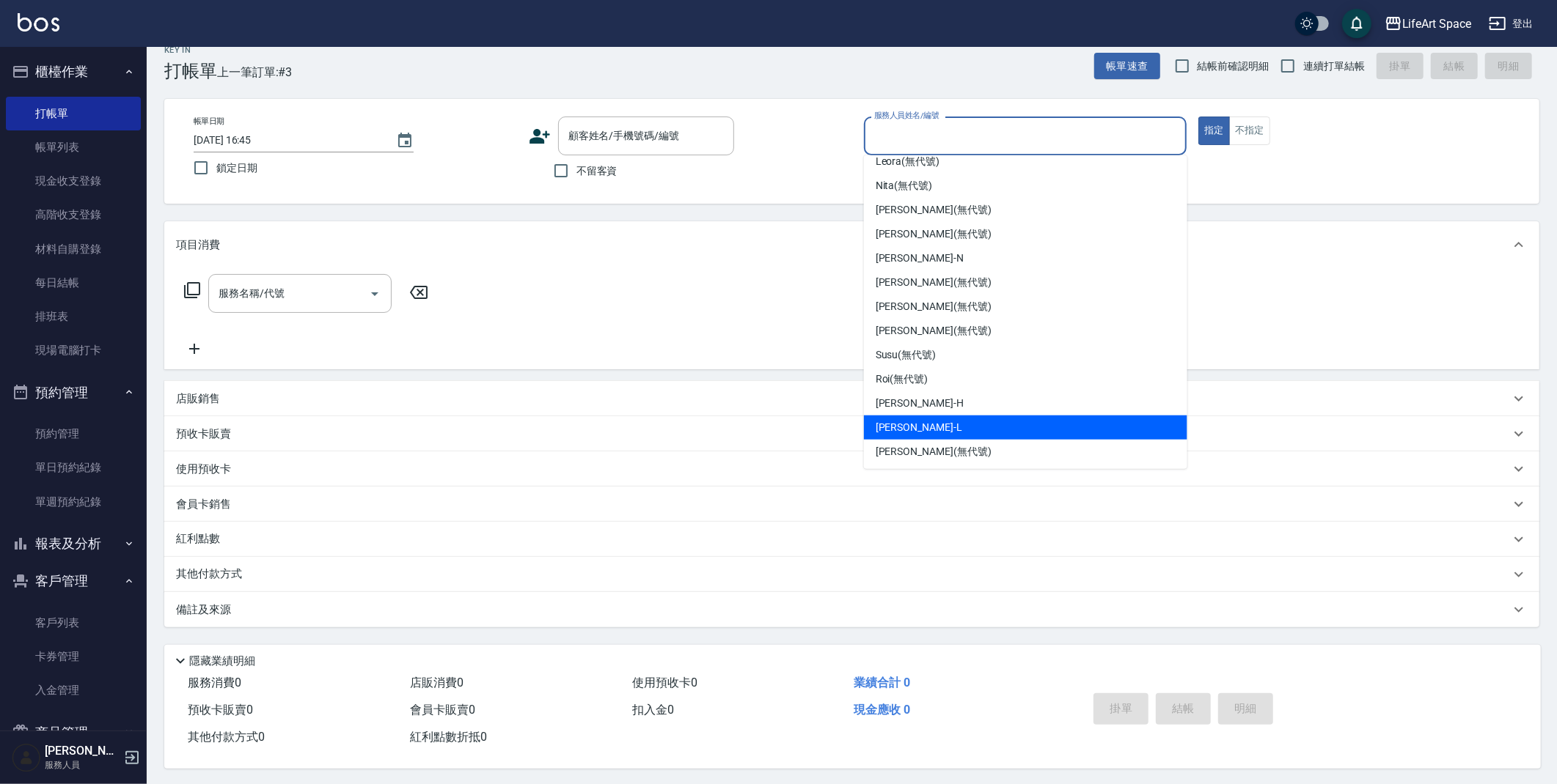
scroll to position [26, 0]
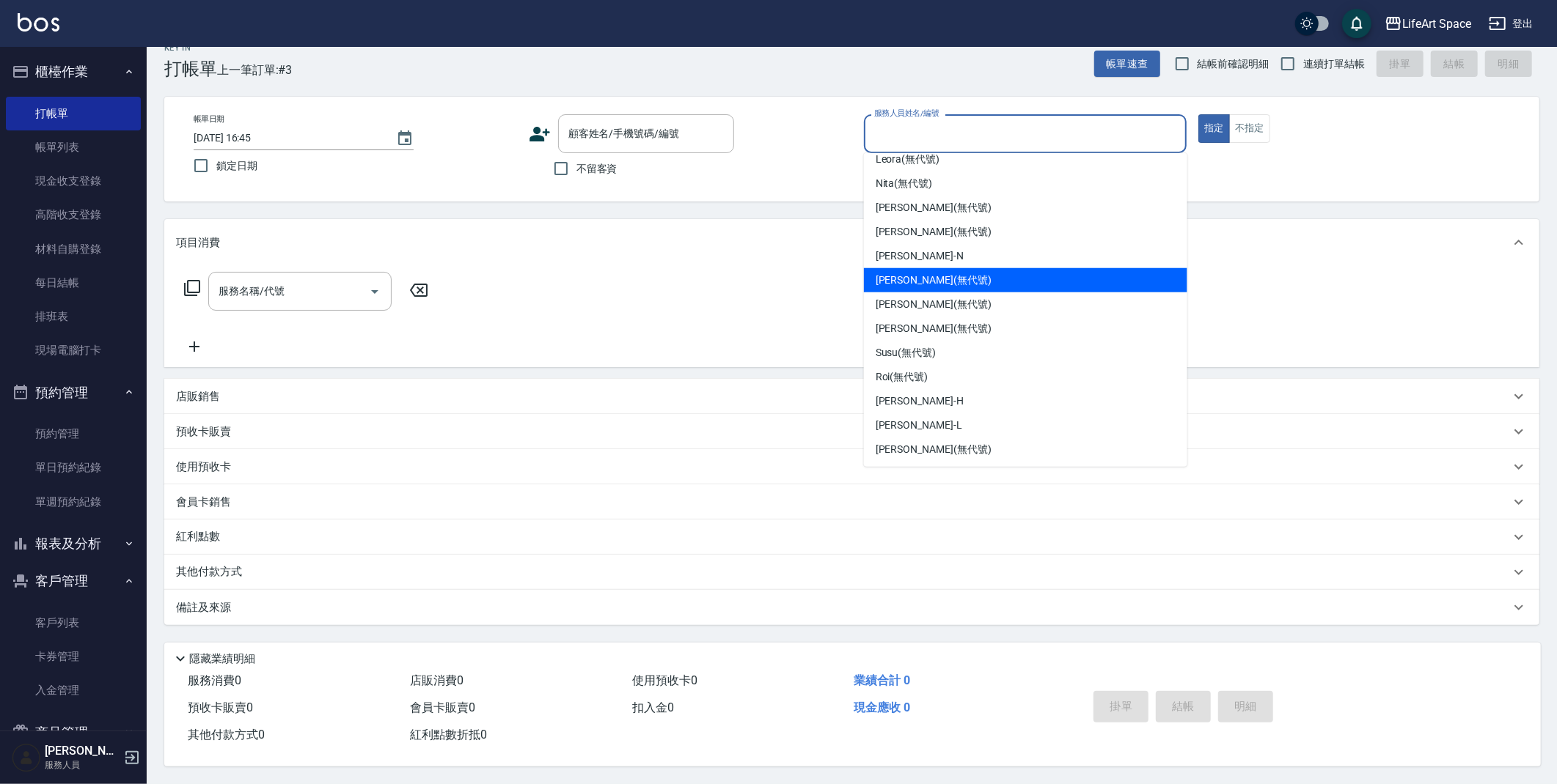
click at [926, 274] on span "[PERSON_NAME] (無代號)" at bounding box center [933, 280] width 115 height 15
type input "[PERSON_NAME](無代號)"
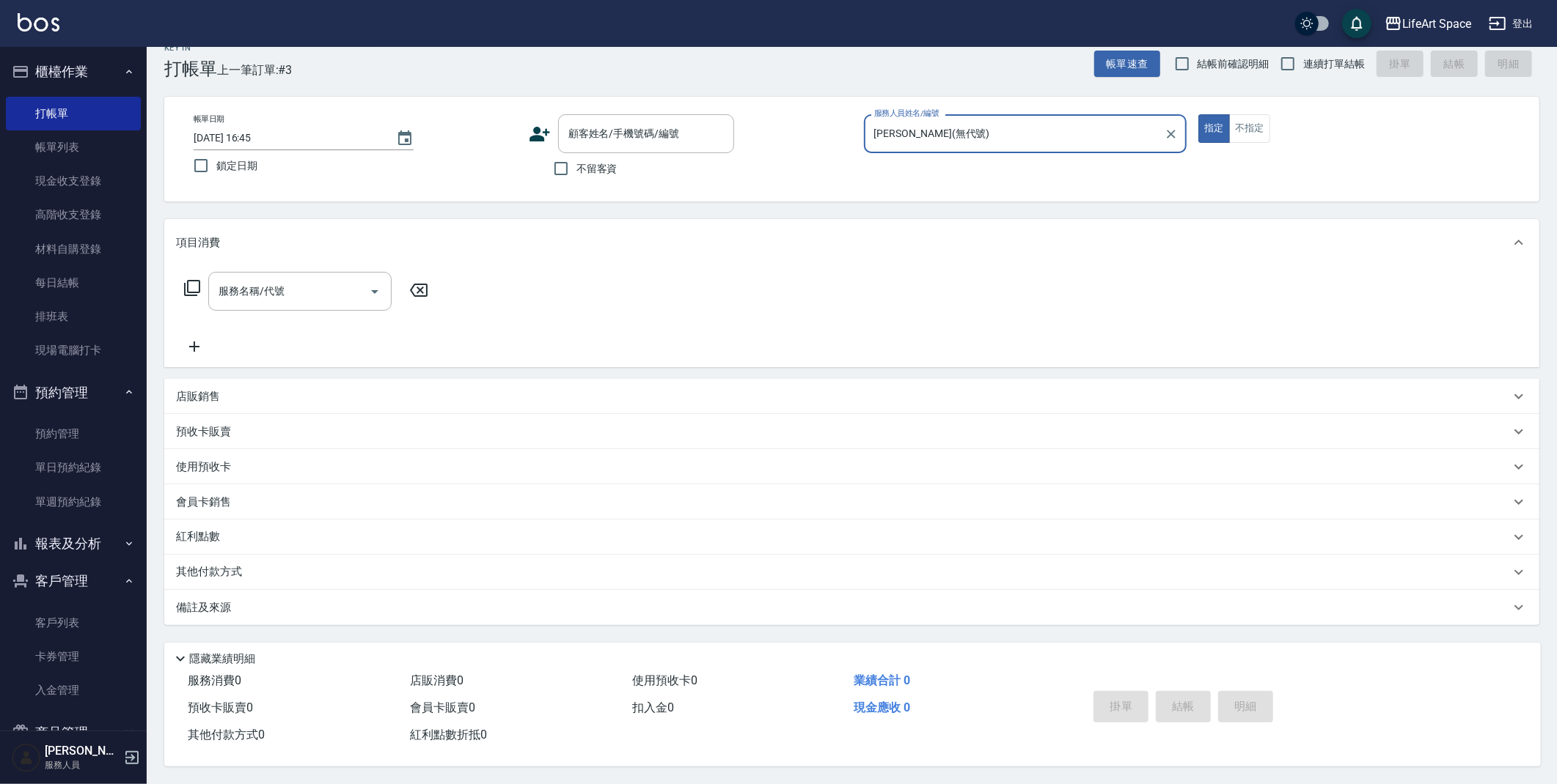
click at [272, 291] on div "服務名稱/代號 服務名稱/代號" at bounding box center [299, 291] width 184 height 38
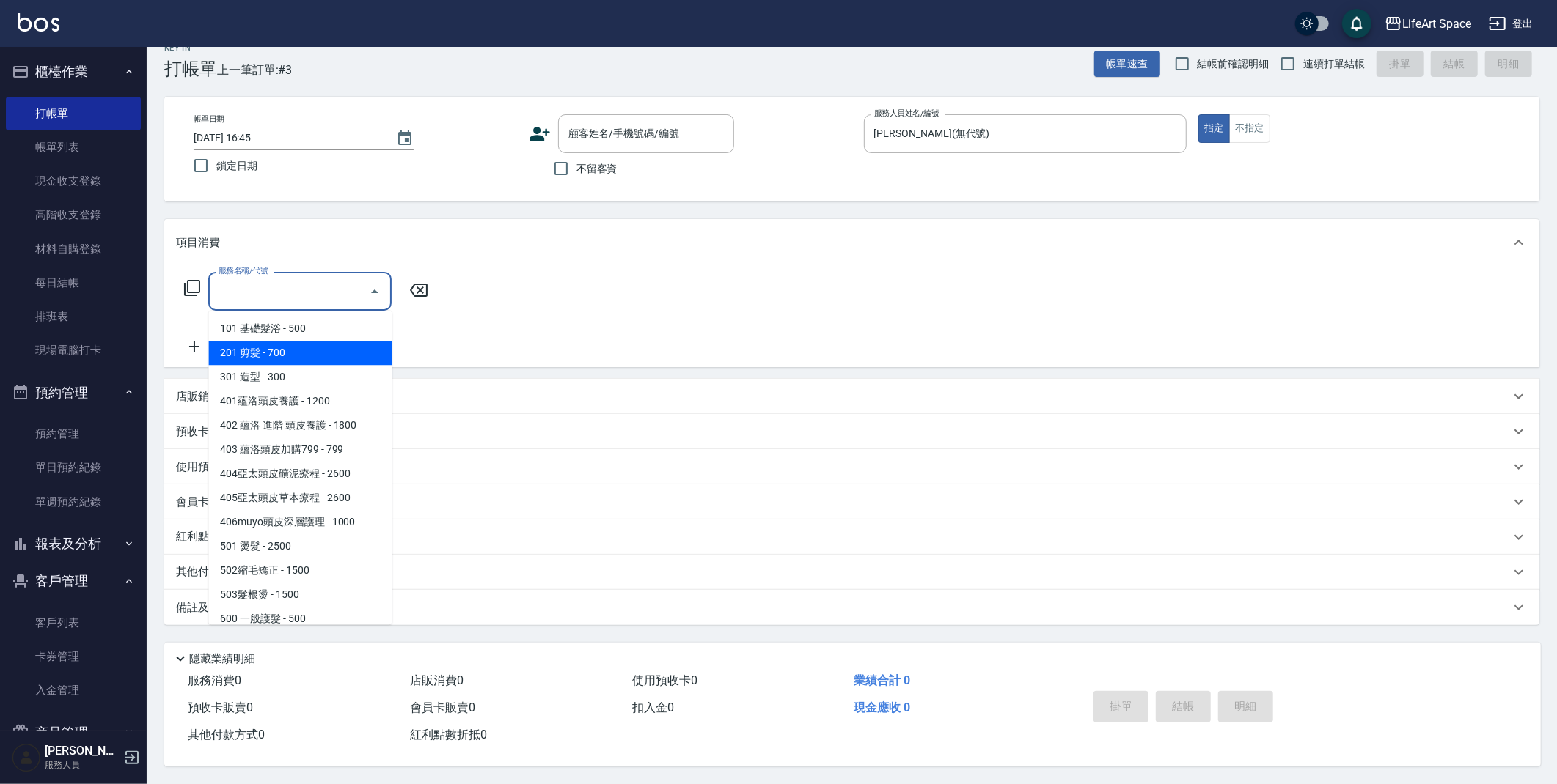
click at [293, 347] on span "201 剪髮 - 700" at bounding box center [299, 352] width 184 height 24
type input "201 剪髮(201)"
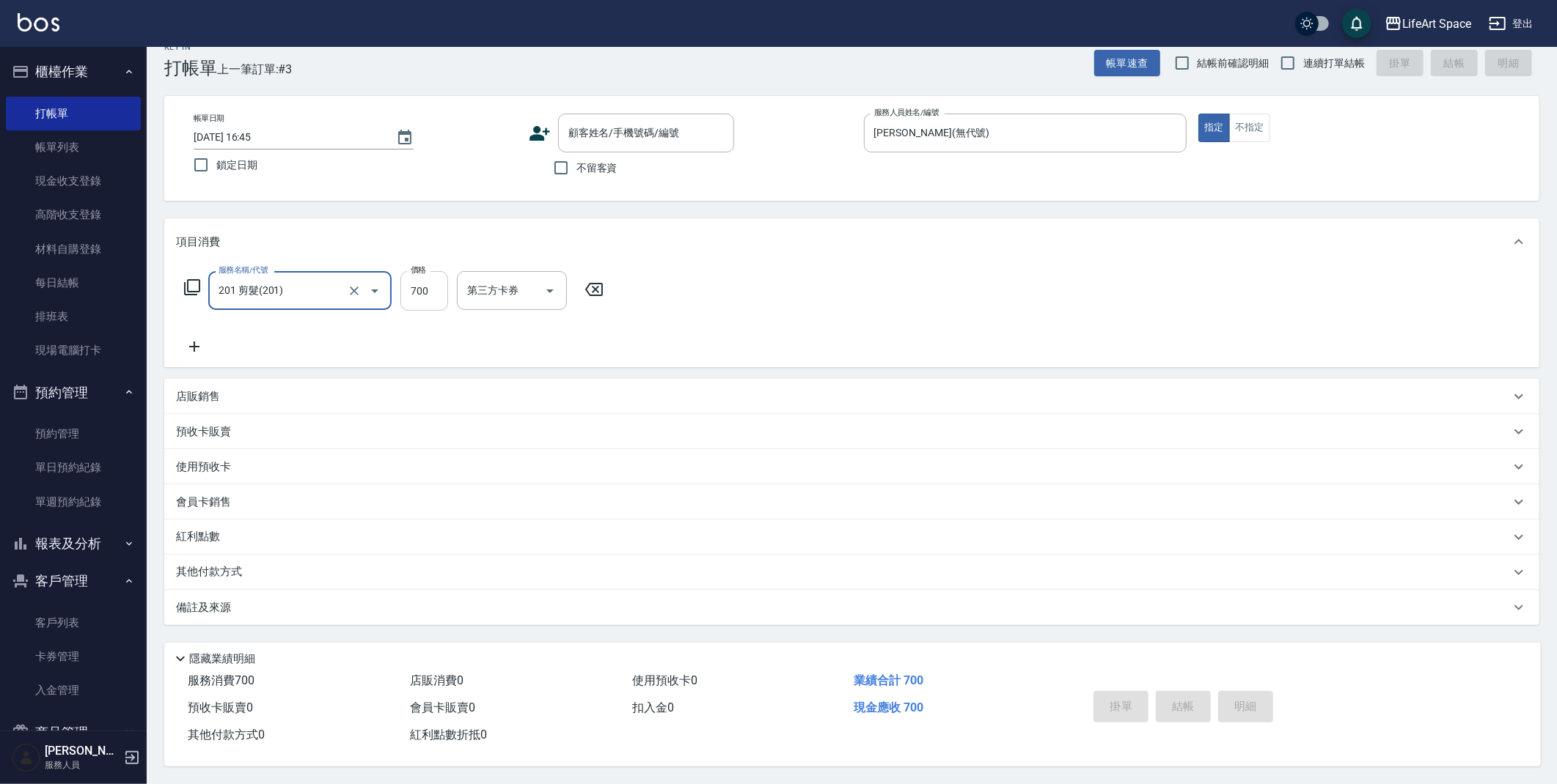
click at [430, 291] on input "700" at bounding box center [424, 291] width 48 height 39
type input "800"
click at [1262, 122] on button "不指定" at bounding box center [1249, 128] width 41 height 29
click at [599, 171] on label "不留客資" at bounding box center [581, 168] width 72 height 31
click at [576, 171] on input "不留客資" at bounding box center [561, 168] width 31 height 31
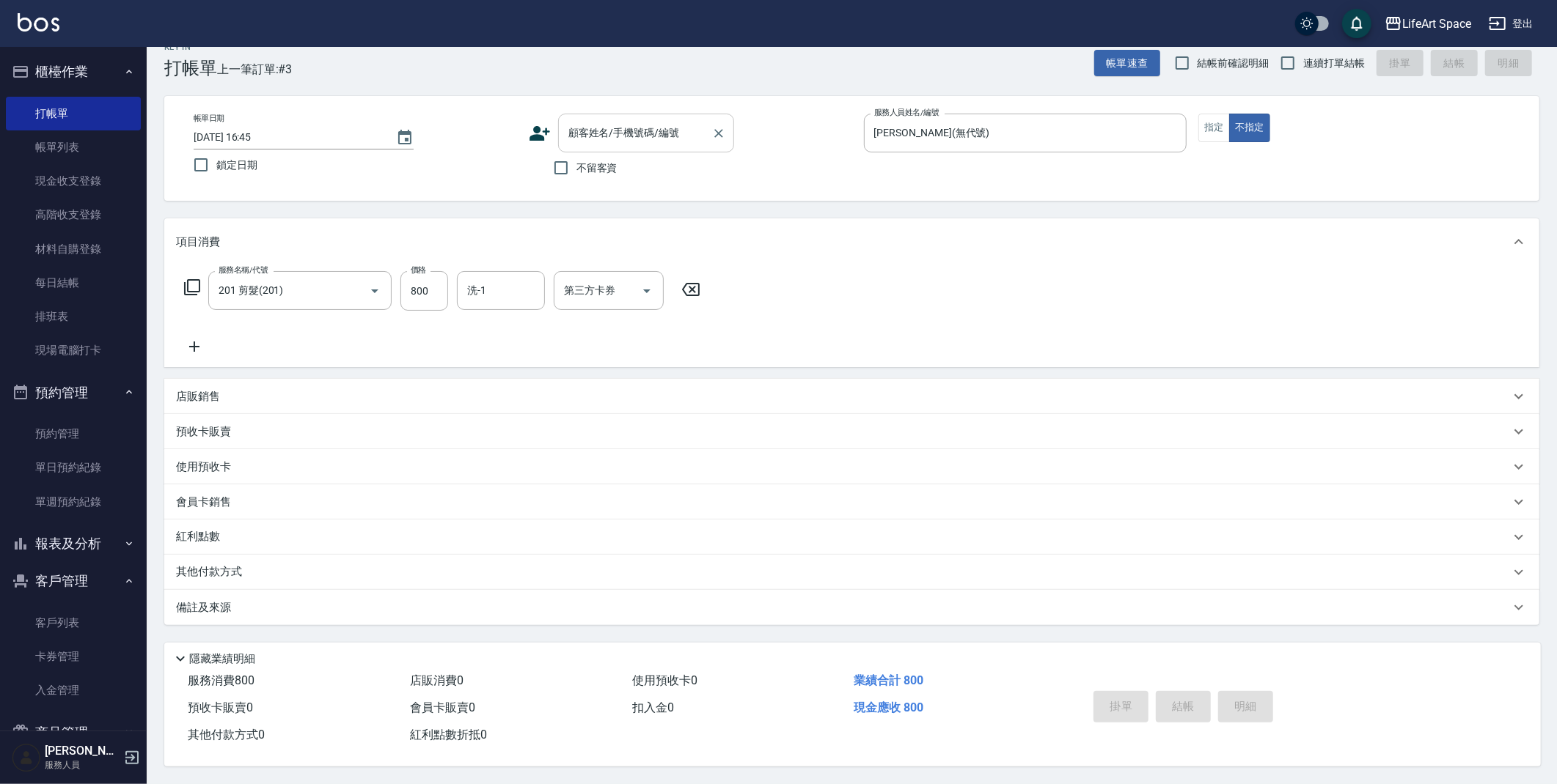
checkbox input "true"
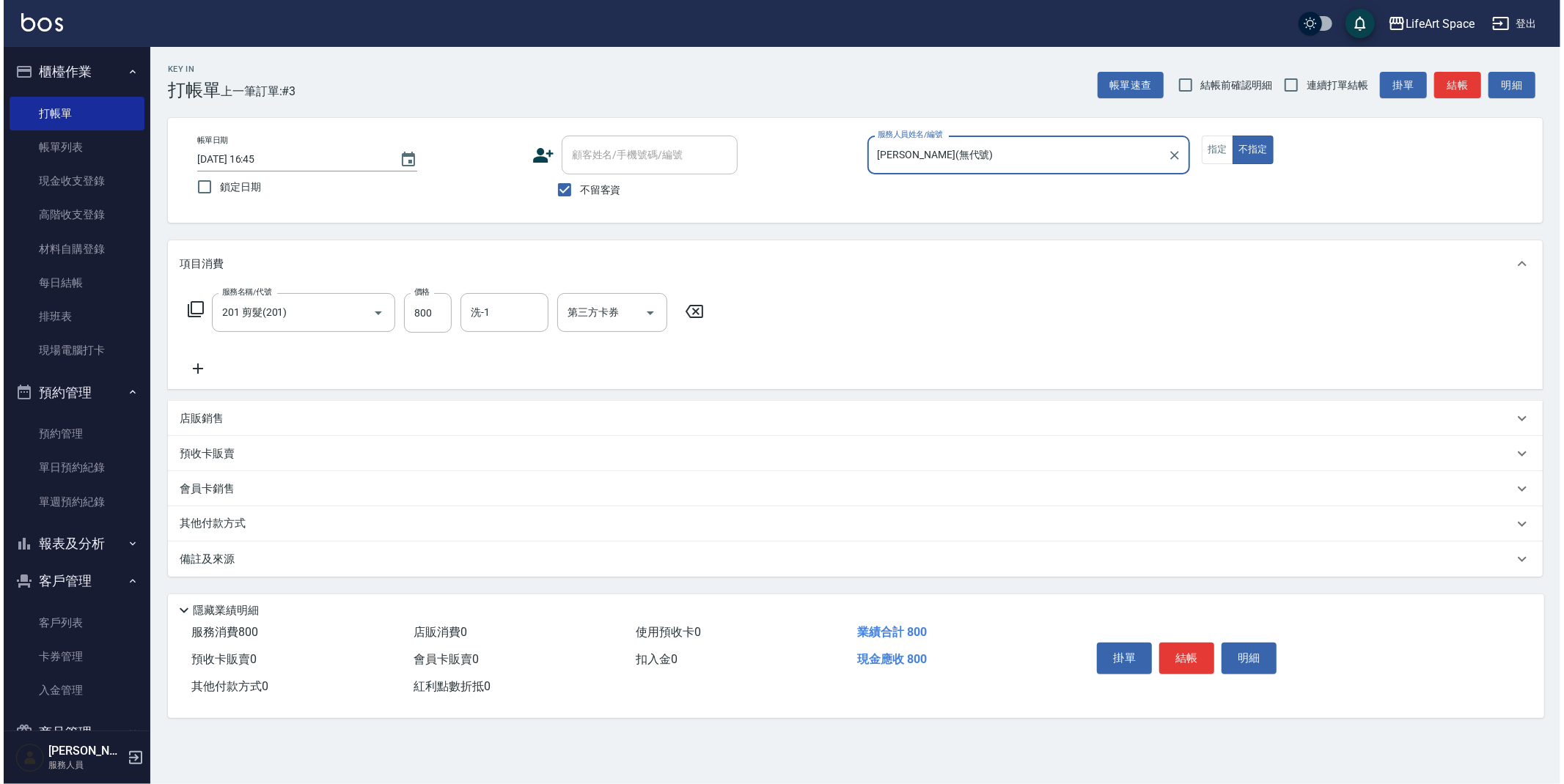
scroll to position [0, 0]
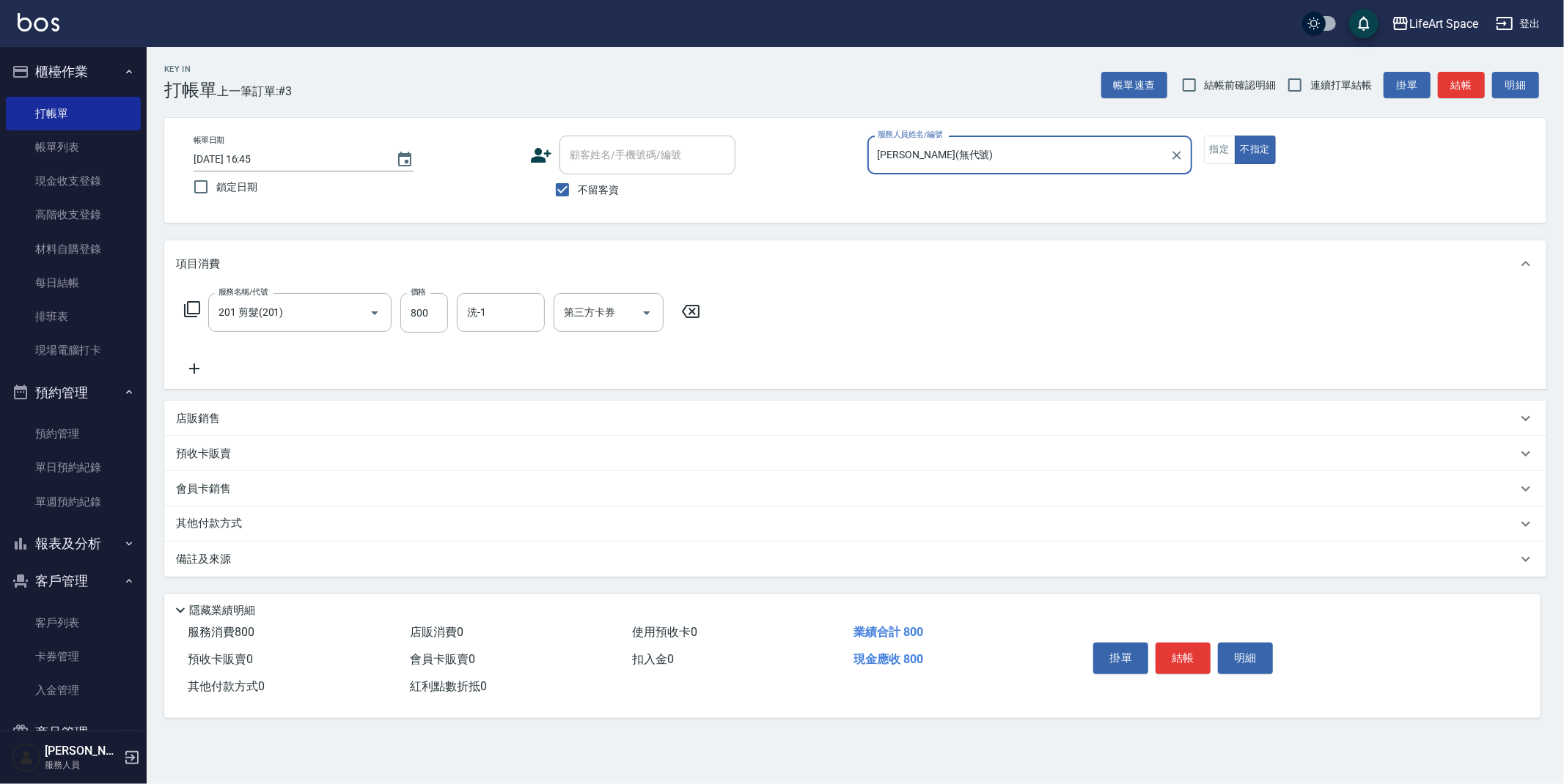
click at [449, 571] on div "備註及來源" at bounding box center [856, 559] width 1382 height 36
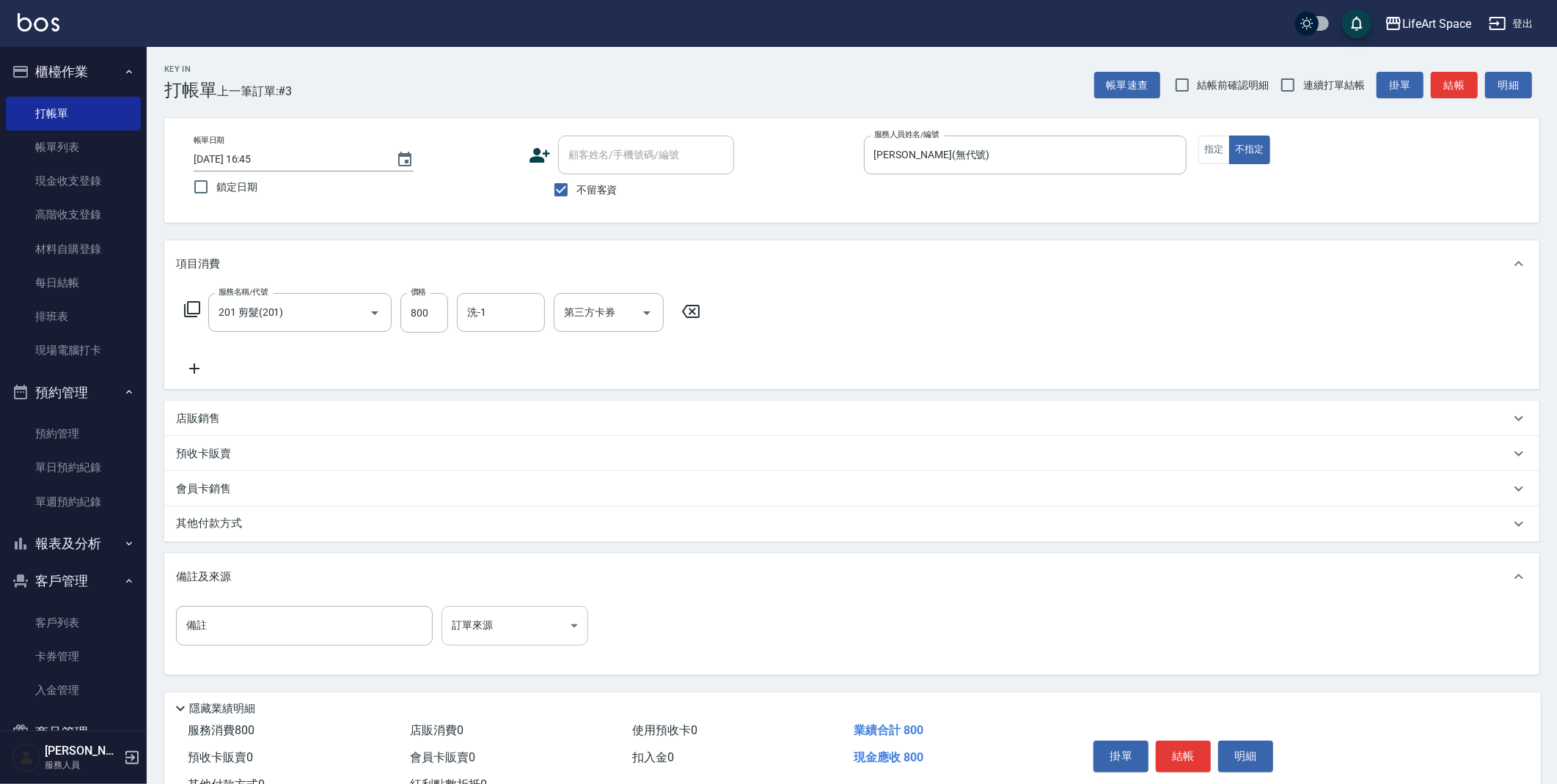
click at [517, 630] on body "LifeArt Space 登出 櫃檯作業 打帳單 帳單列表 現金收支登錄 高階收支登錄 材料自購登錄 每日結帳 排班表 現場電腦打卡 預約管理 預約管理 單…" at bounding box center [778, 417] width 1557 height 834
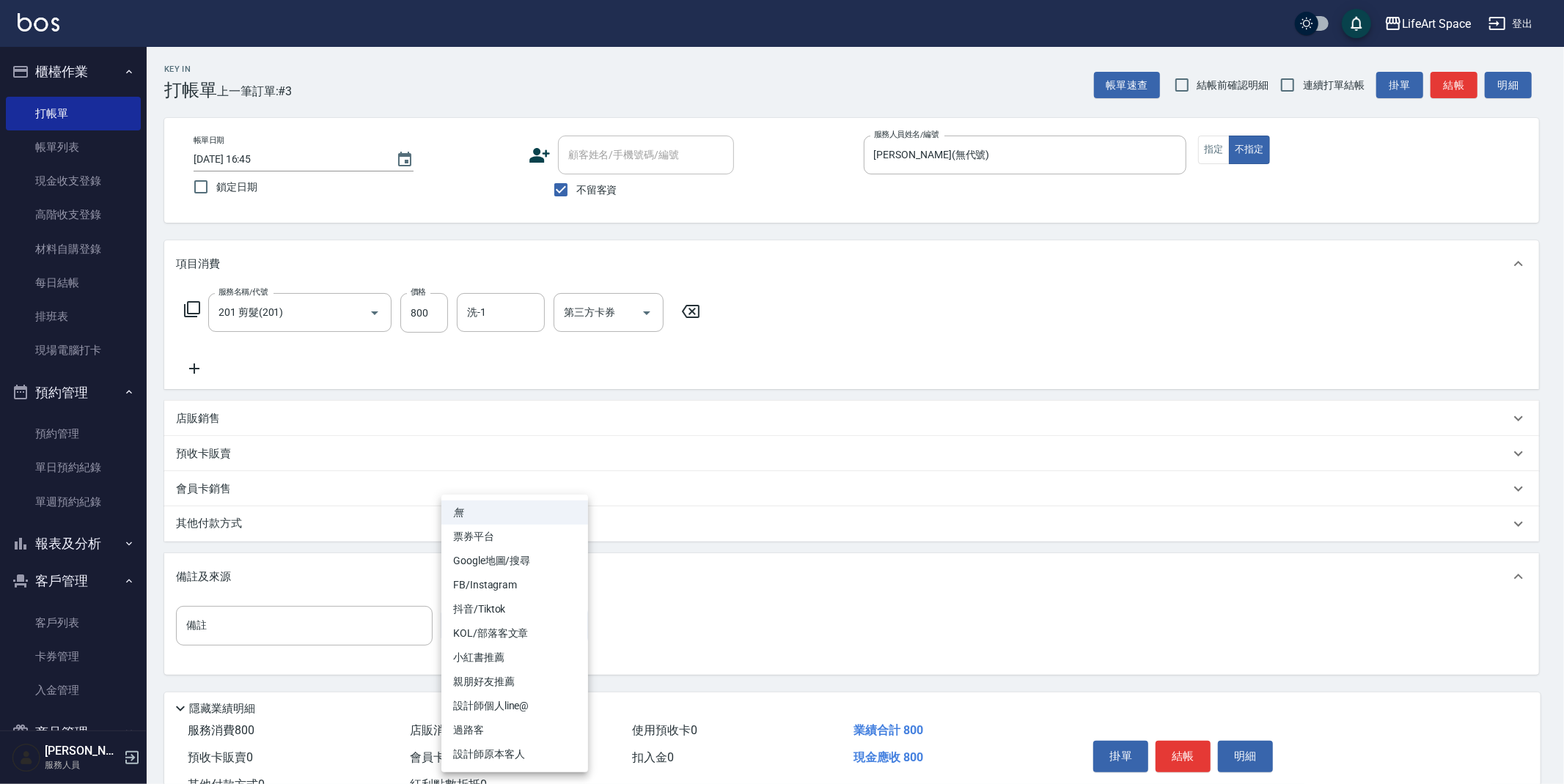
click at [515, 730] on li "過路客" at bounding box center [515, 730] width 146 height 24
type input "過路客"
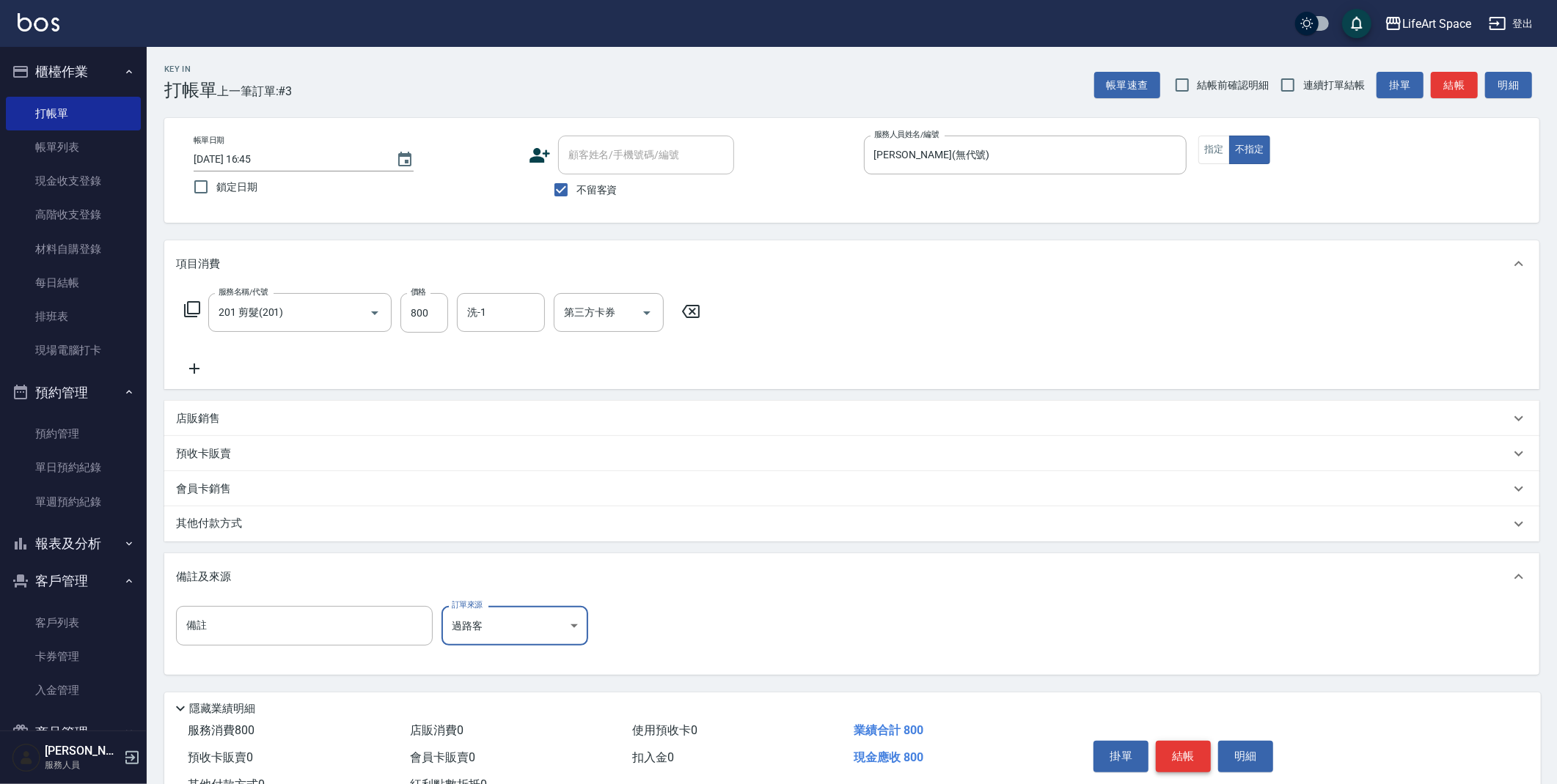
click at [1188, 758] on button "結帳" at bounding box center [1183, 756] width 55 height 31
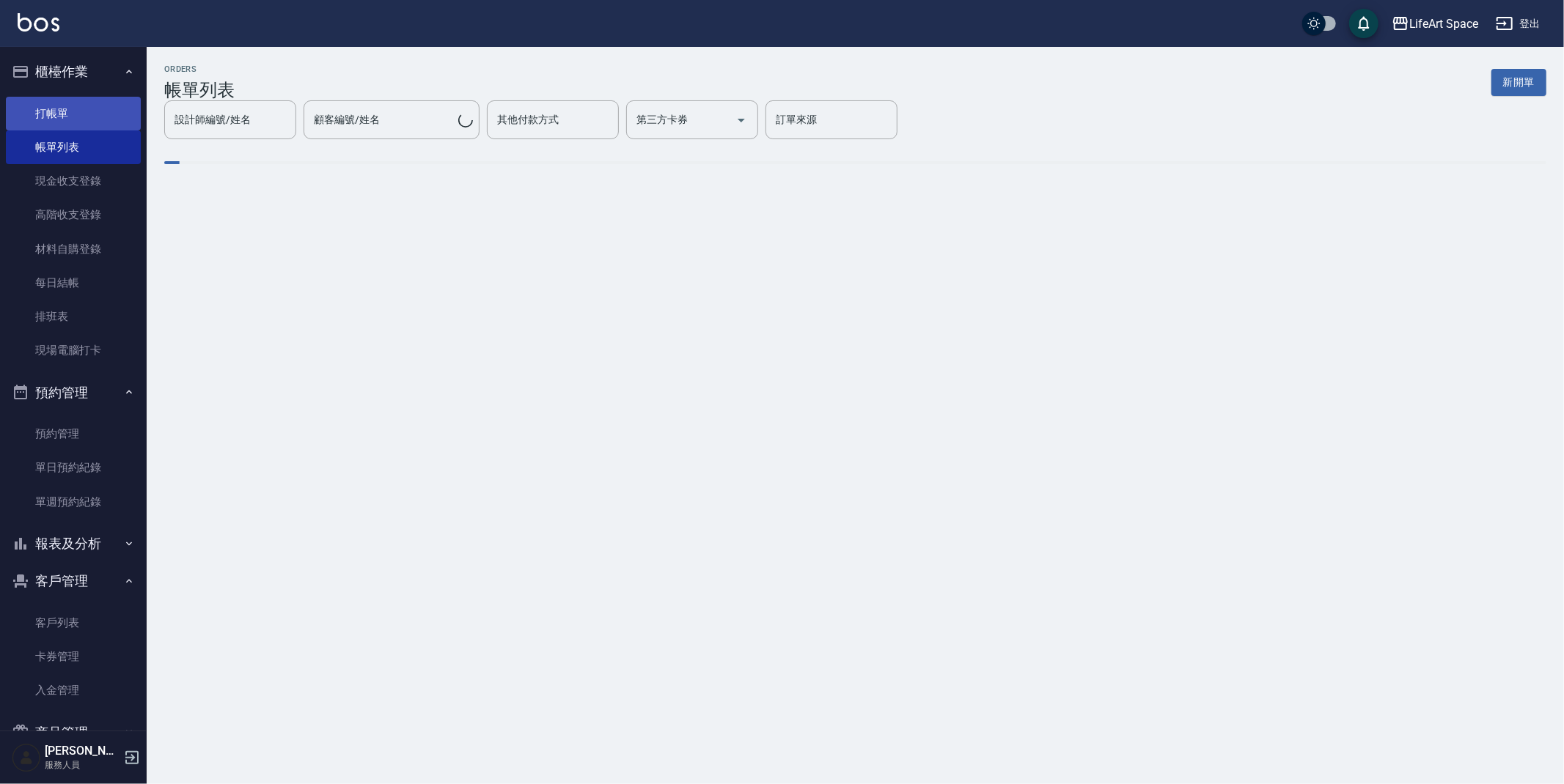
click at [72, 115] on link "打帳單" at bounding box center [73, 114] width 135 height 34
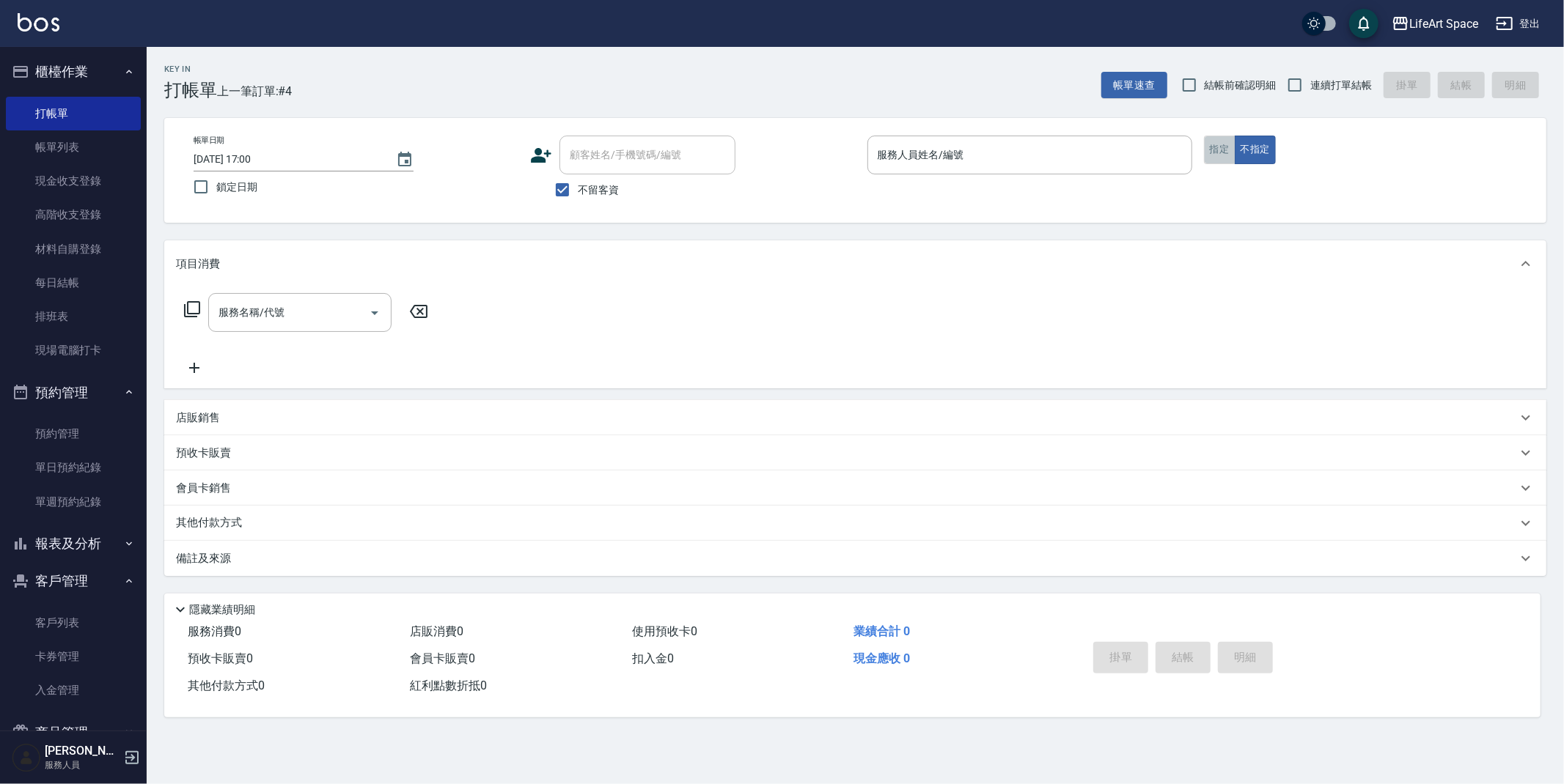
click at [1211, 151] on button "指定" at bounding box center [1219, 150] width 32 height 29
click at [1066, 157] on input "服務人員姓名/編號" at bounding box center [1030, 155] width 312 height 26
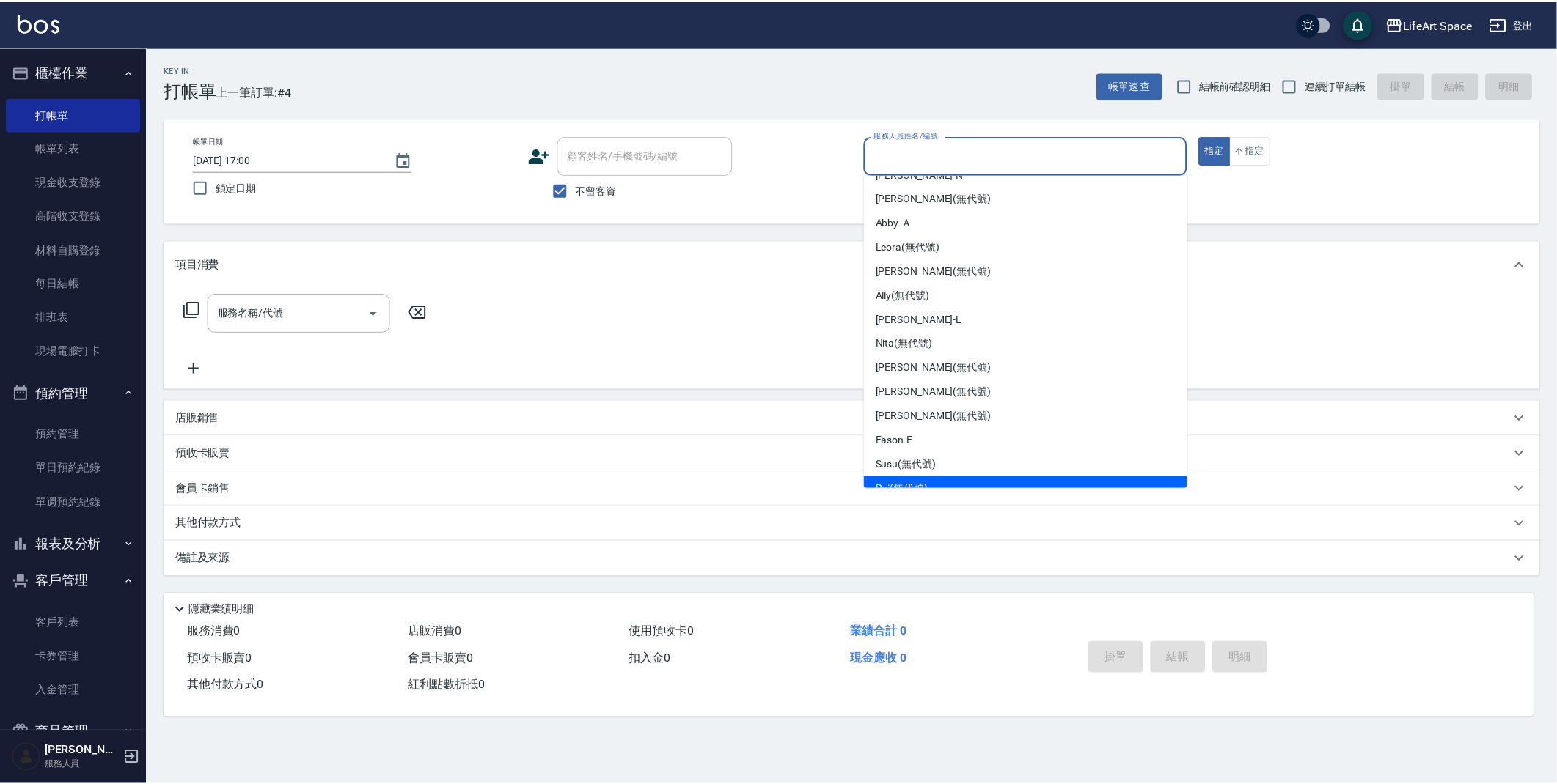
scroll to position [230, 0]
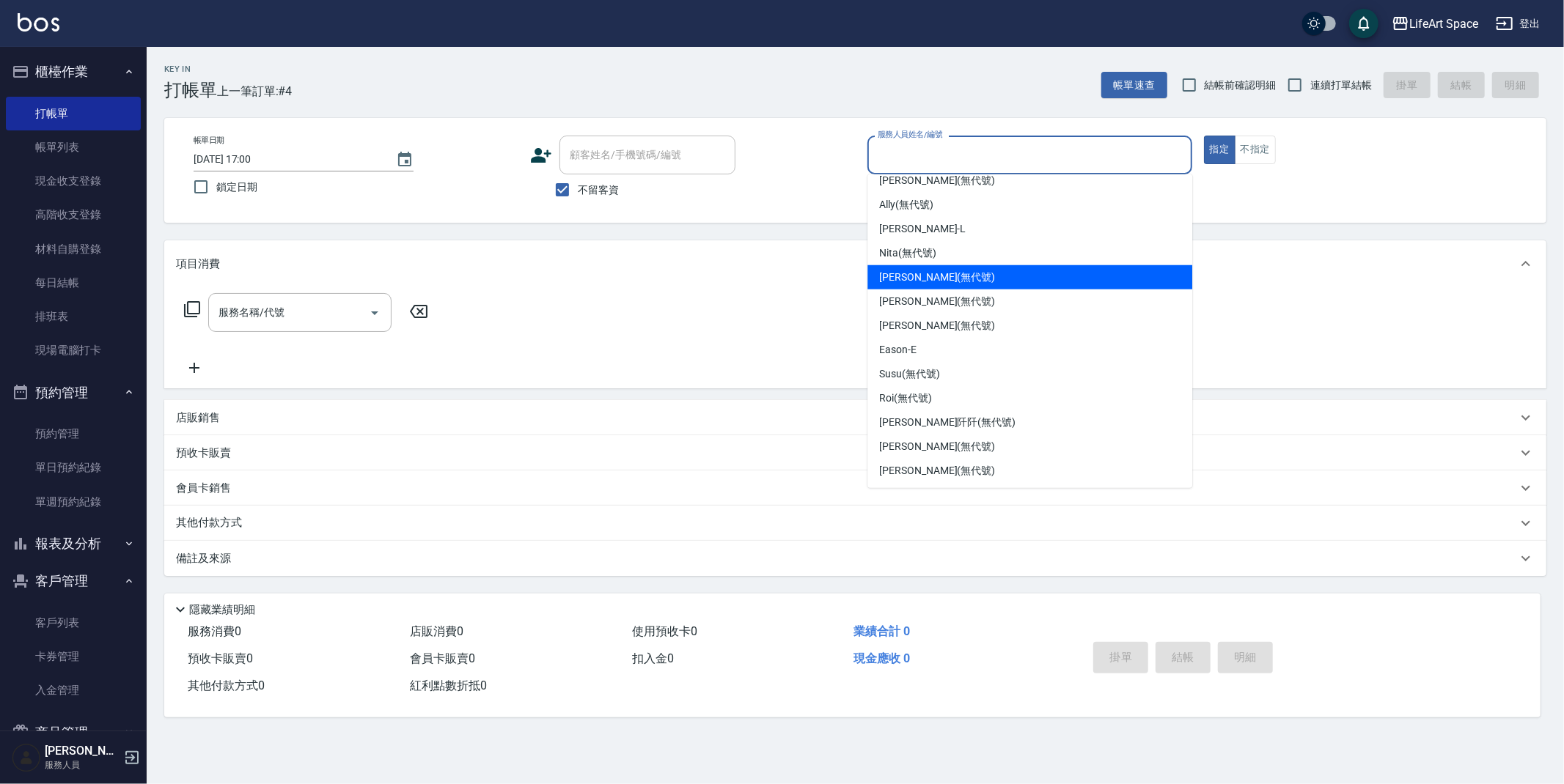
click at [917, 273] on span "[PERSON_NAME] (無代號)" at bounding box center [937, 277] width 115 height 15
type input "[PERSON_NAME](無代號)"
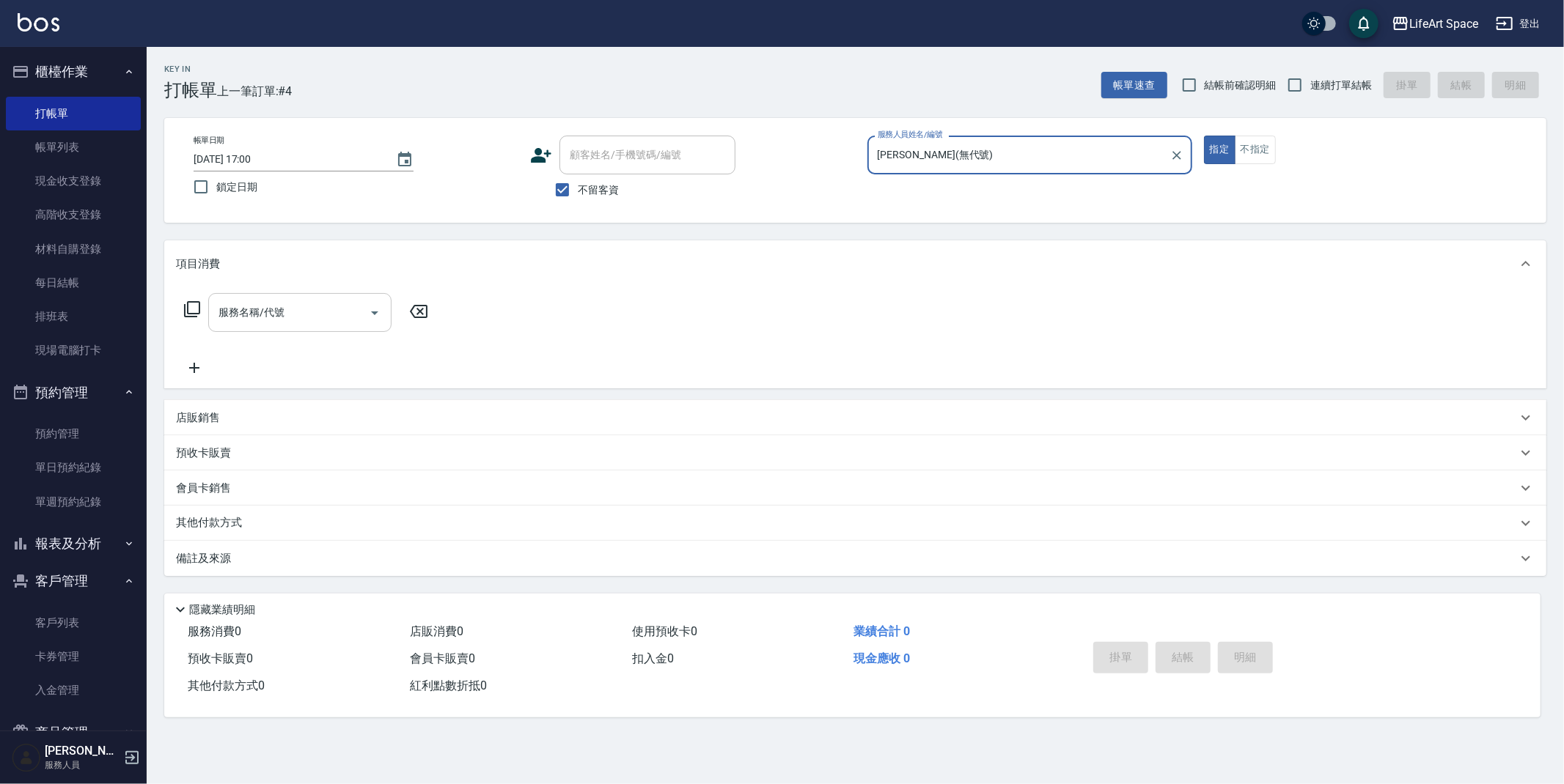
click at [293, 320] on input "服務名稱/代號" at bounding box center [289, 313] width 148 height 26
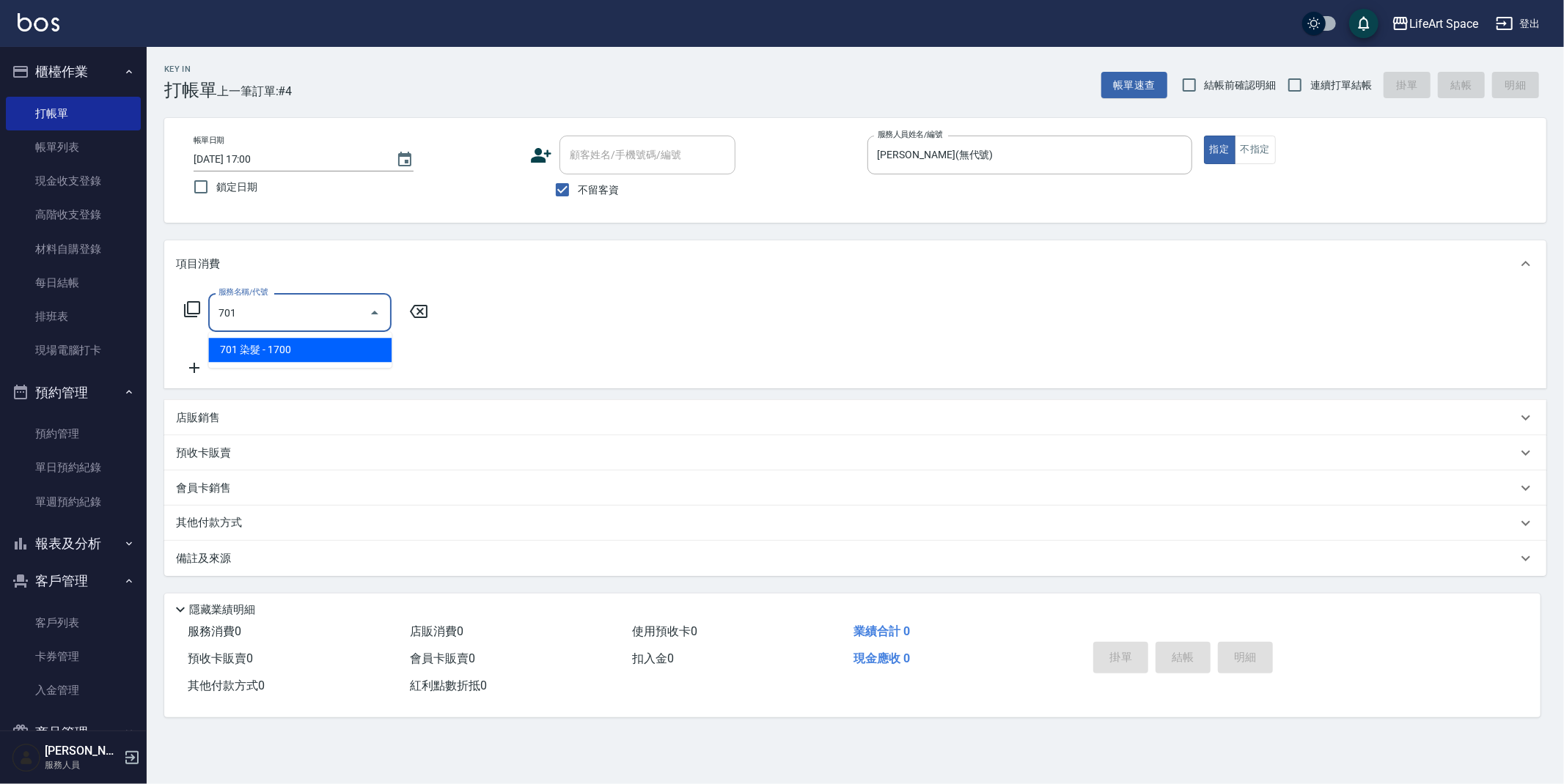
click at [312, 357] on span "701 染髮 - 1700" at bounding box center [299, 349] width 184 height 24
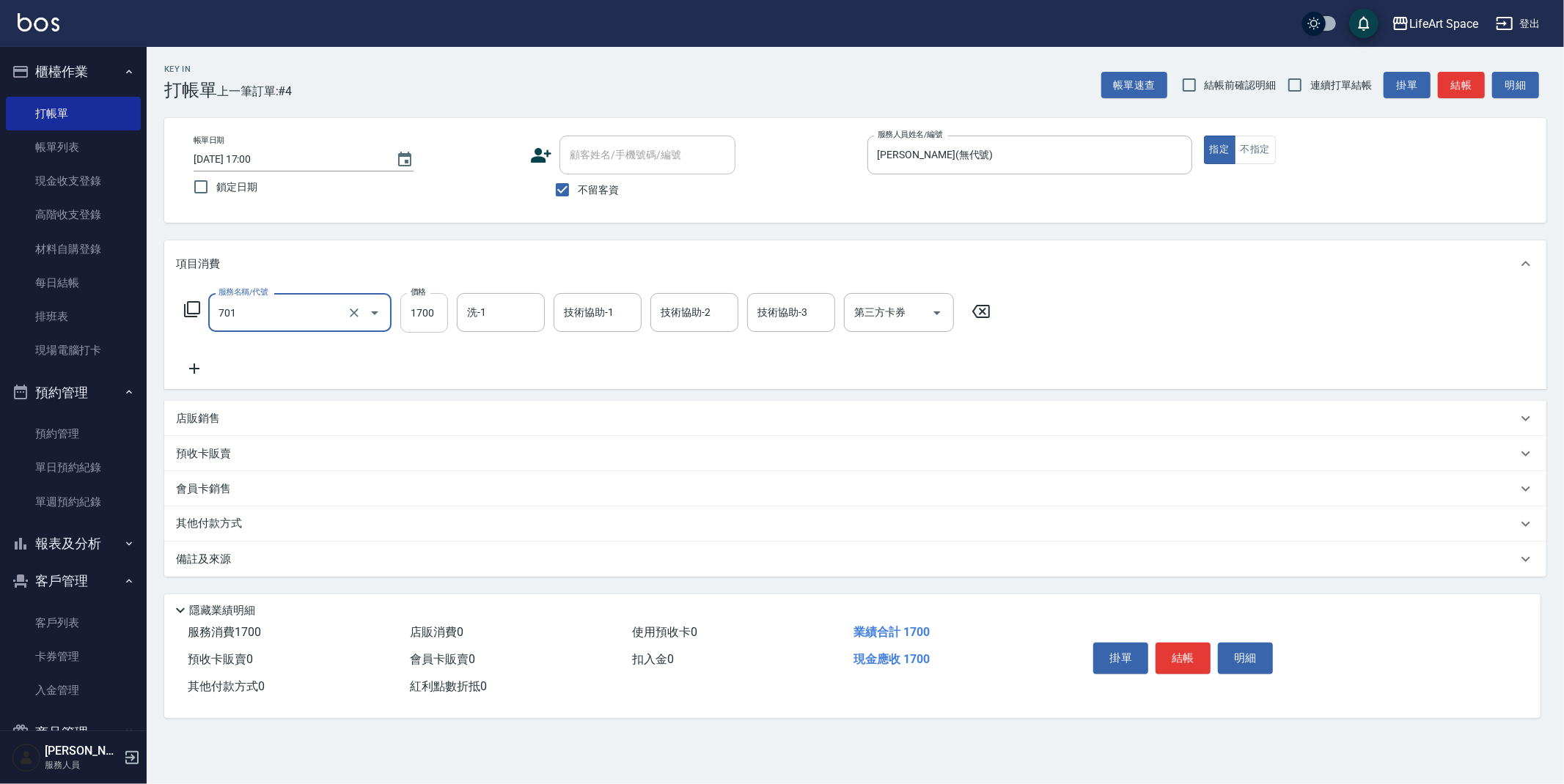
type input "701 染髮(701)"
click at [428, 317] on input "1700" at bounding box center [424, 313] width 48 height 39
type input "2680"
click at [180, 365] on icon at bounding box center [194, 368] width 37 height 17
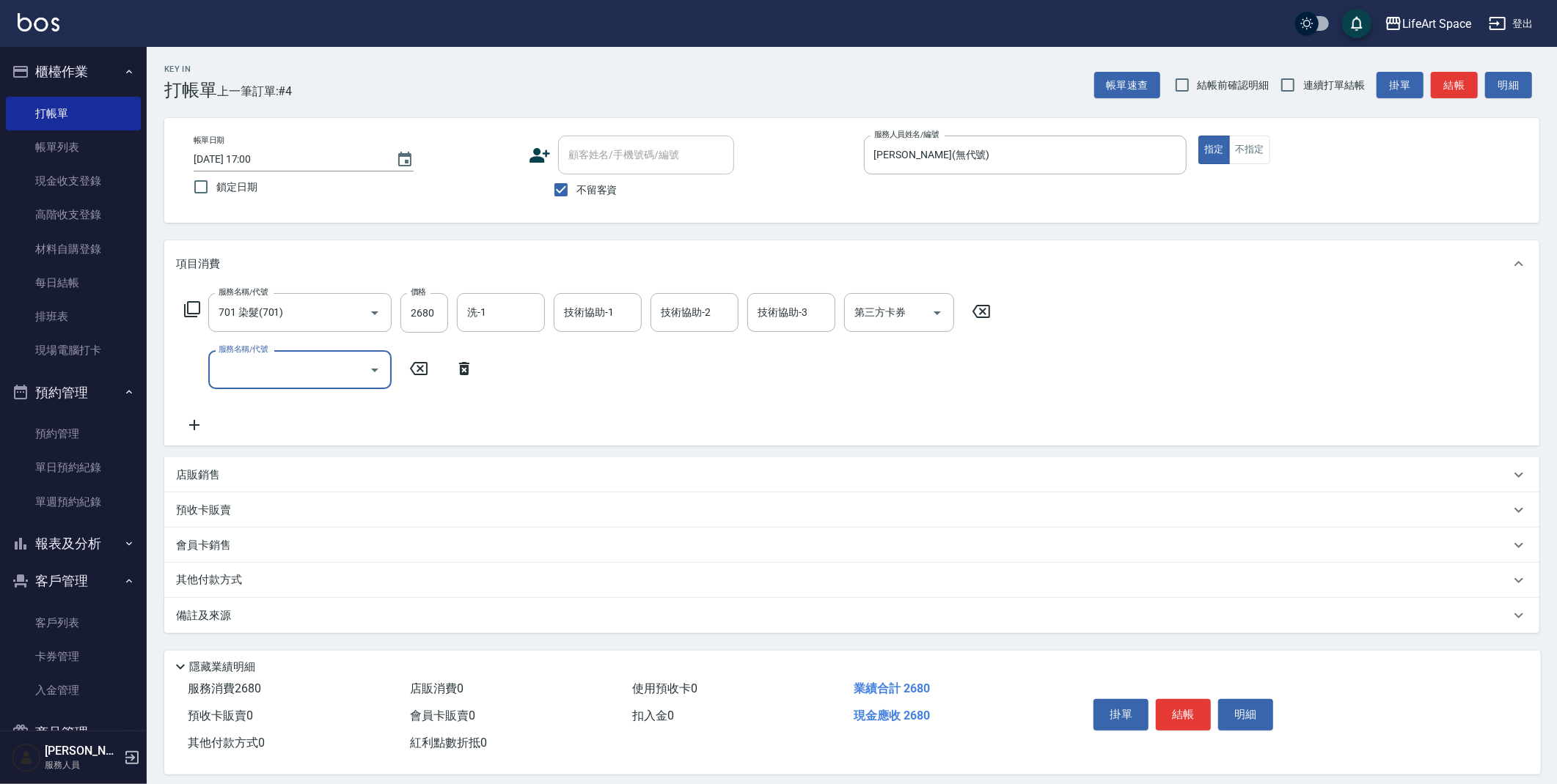
click at [294, 374] on input "服務名稱/代號" at bounding box center [289, 369] width 148 height 26
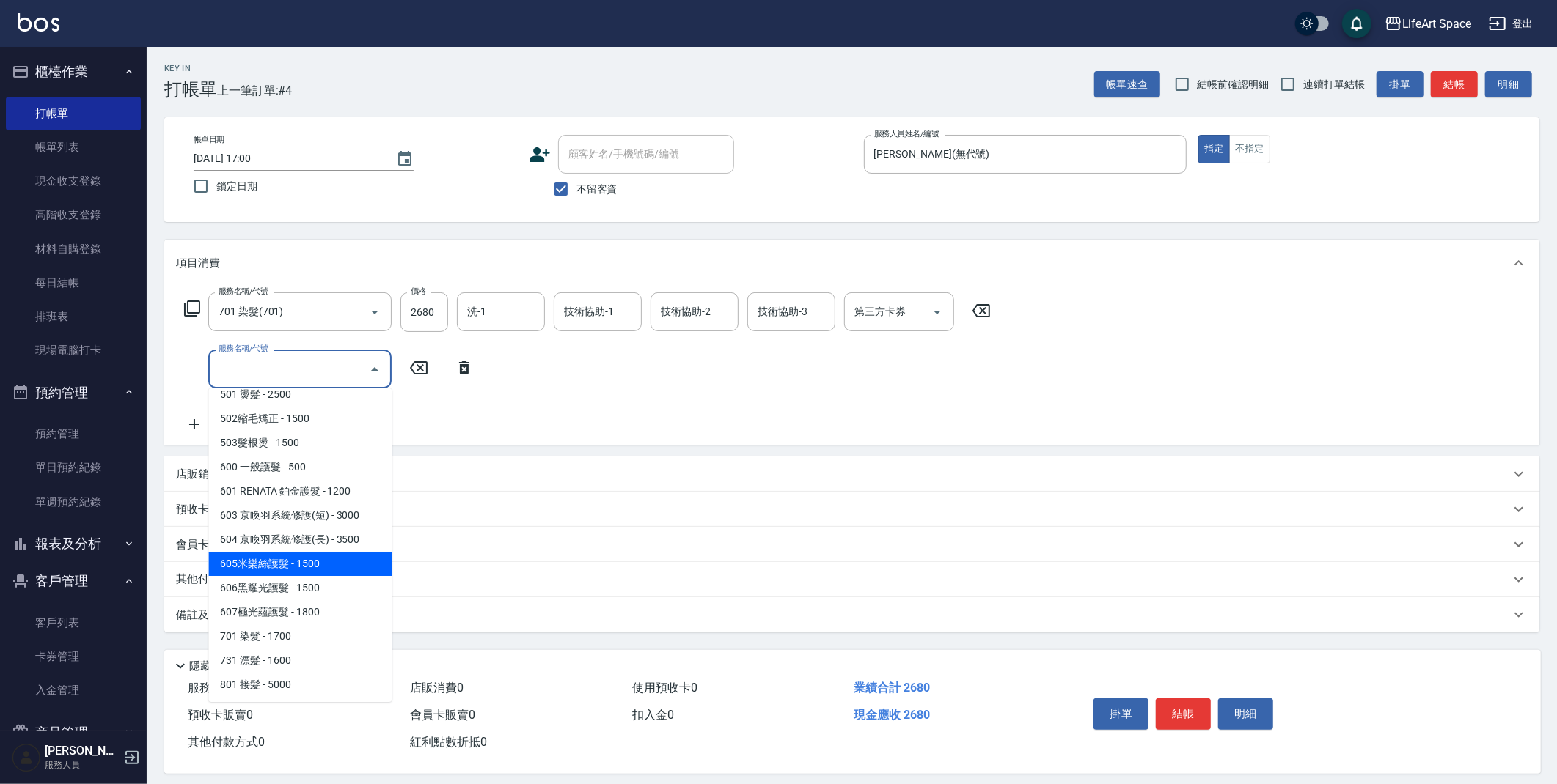
scroll to position [3, 0]
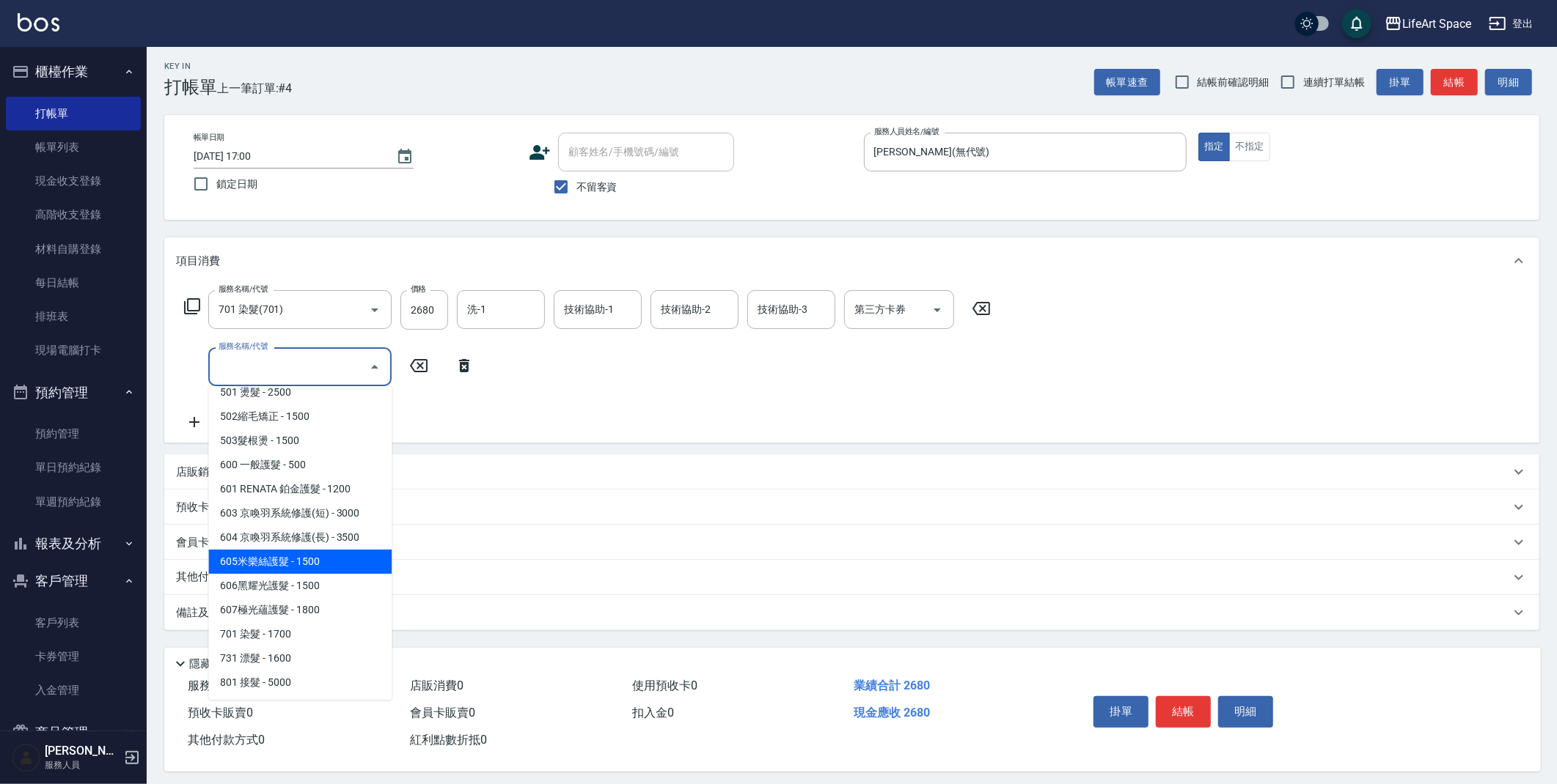
click at [321, 566] on span "605米樂絲護髮 - 1500" at bounding box center [299, 562] width 184 height 24
type input "605米樂絲護髮(605)"
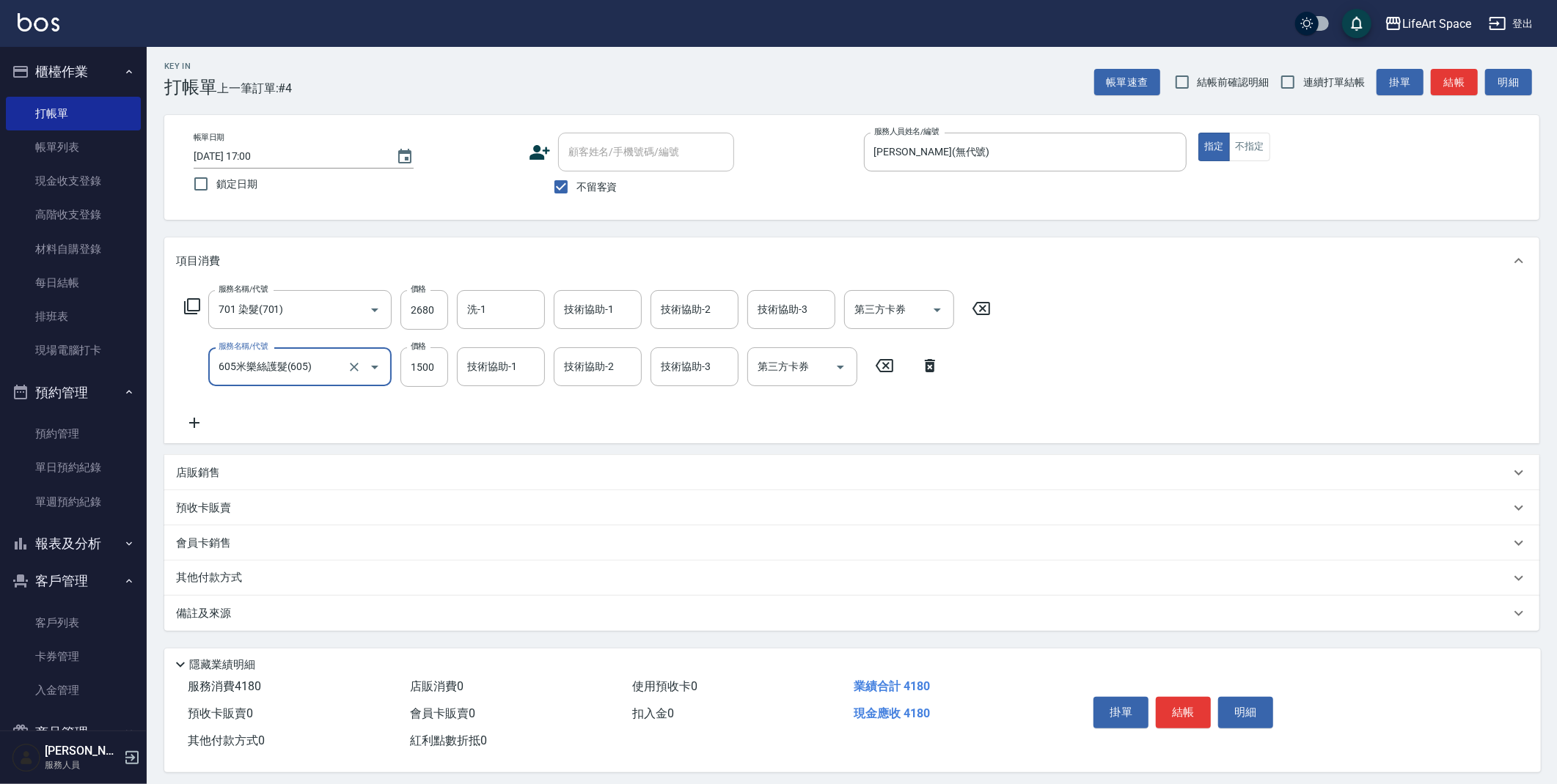
click at [605, 306] on div "技術協助-1 技術協助-1" at bounding box center [597, 310] width 88 height 38
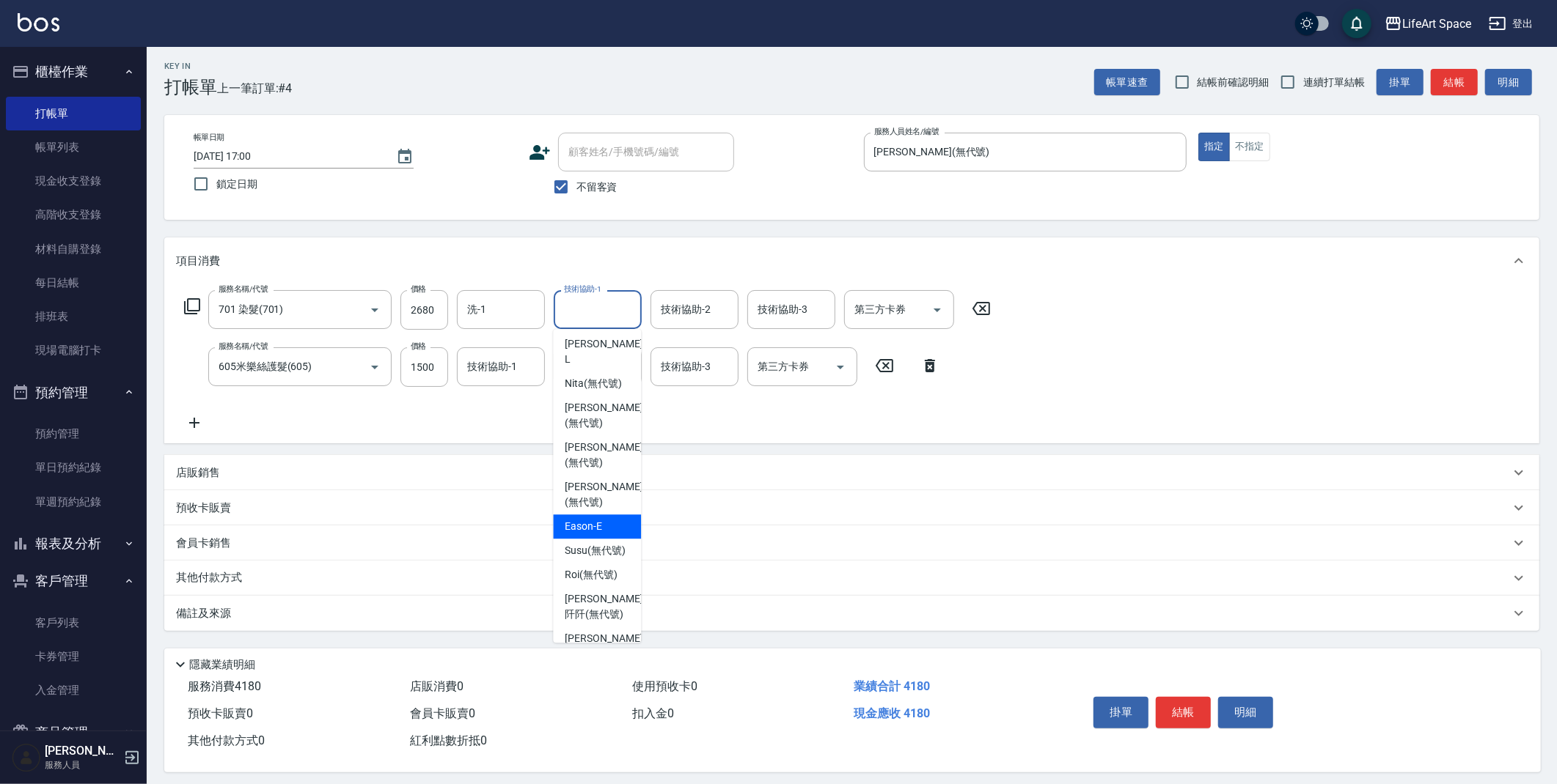
scroll to position [358, 0]
click at [586, 380] on span "Nita (無代號)" at bounding box center [593, 388] width 57 height 15
type input "Nita (無代號)"
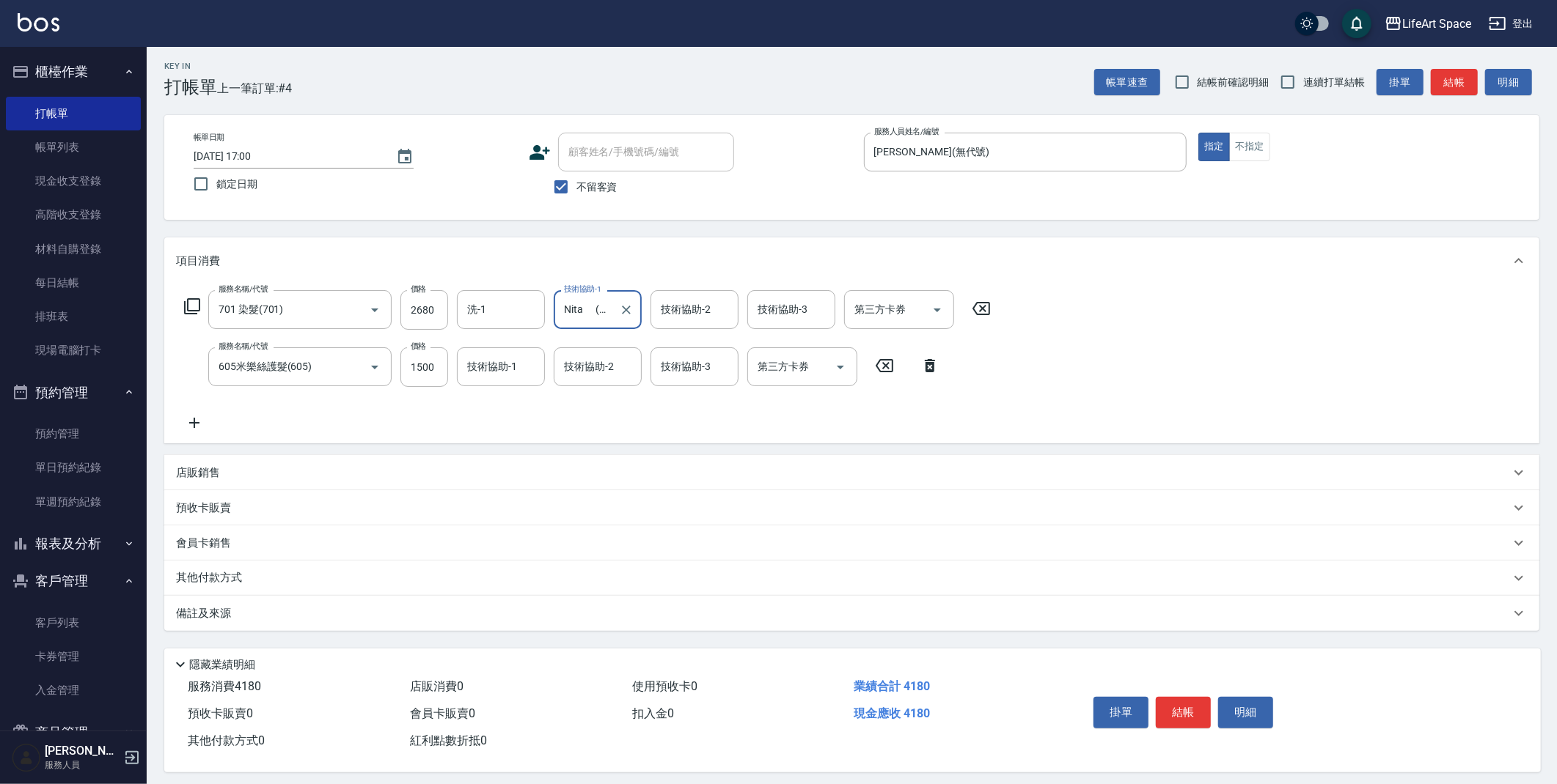
click at [681, 313] on div "技術協助-2 技術協助-2" at bounding box center [694, 310] width 88 height 38
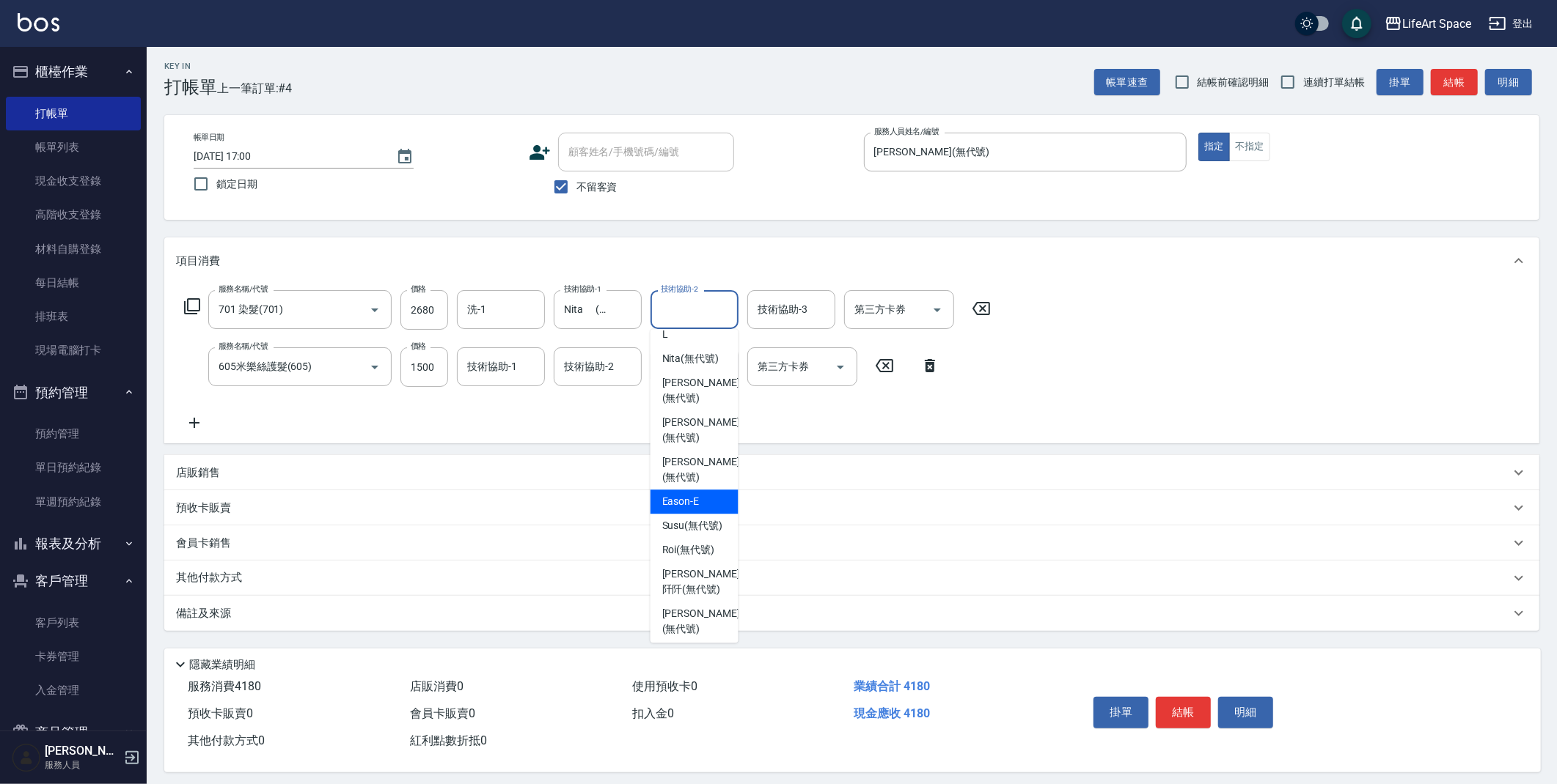
scroll to position [348, 0]
click at [689, 390] on span "Nita (無代號)" at bounding box center [690, 397] width 57 height 15
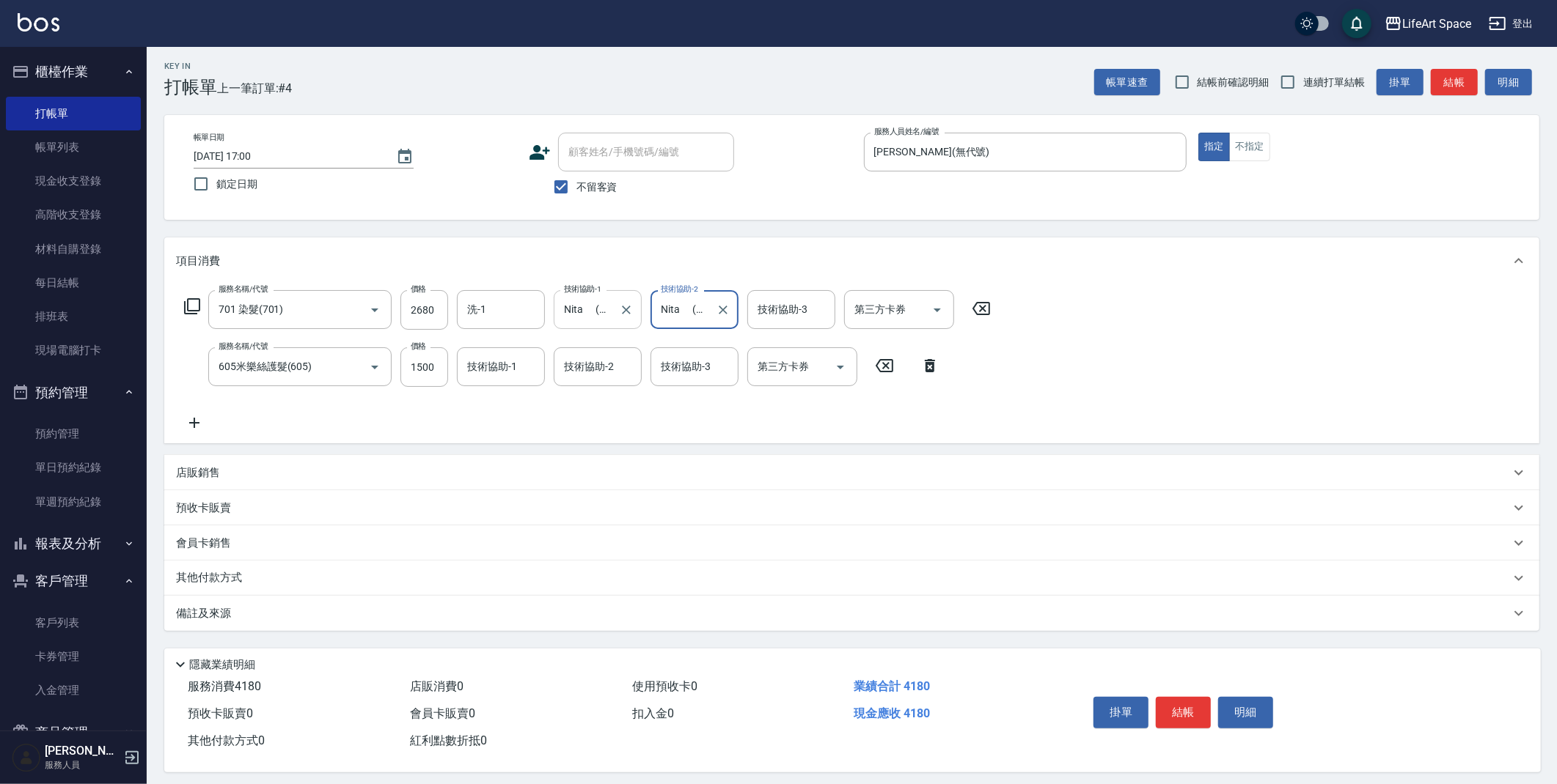
type input "Nita (無代號)"
click at [507, 311] on input "洗-1" at bounding box center [501, 310] width 75 height 26
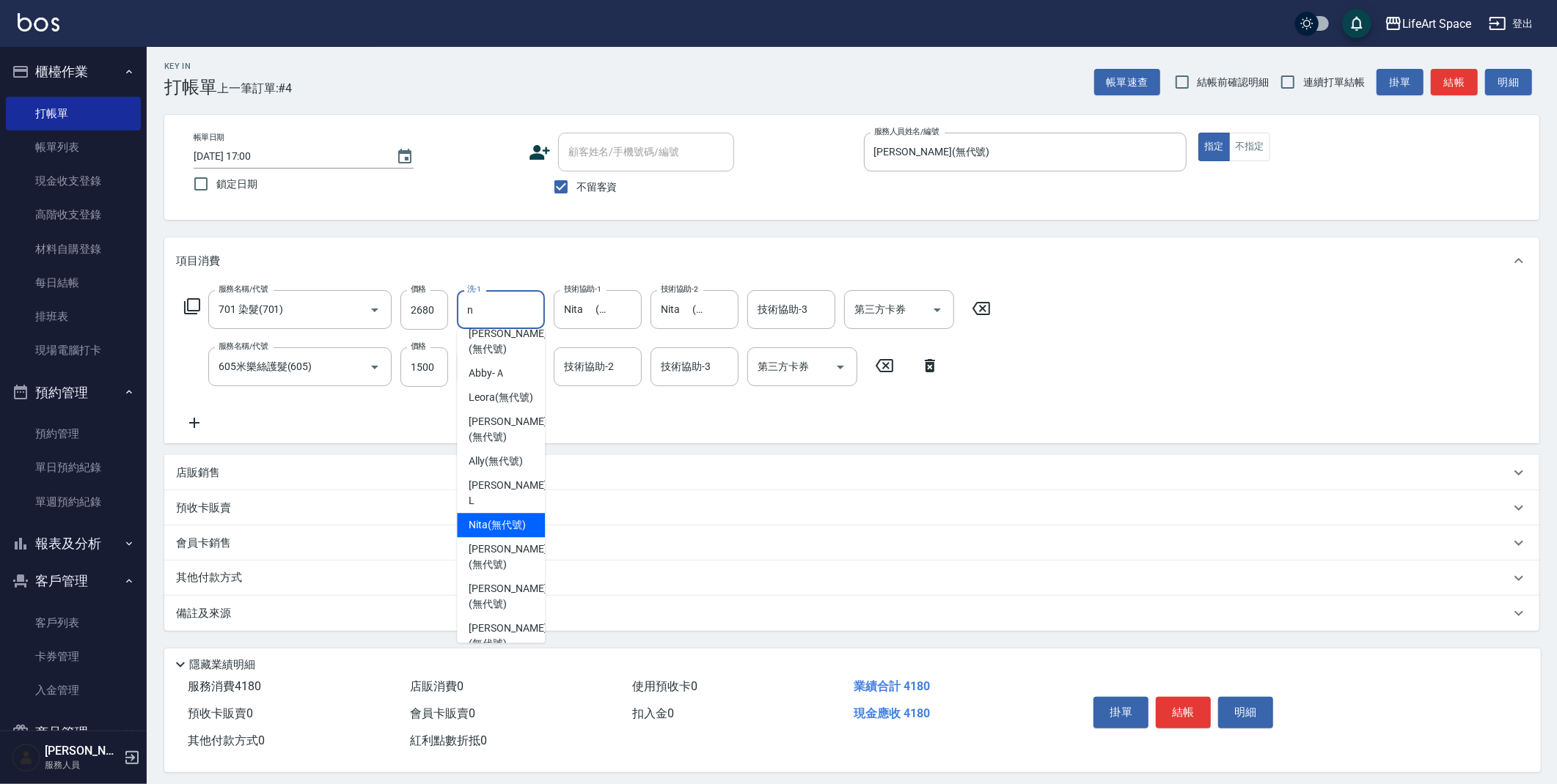
scroll to position [0, 0]
click at [500, 562] on span "Nita (無代號)" at bounding box center [497, 569] width 57 height 15
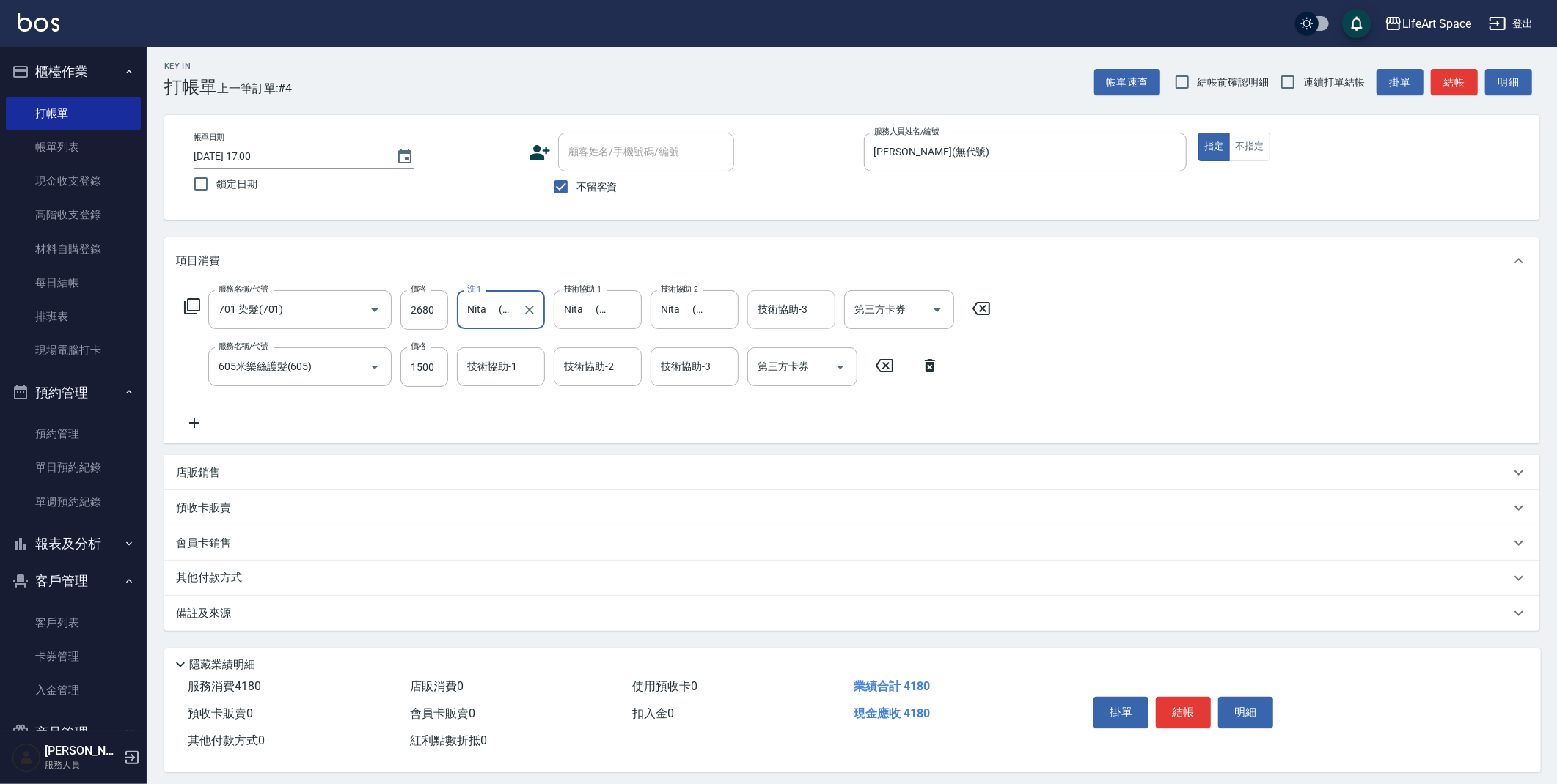
type input "Nita (無代號)"
click at [776, 317] on input "技術協助-3" at bounding box center [791, 310] width 75 height 26
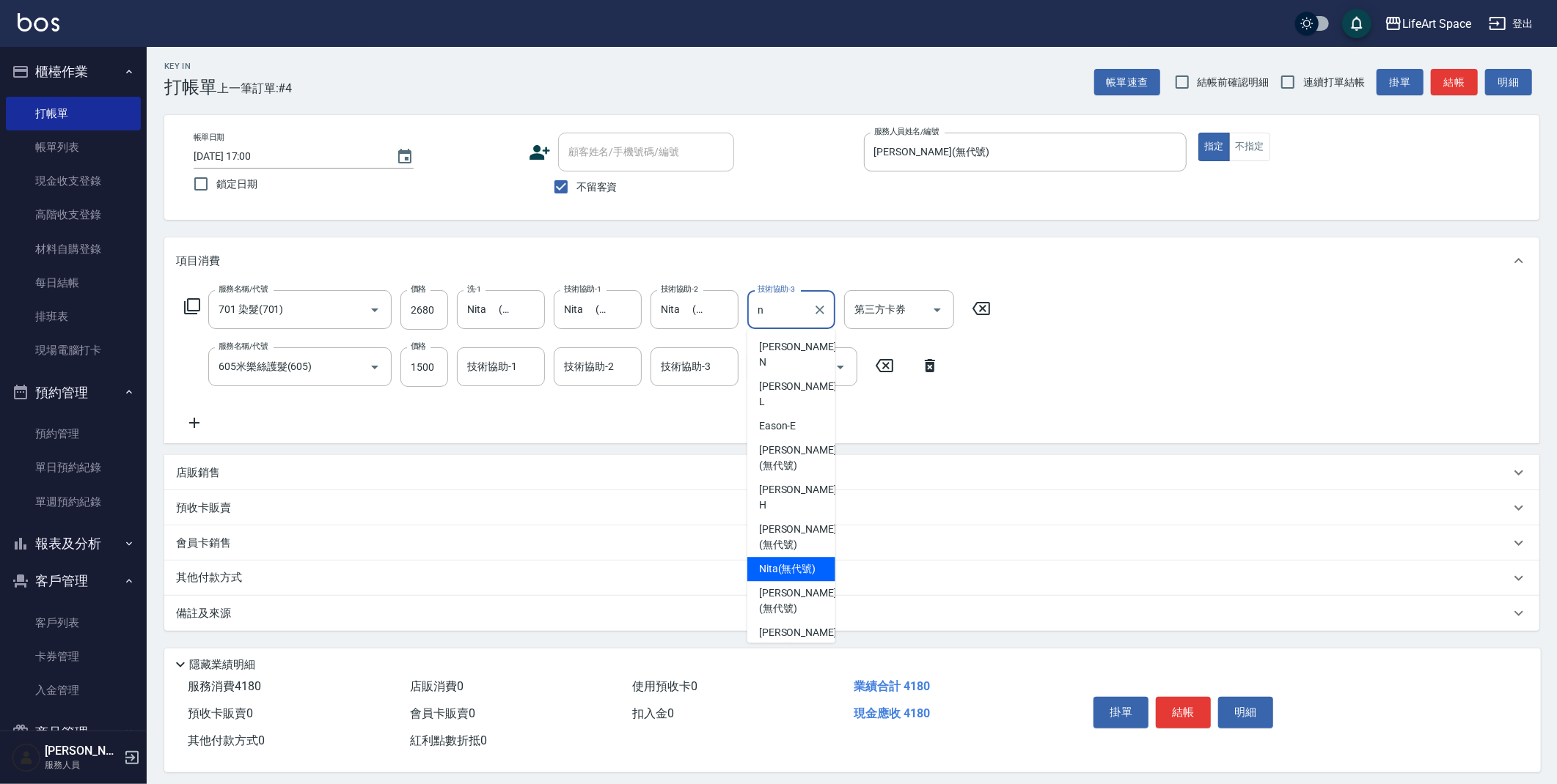
click at [790, 562] on span "Nita (無代號)" at bounding box center [787, 569] width 57 height 15
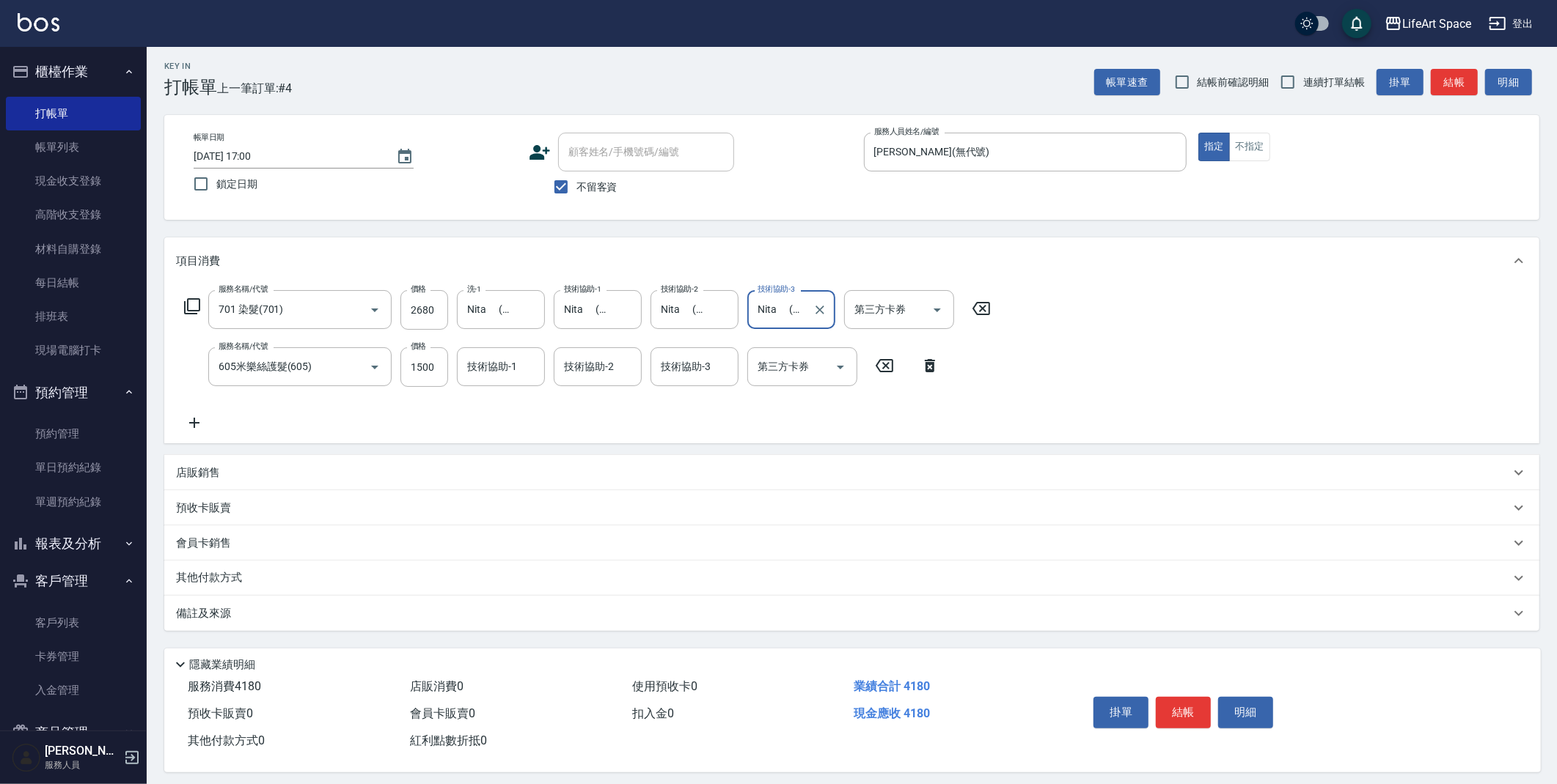
type input "Nita (無代號)"
click at [482, 609] on div "備註及來源" at bounding box center [843, 614] width 1334 height 15
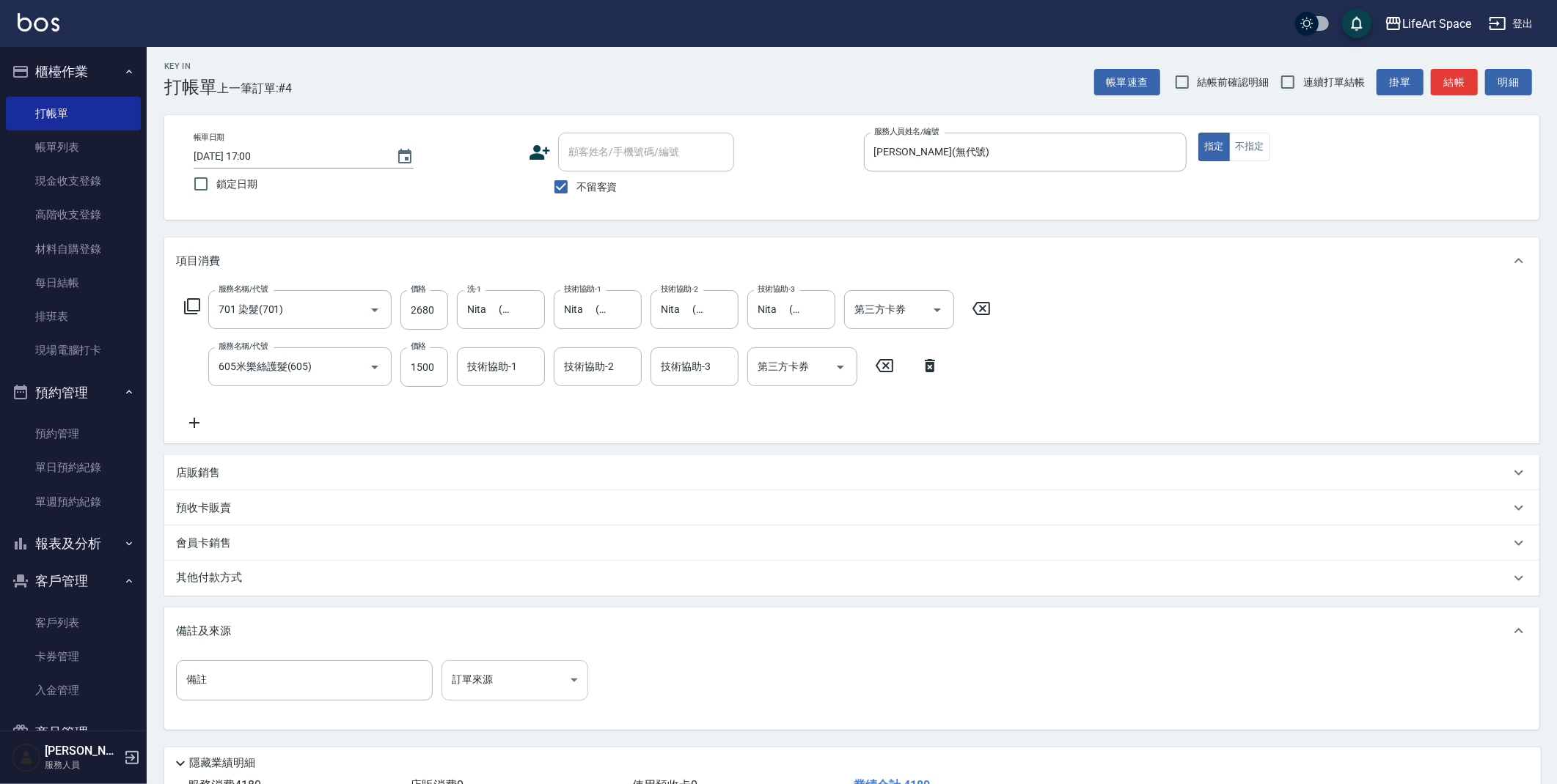
click at [564, 672] on body "LifeArt Space 登出 櫃檯作業 打帳單 帳單列表 現金收支登錄 高階收支登錄 材料自購登錄 每日結帳 排班表 現場電腦打卡 預約管理 預約管理 單…" at bounding box center [778, 443] width 1557 height 892
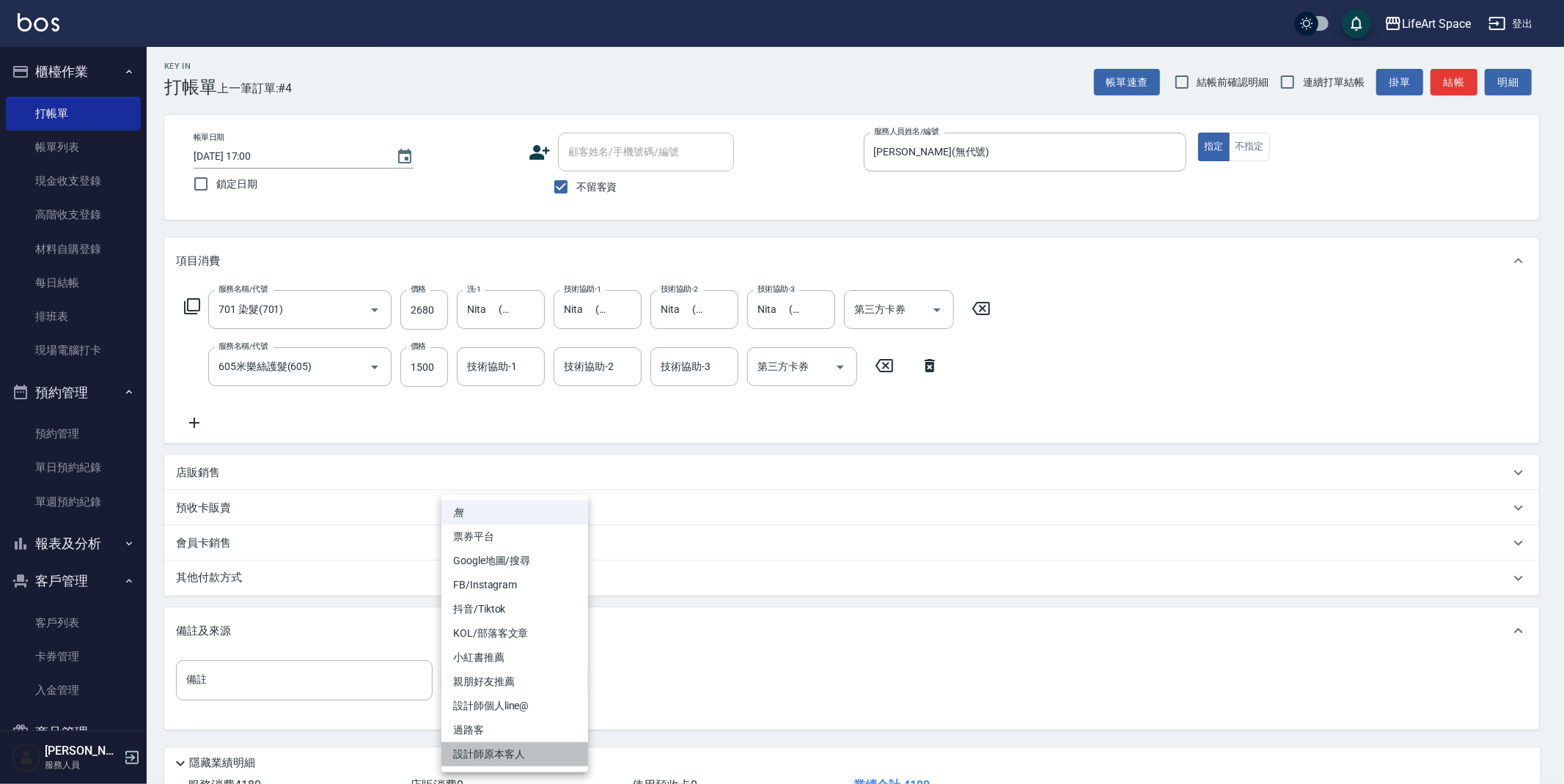
click at [536, 754] on li "設計師原本客人" at bounding box center [515, 754] width 146 height 24
type input "設計師原本客人"
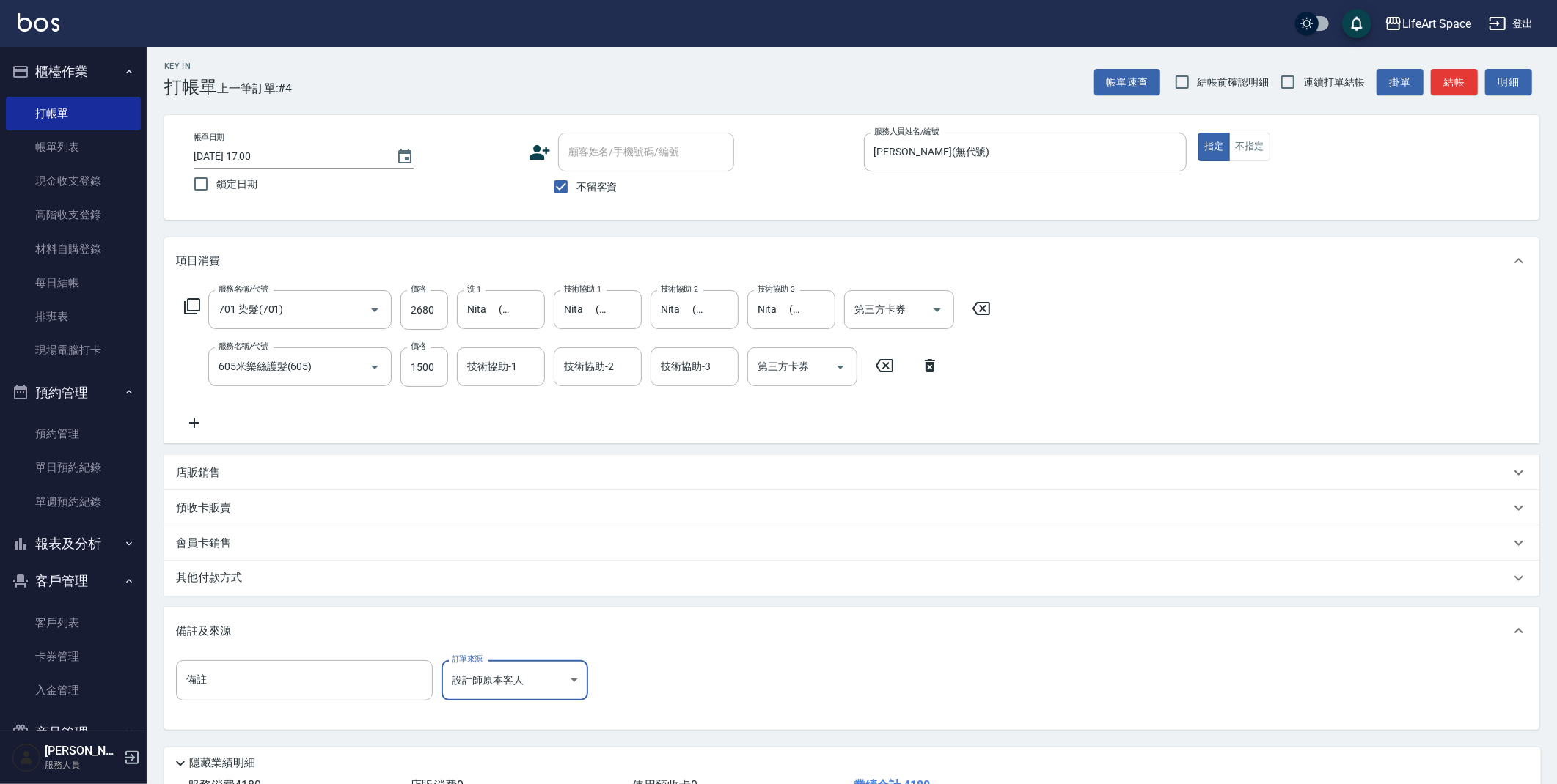
click at [396, 584] on div "其他付款方式" at bounding box center [843, 578] width 1334 height 16
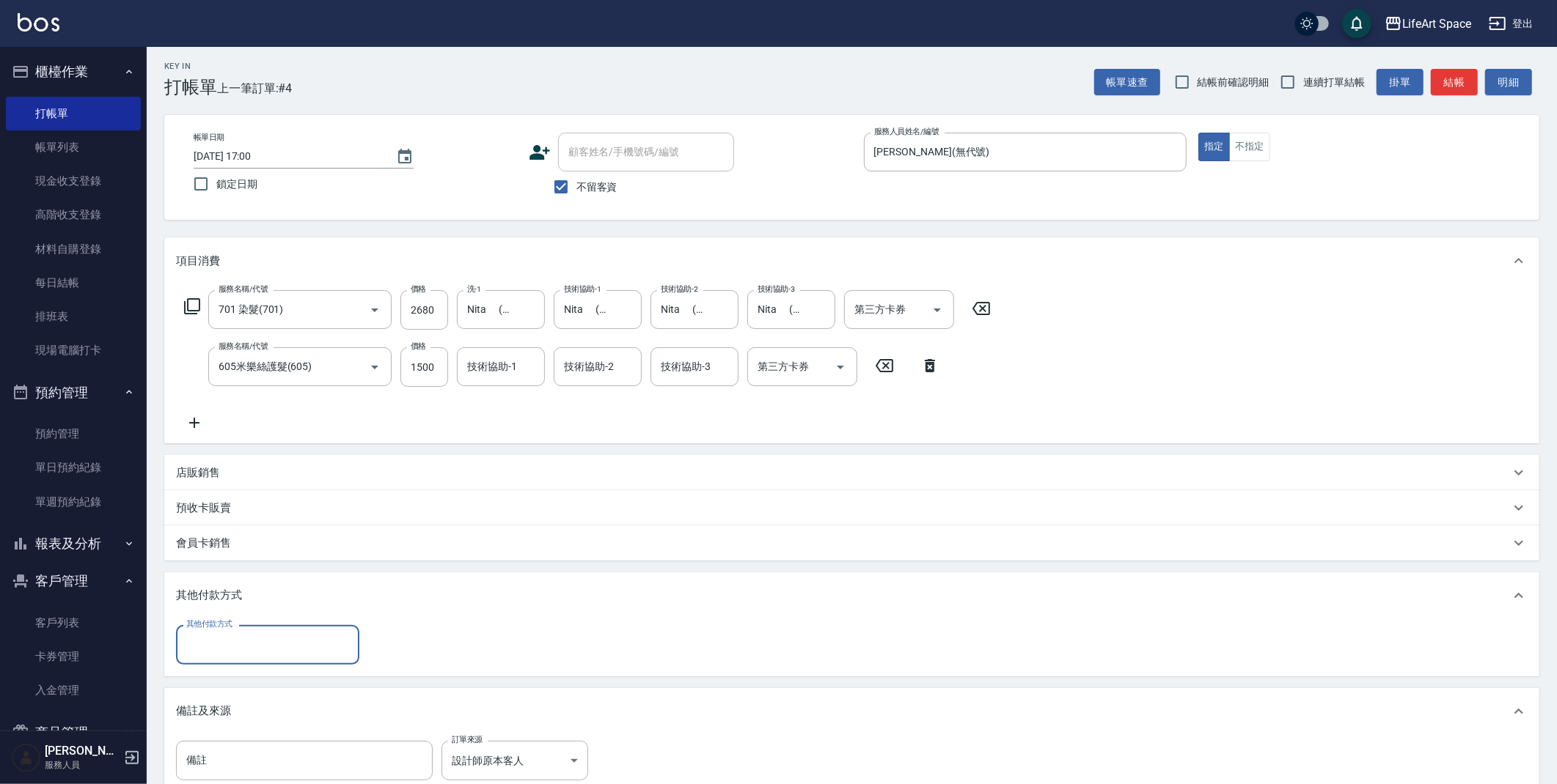
click at [286, 630] on div "其他付款方式" at bounding box center [268, 645] width 184 height 38
click at [260, 681] on span "轉帳" at bounding box center [268, 682] width 184 height 24
type input "轉帳"
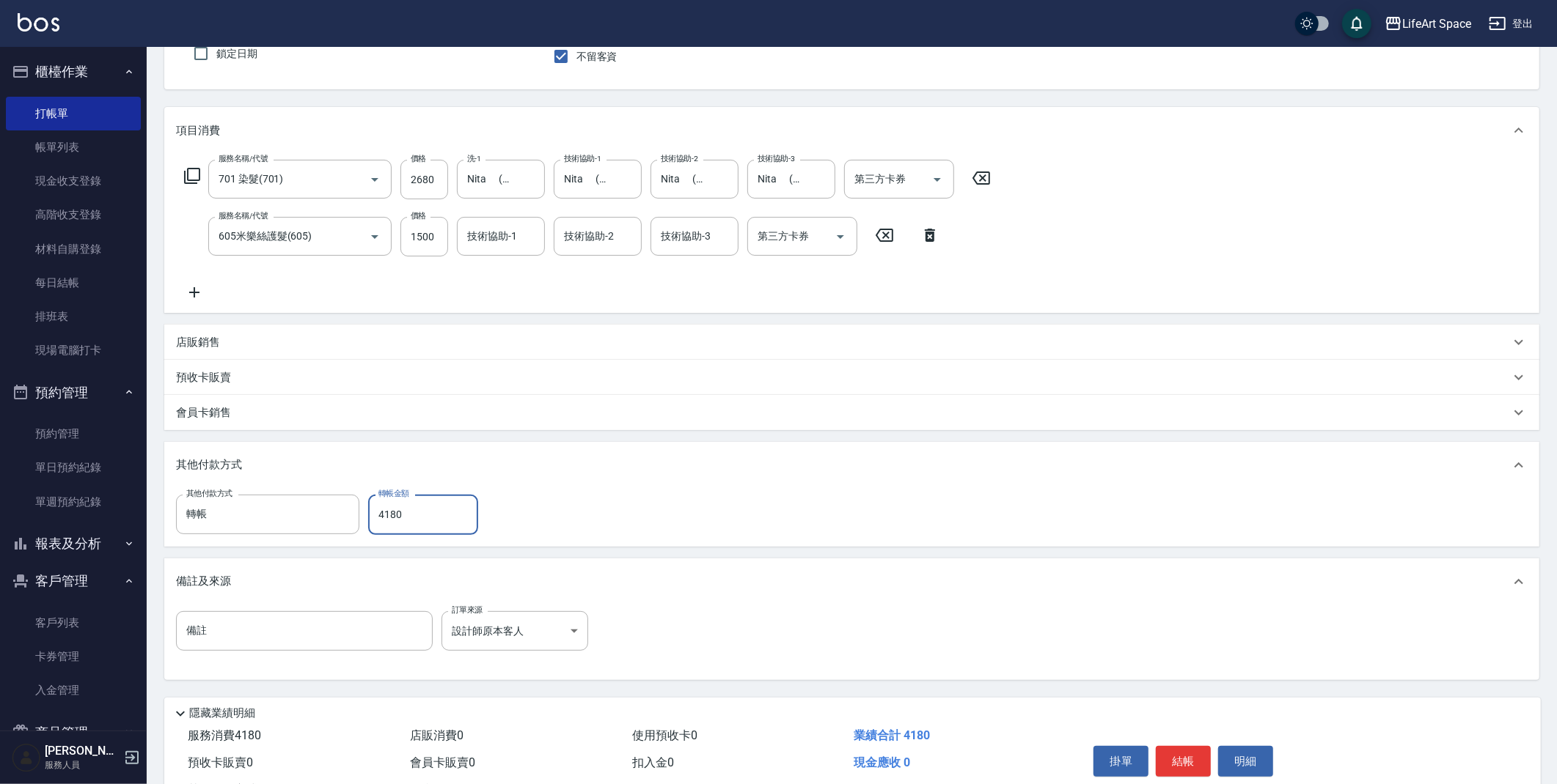
scroll to position [192, 0]
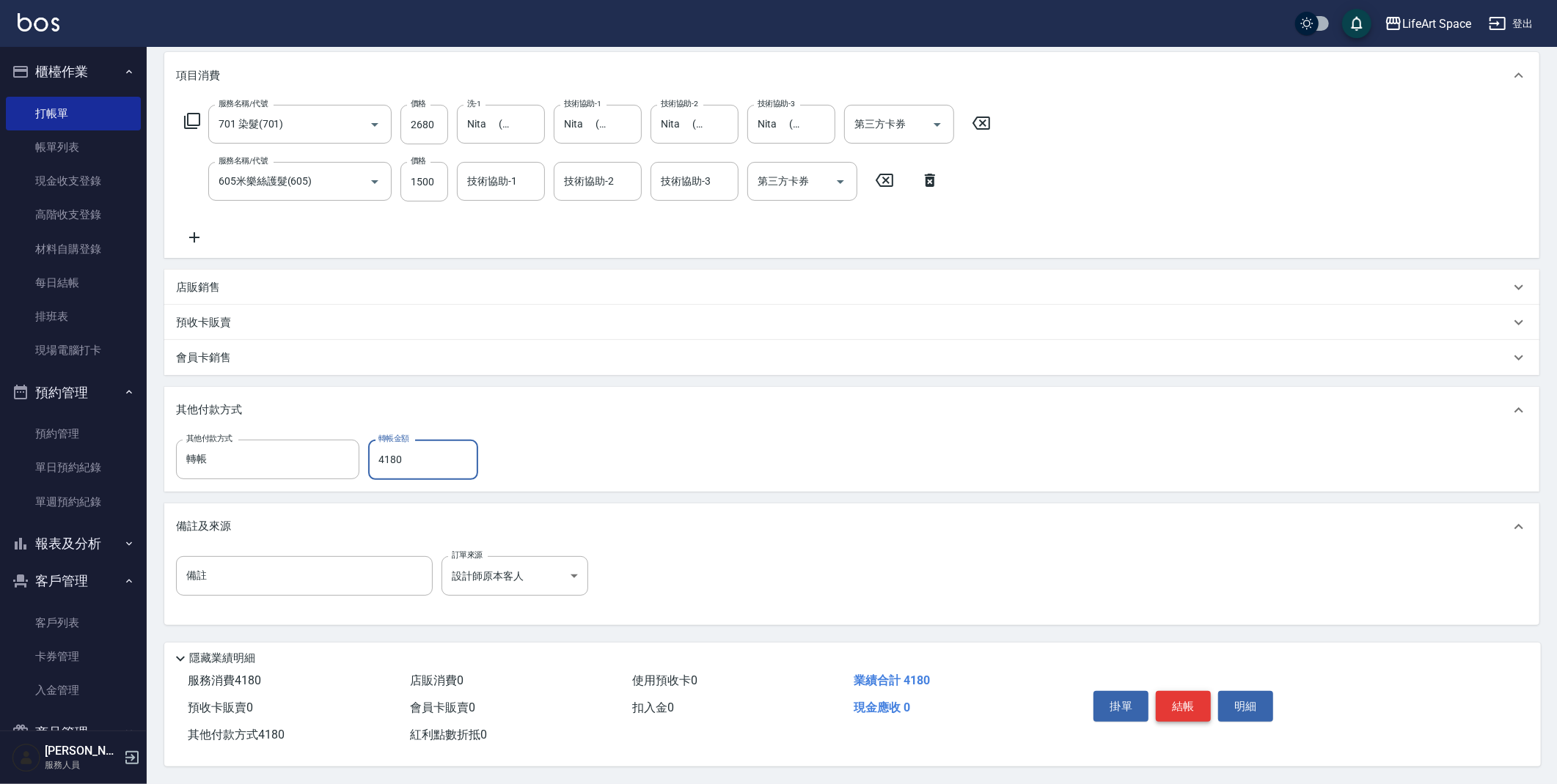
type input "4180"
click at [1194, 707] on button "結帳" at bounding box center [1183, 707] width 55 height 31
